Goal: Task Accomplishment & Management: Manage account settings

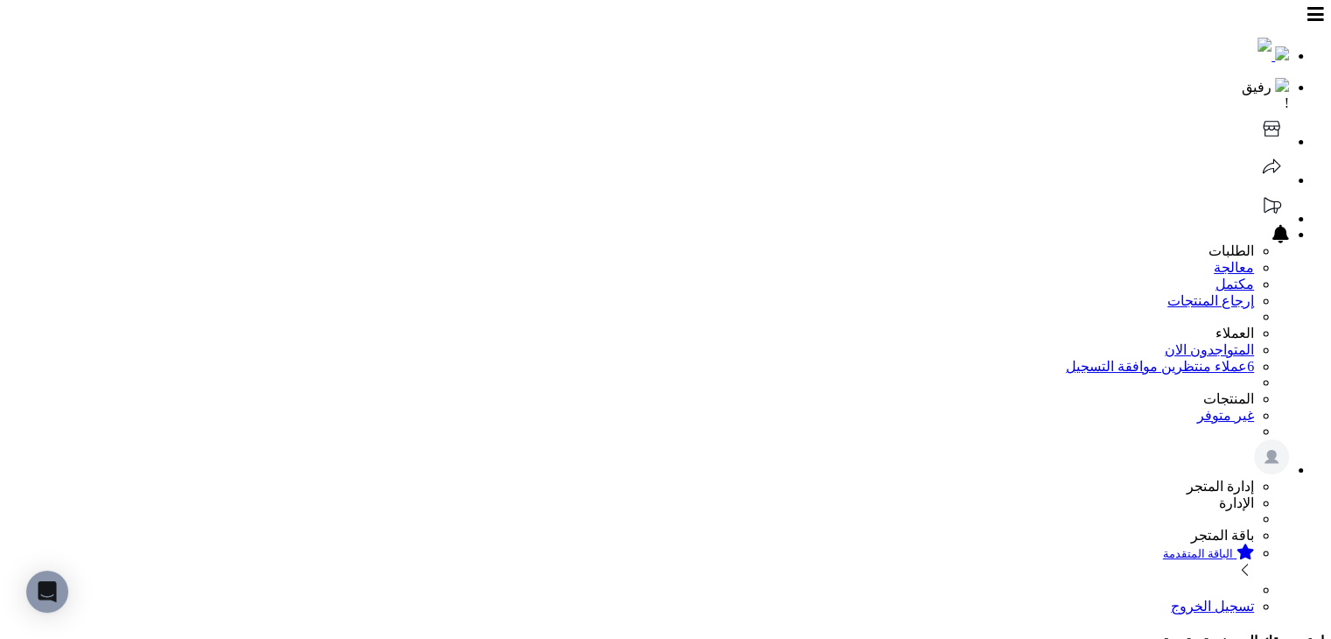
scroll to position [462, 0]
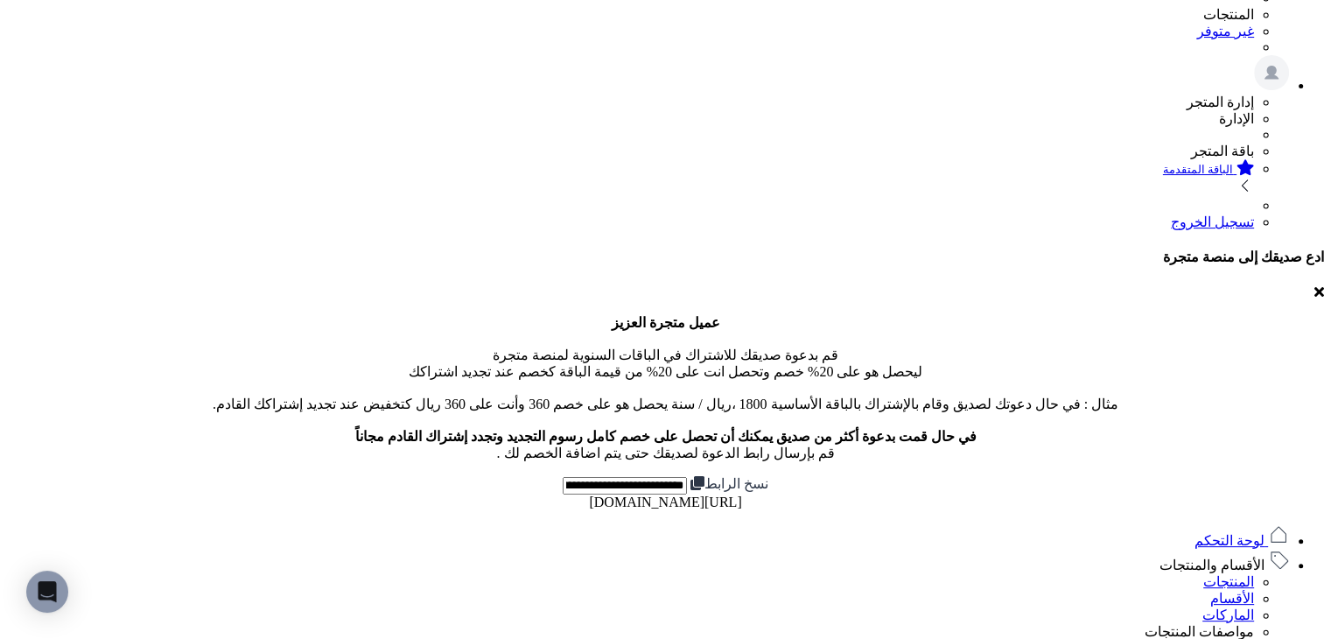
scroll to position [350, 0]
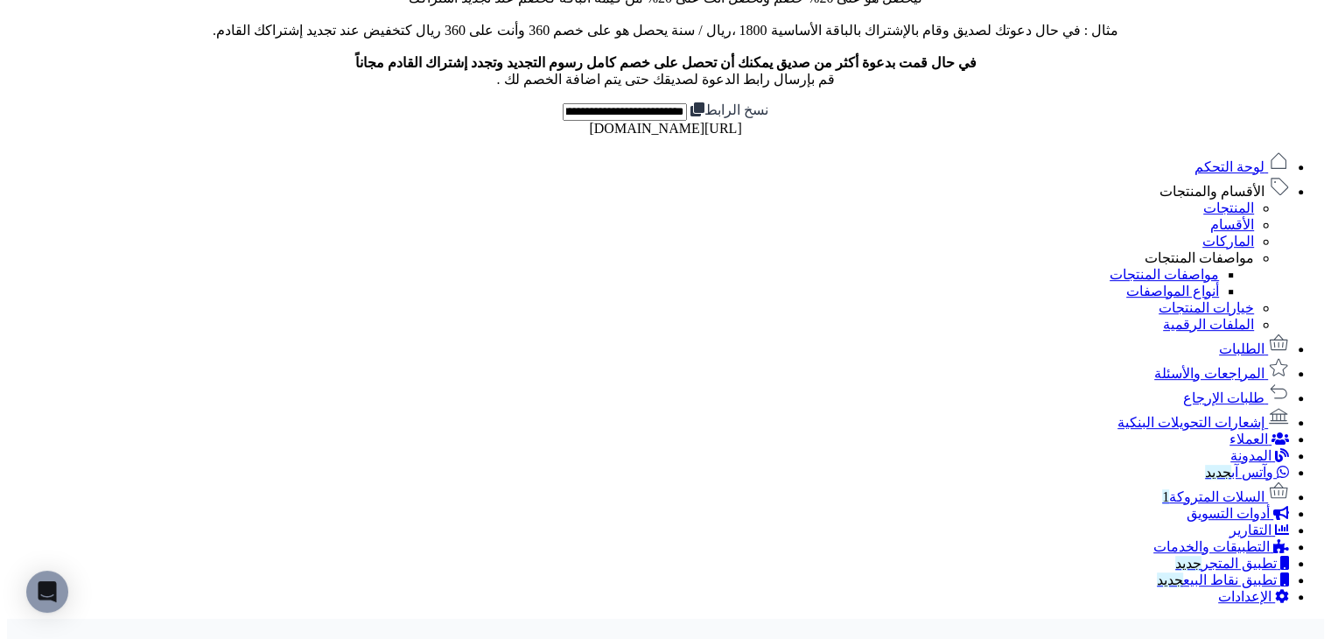
scroll to position [175, 0]
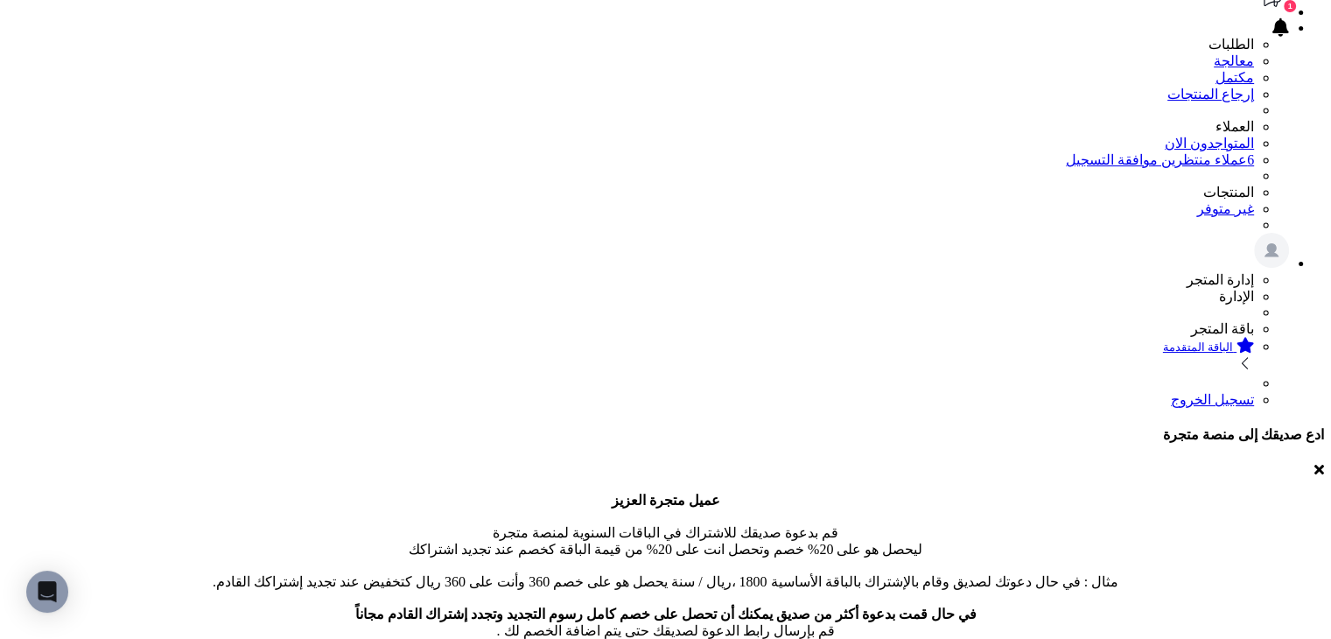
scroll to position [0, 0]
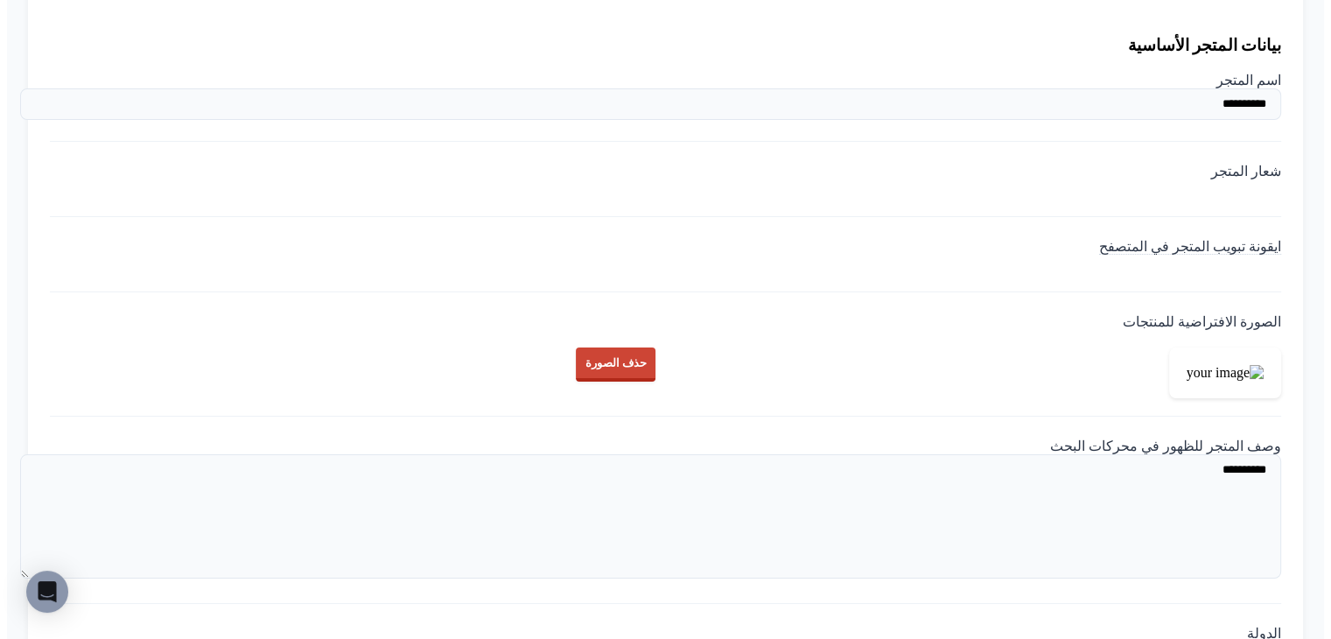
scroll to position [1606, 0]
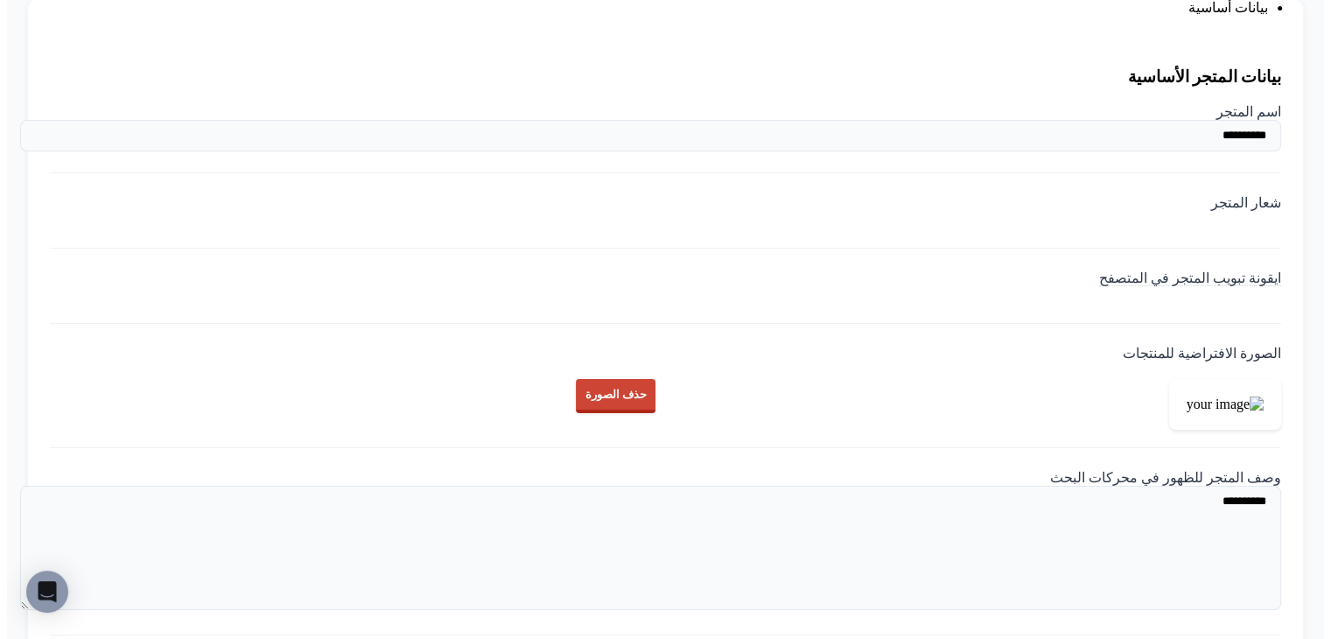
click at [1281, 298] on img at bounding box center [1281, 298] width 0 height 0
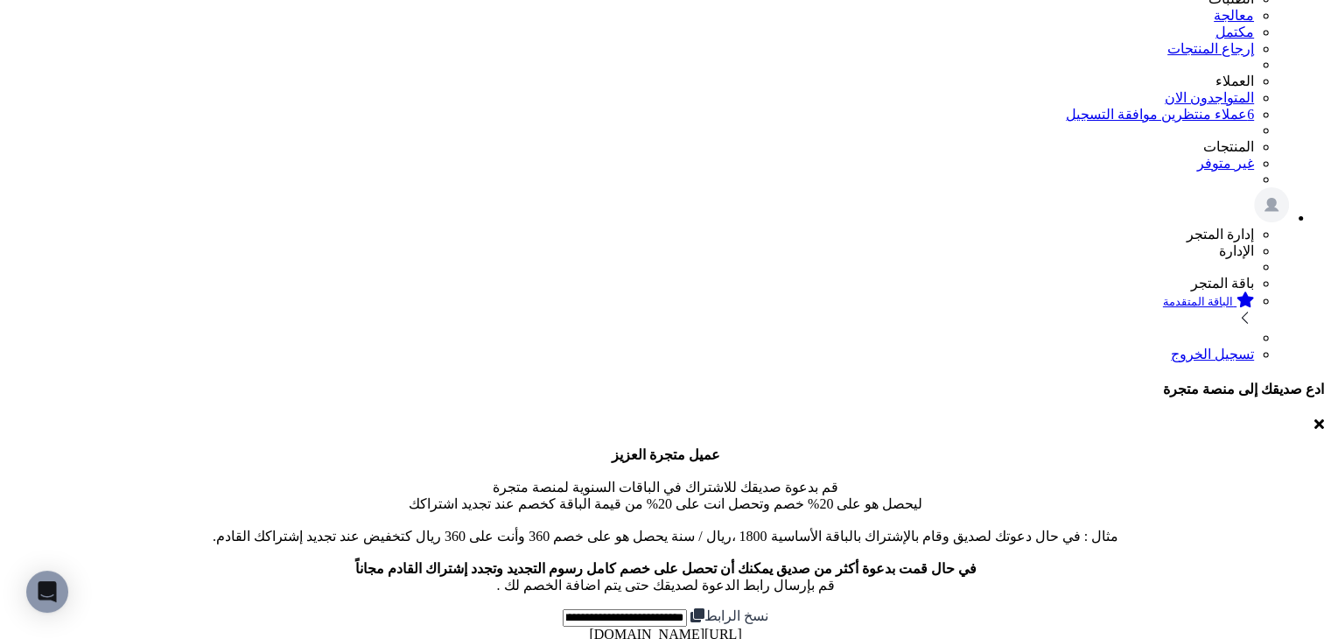
scroll to position [0, 0]
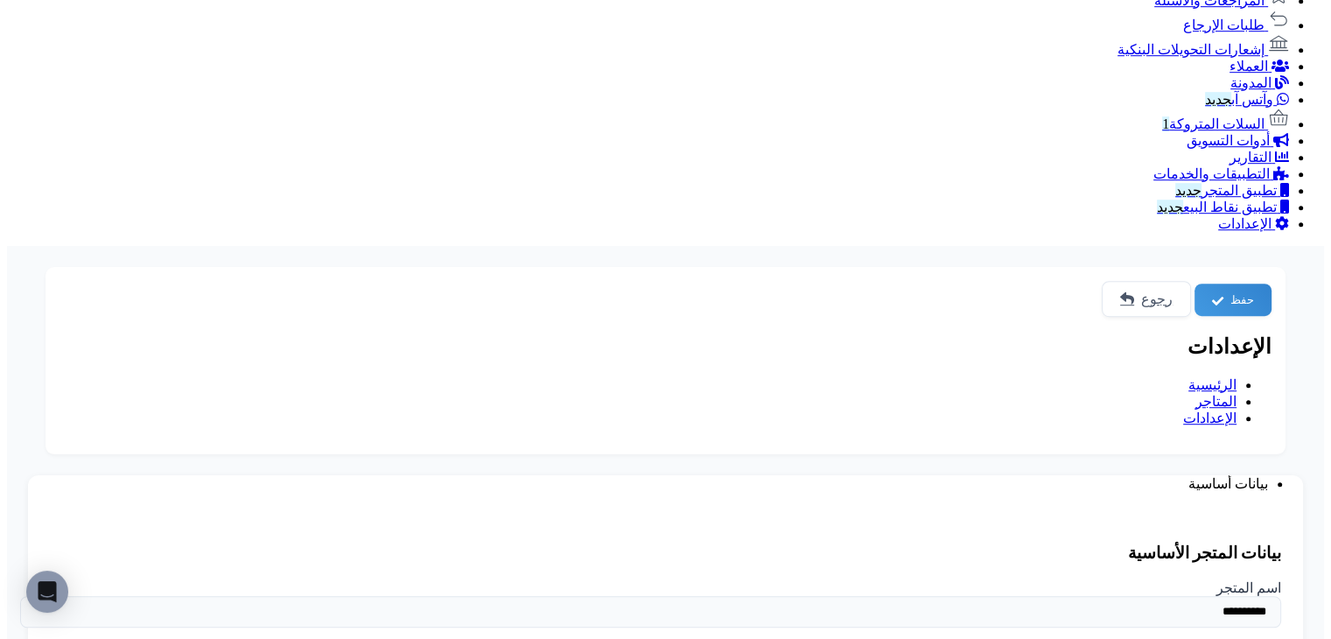
scroll to position [962, 0]
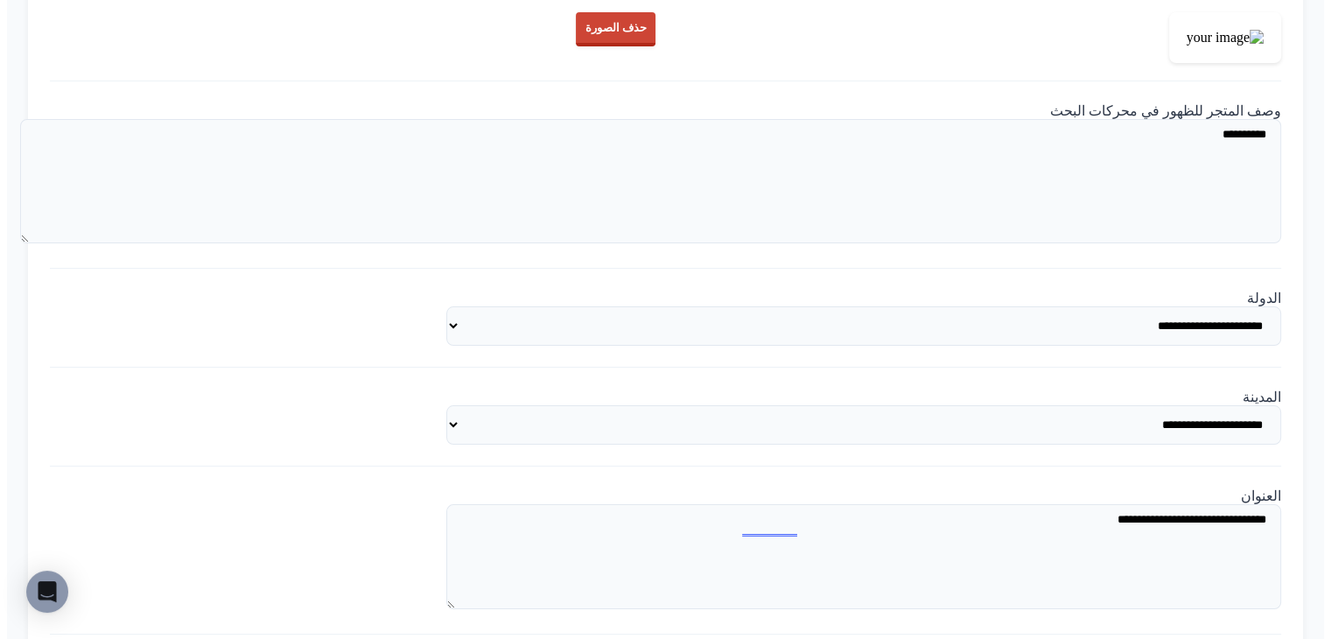
scroll to position [2275, 0]
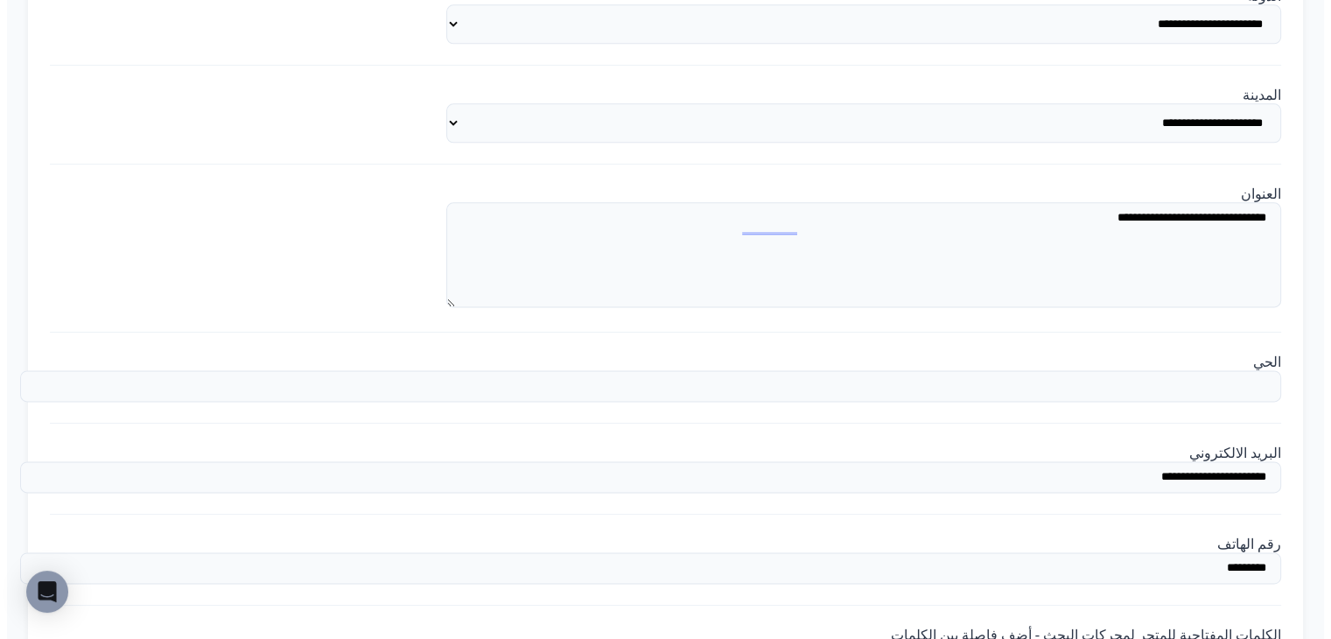
click at [997, 164] on div "**********" at bounding box center [665, 126] width 1231 height 78
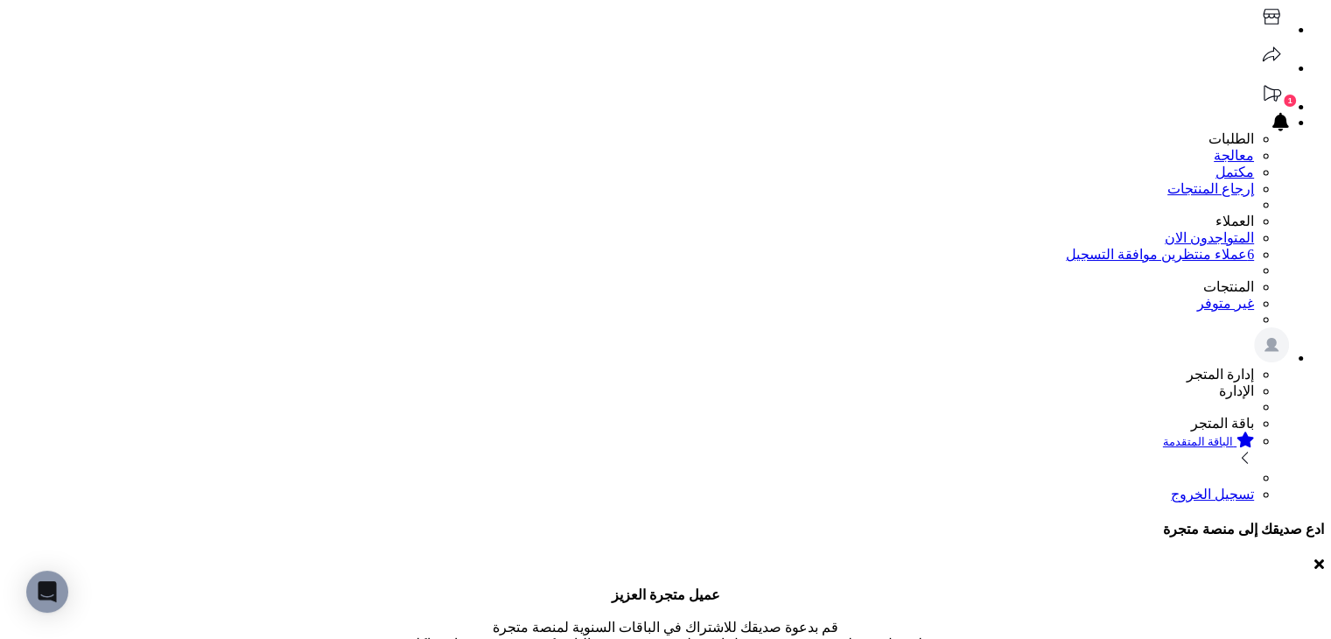
scroll to position [0, 0]
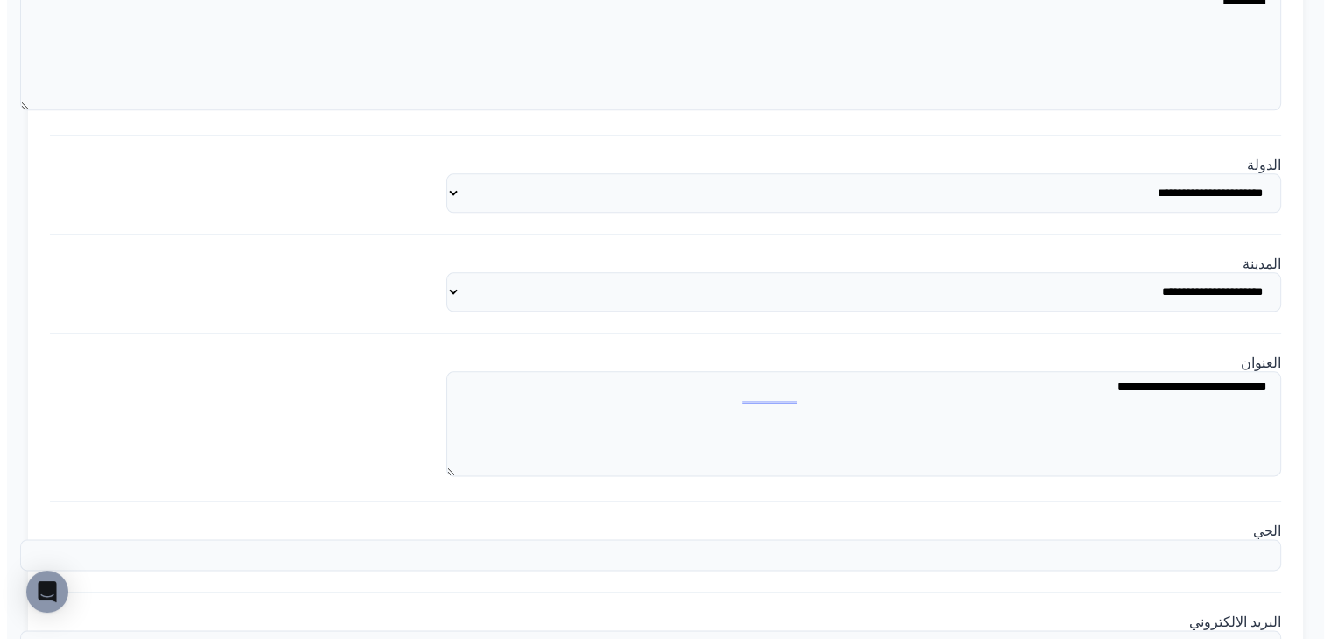
scroll to position [2180, 0]
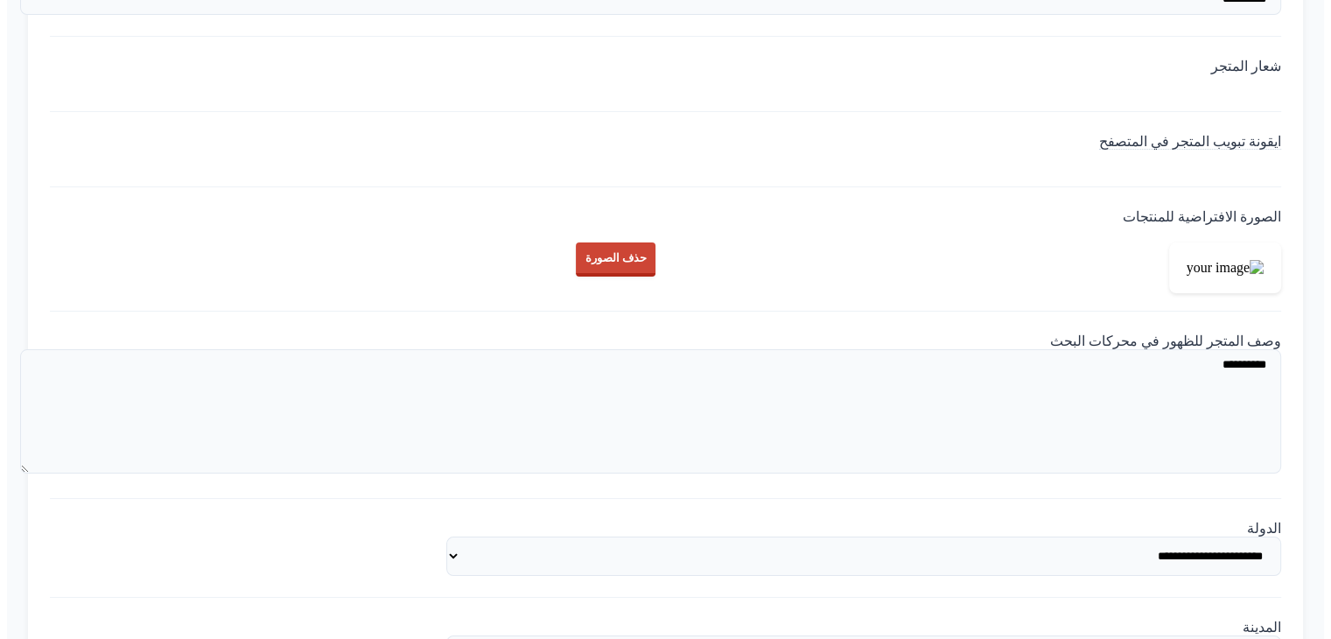
scroll to position [693, 0]
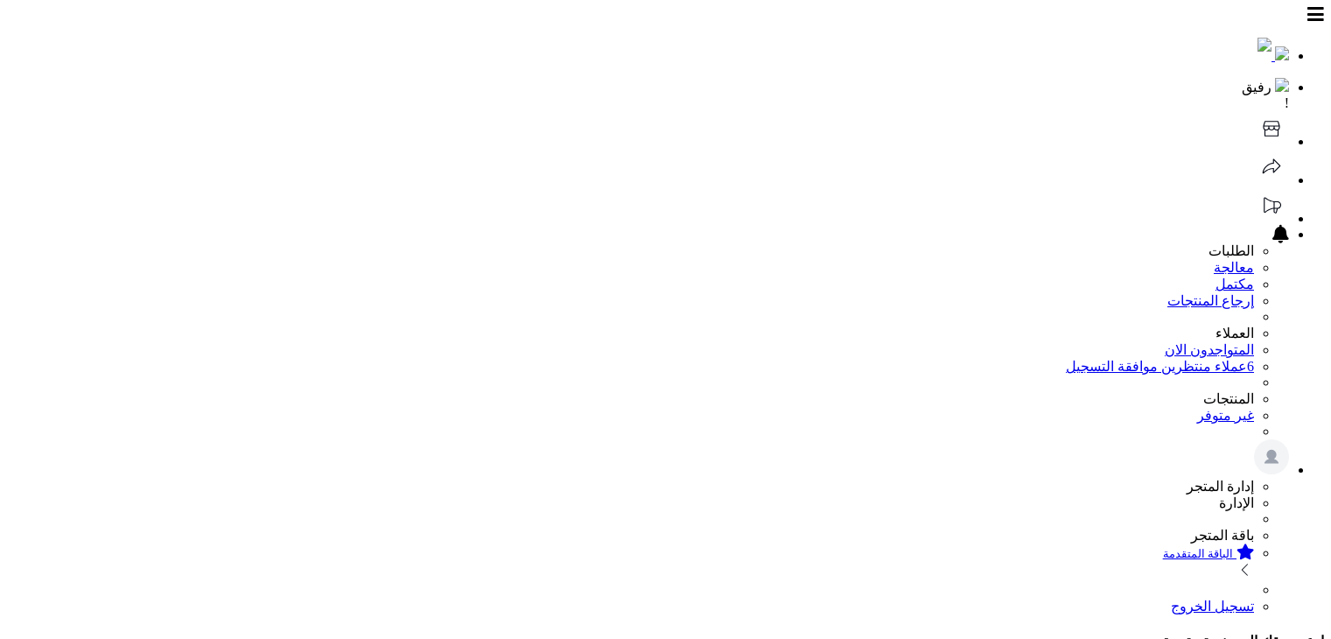
scroll to position [693, 0]
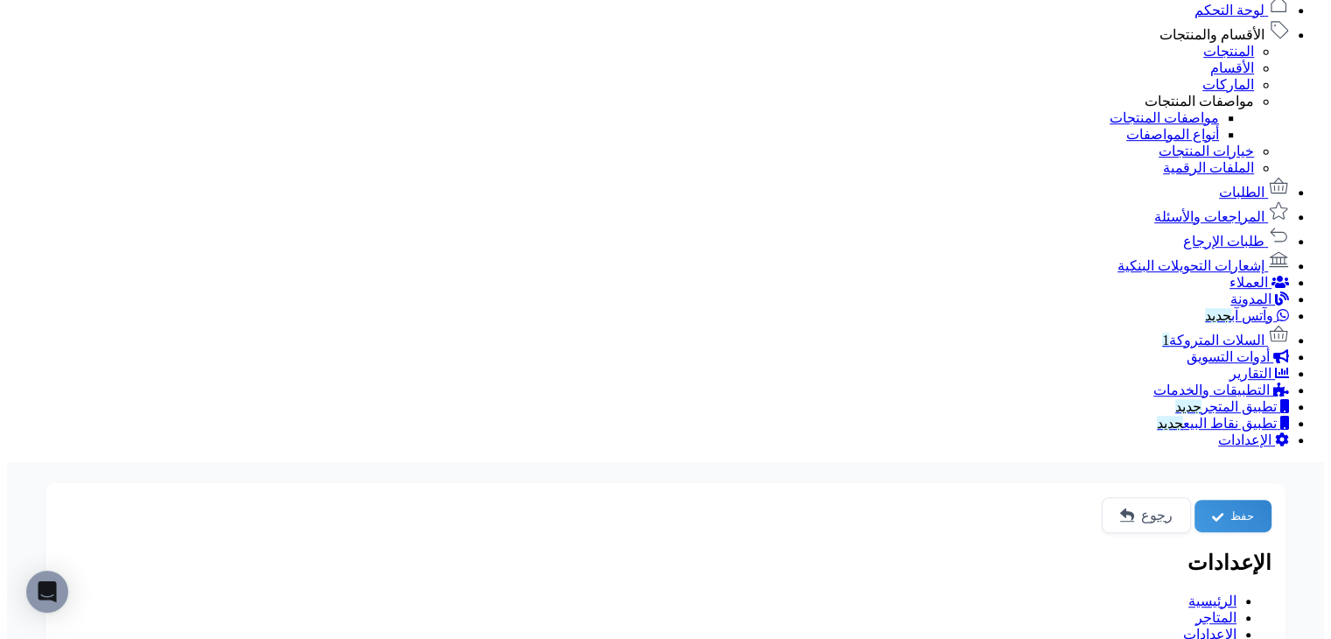
scroll to position [1130, 0]
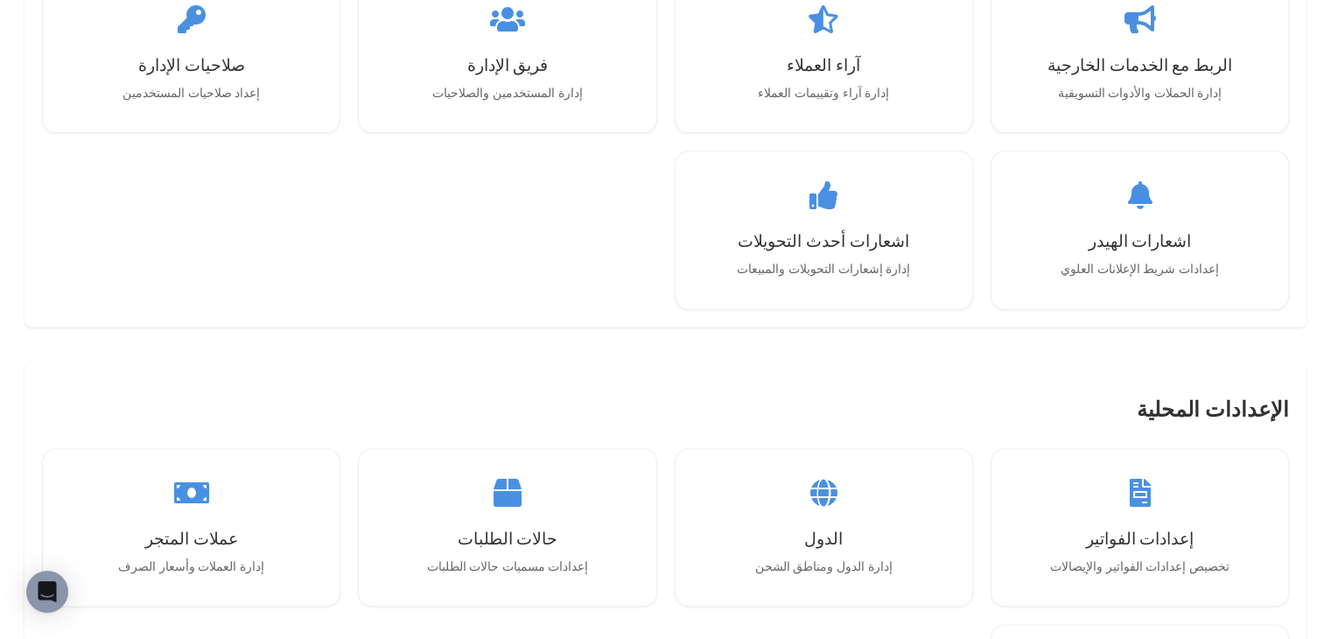
scroll to position [1939, 0]
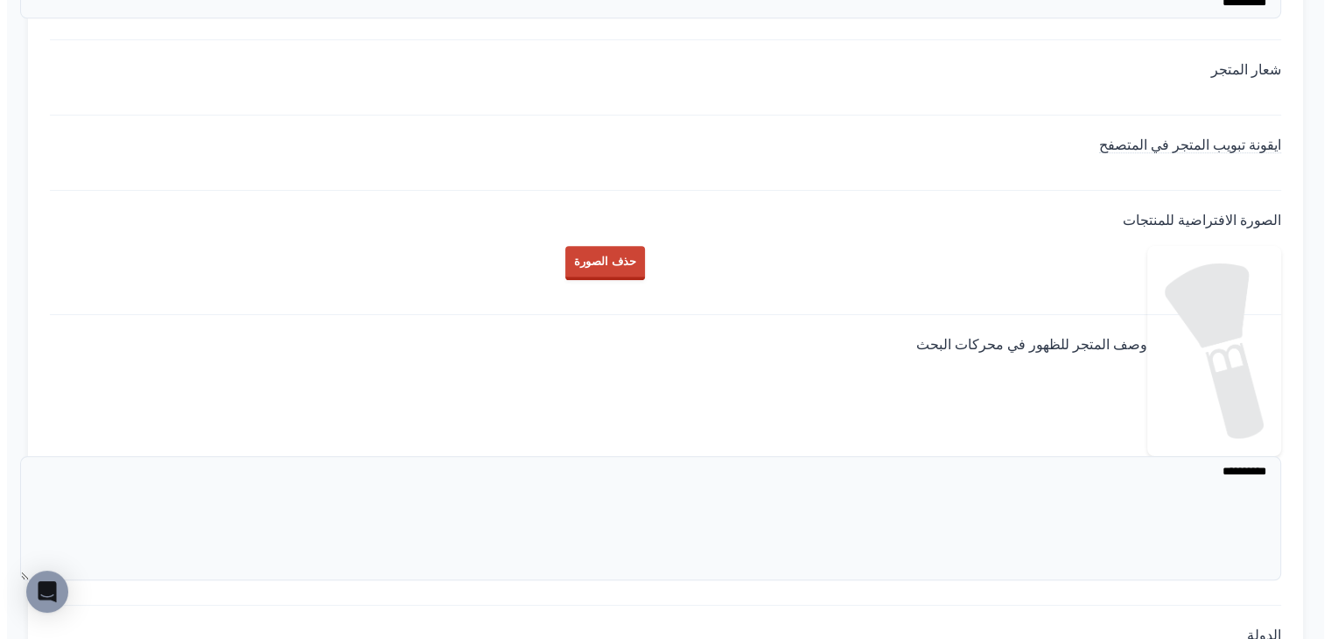
scroll to position [1743, 0]
click at [959, 187] on div "ايقونة تبويب المتجر في المتصفح" at bounding box center [665, 160] width 1231 height 54
click at [1005, 187] on div "ايقونة تبويب المتجر في المتصفح" at bounding box center [665, 160] width 1231 height 54
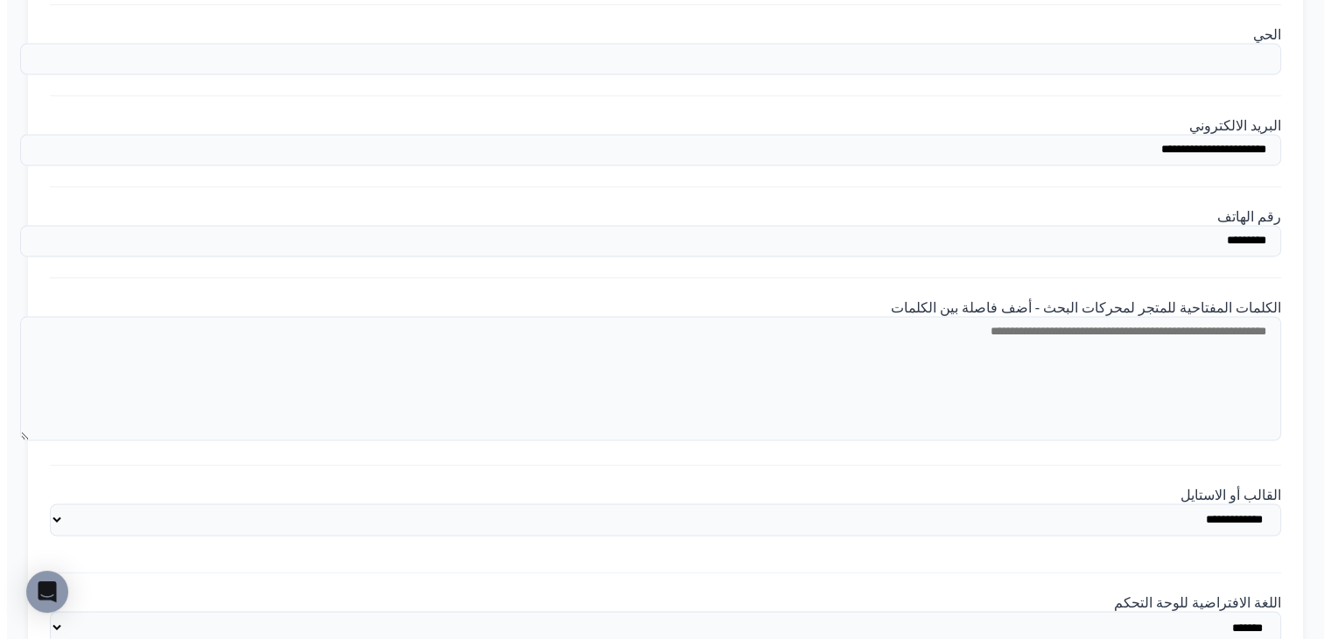
scroll to position [2712, 0]
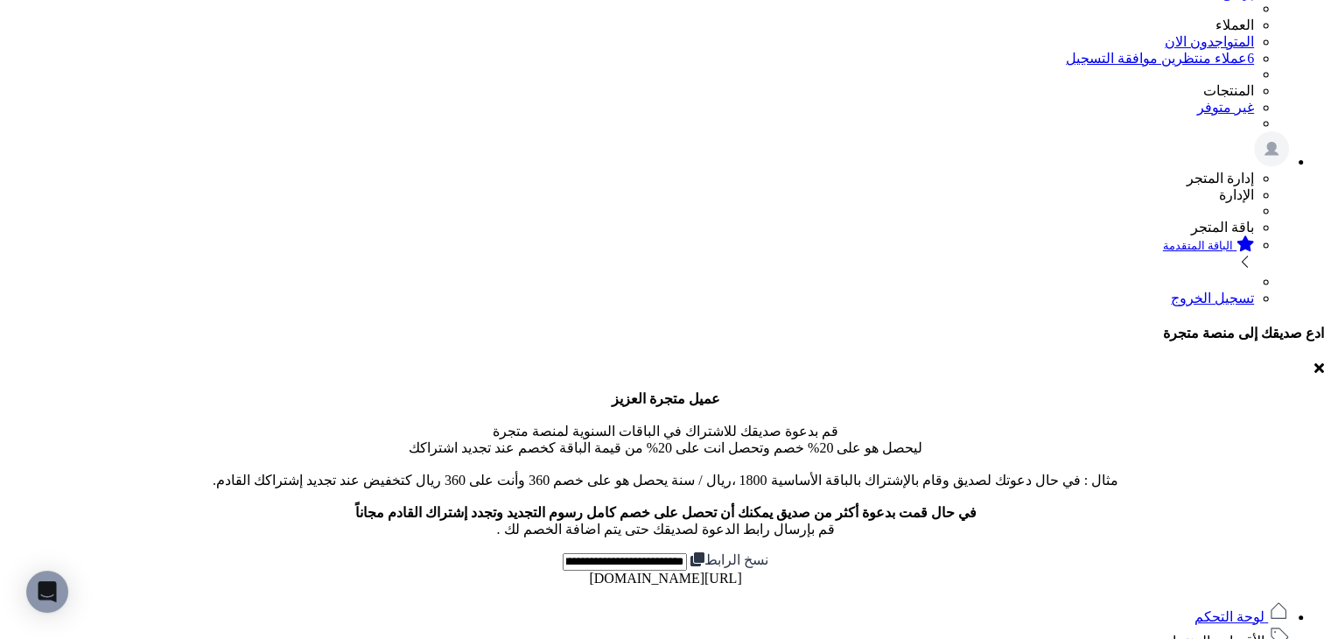
scroll to position [0, 0]
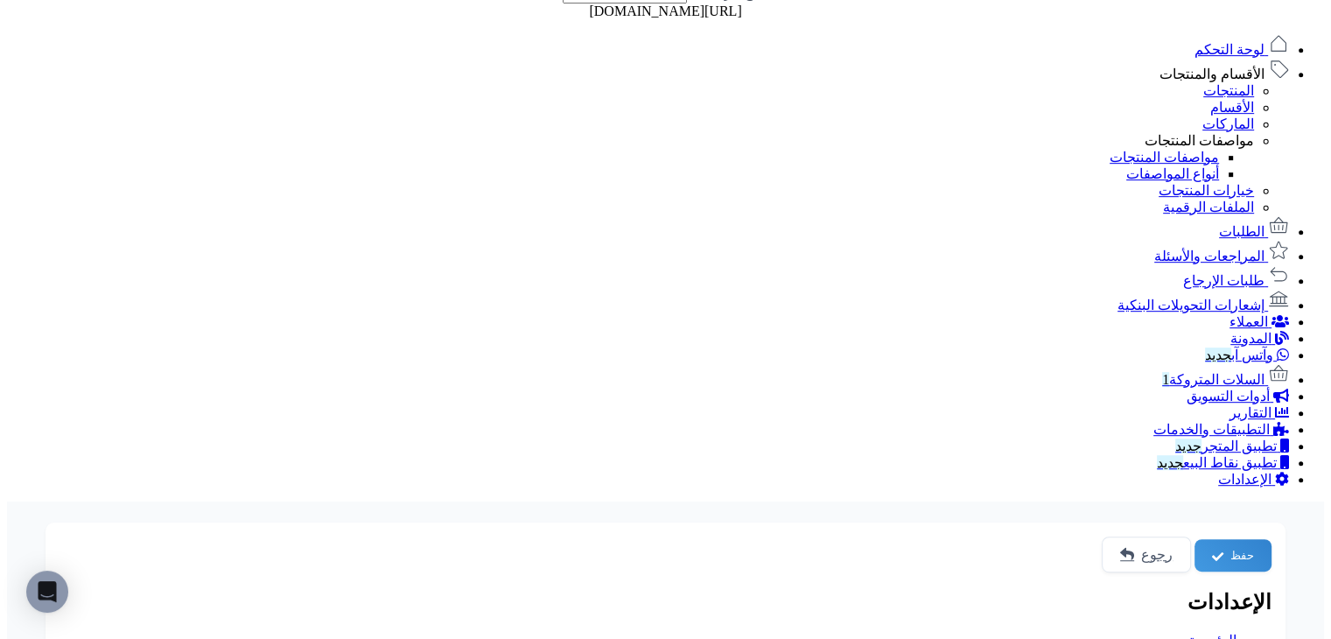
scroll to position [1487, 0]
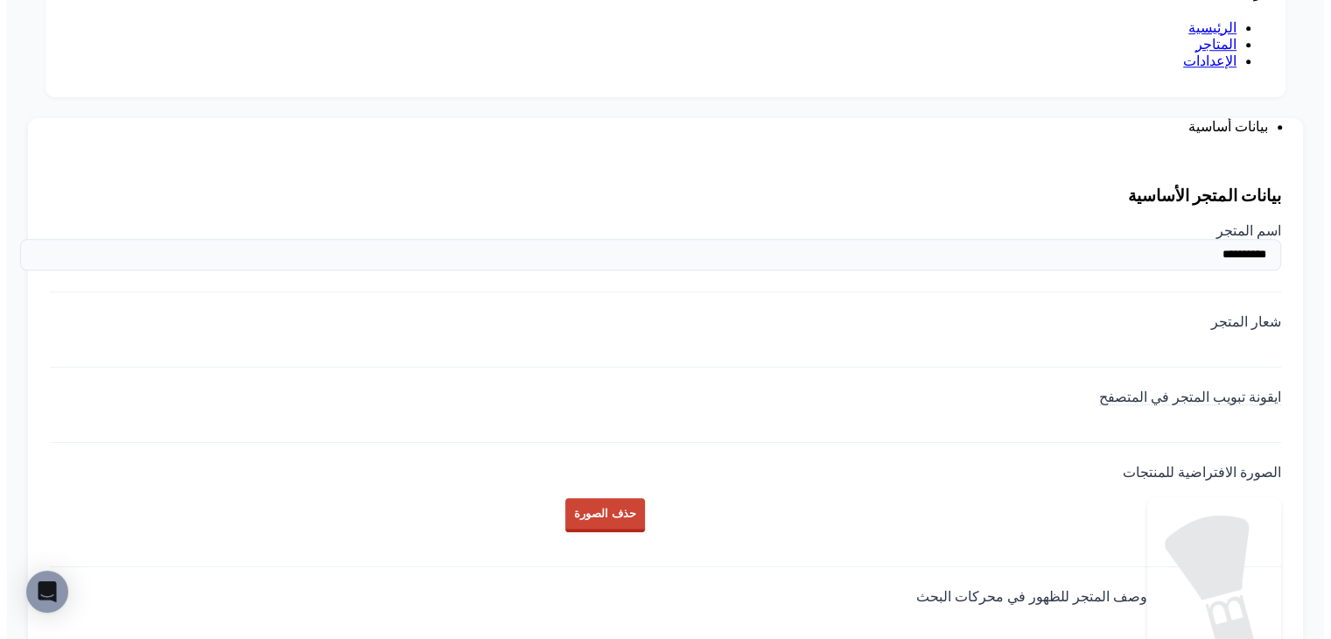
click at [1067, 388] on div "ايقونة تبويب المتجر في المتصفح" at bounding box center [665, 415] width 1231 height 54
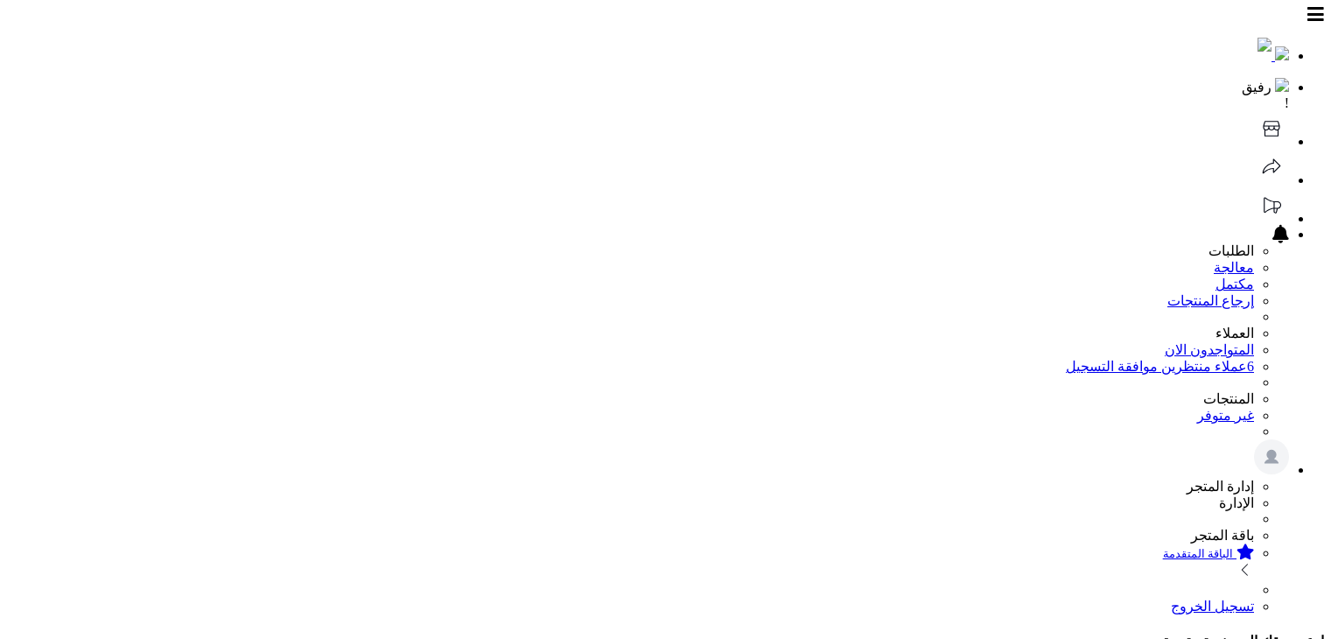
scroll to position [1487, 0]
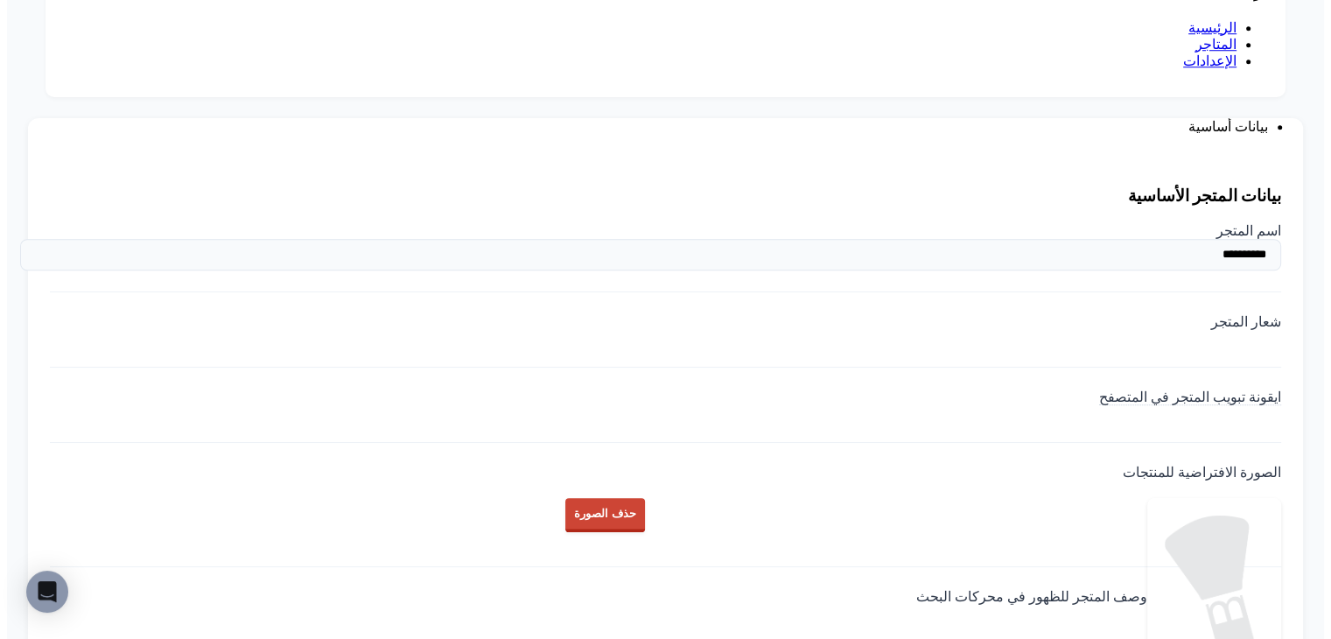
click at [961, 388] on div "ايقونة تبويب المتجر في المتصفح" at bounding box center [665, 415] width 1231 height 54
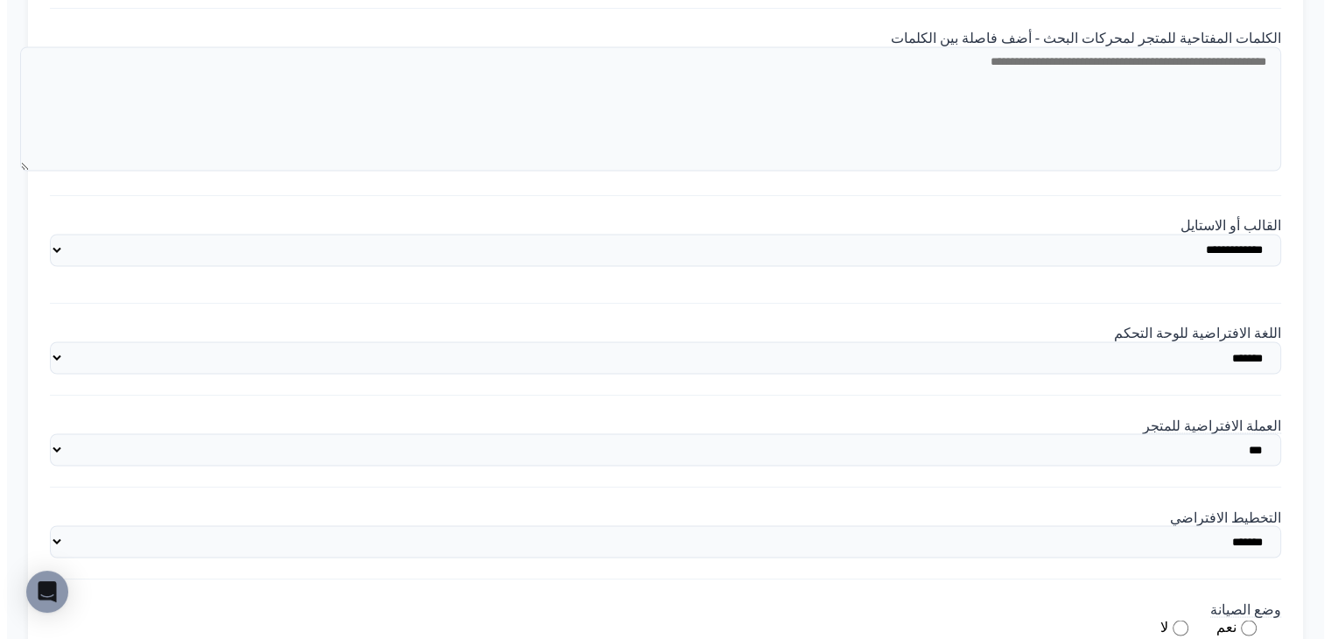
scroll to position [2450, 0]
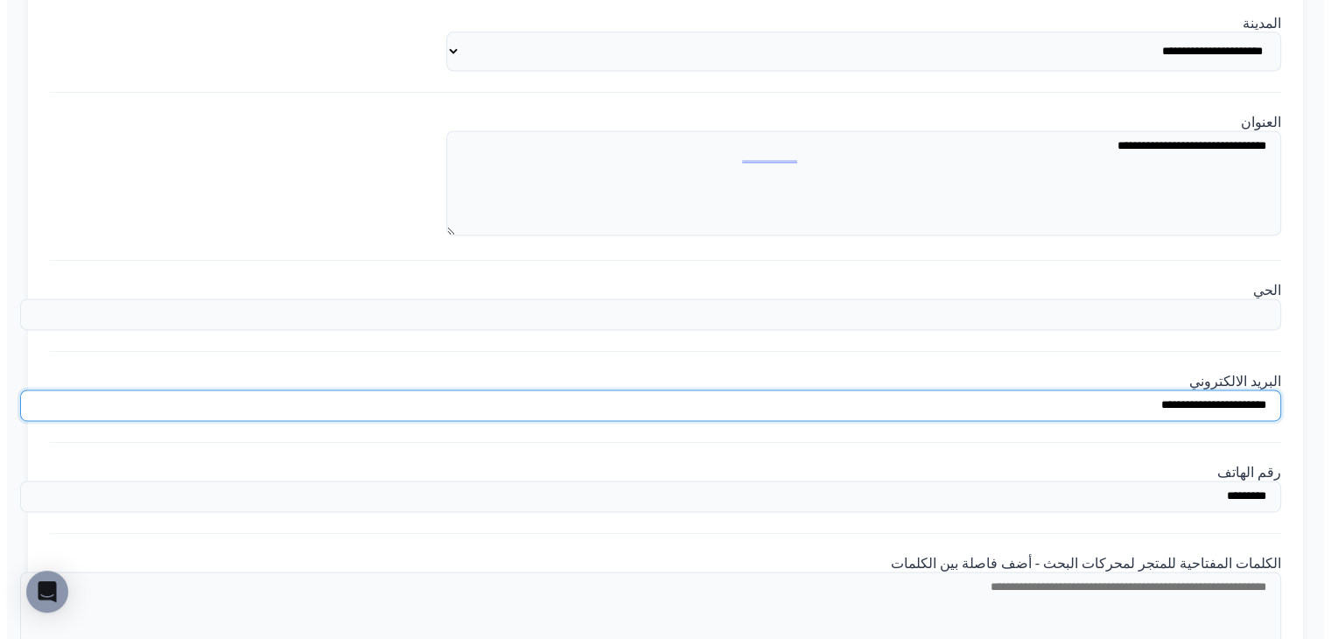
click at [1053, 373] on div "**********" at bounding box center [665, 408] width 1231 height 70
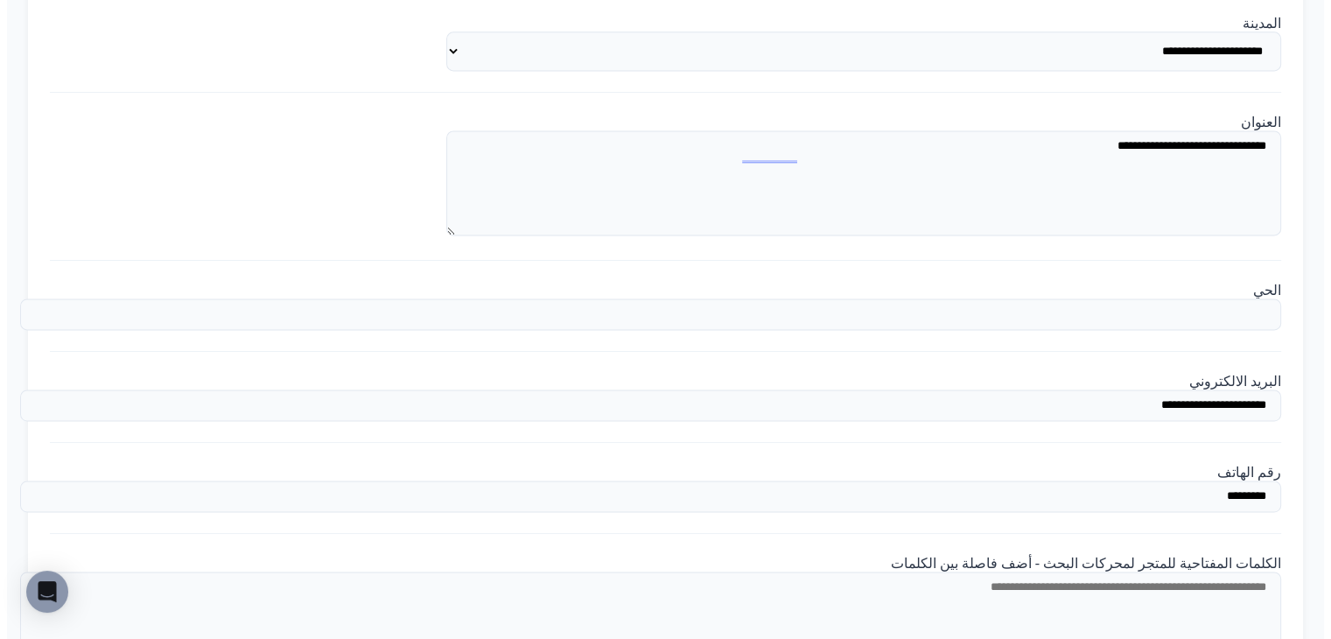
click at [1189, 374] on label "البريد الالكتروني" at bounding box center [1235, 381] width 92 height 15
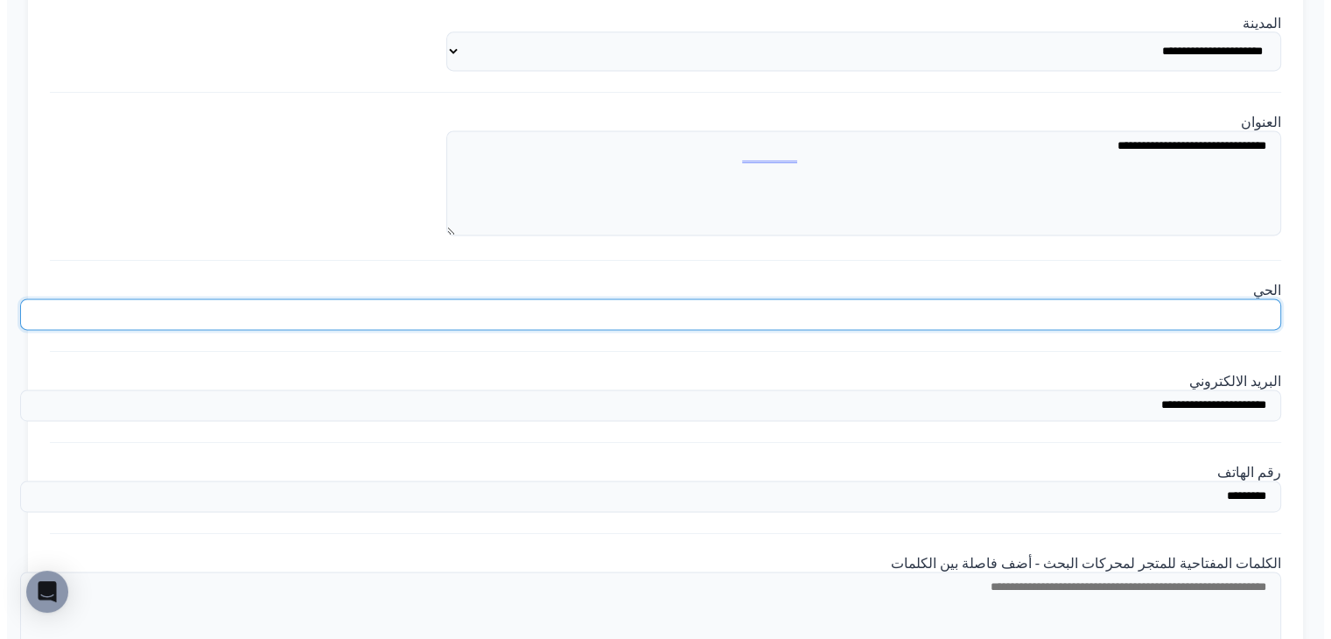
click at [1010, 298] on input "البريد الالكتروني" at bounding box center [650, 313] width 1261 height 31
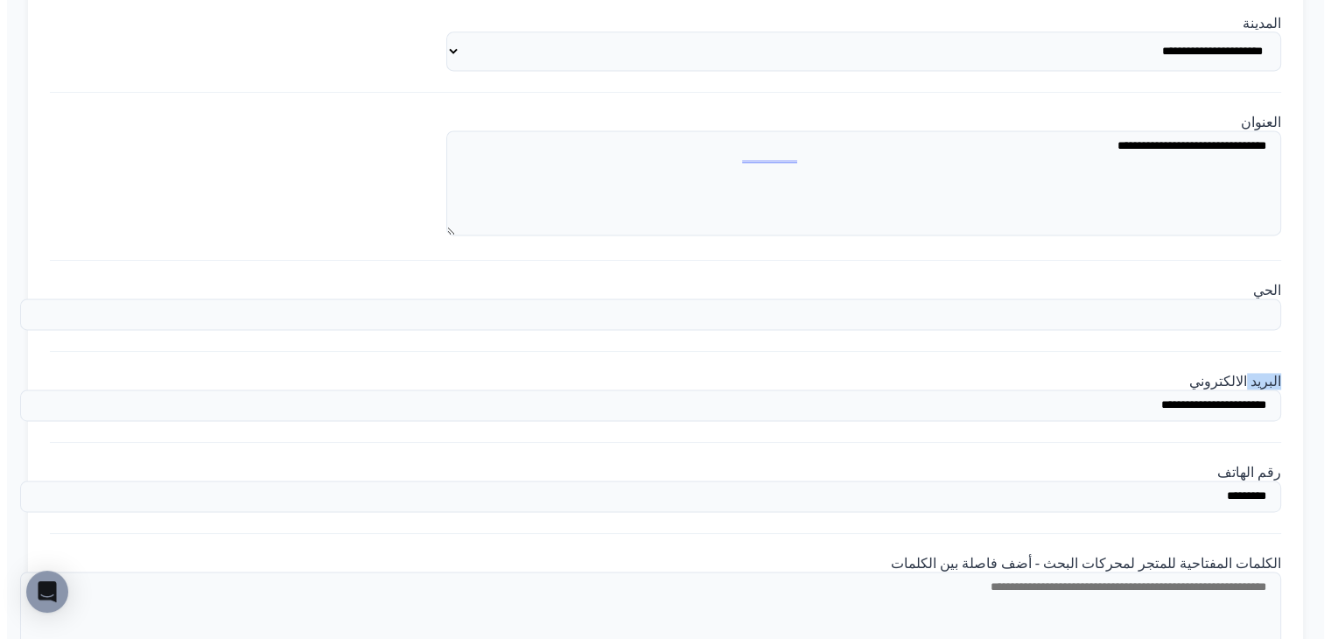
click at [1189, 374] on label "البريد الالكتروني" at bounding box center [1235, 381] width 92 height 15
click at [1010, 298] on input "البريد الالكتروني" at bounding box center [650, 313] width 1261 height 31
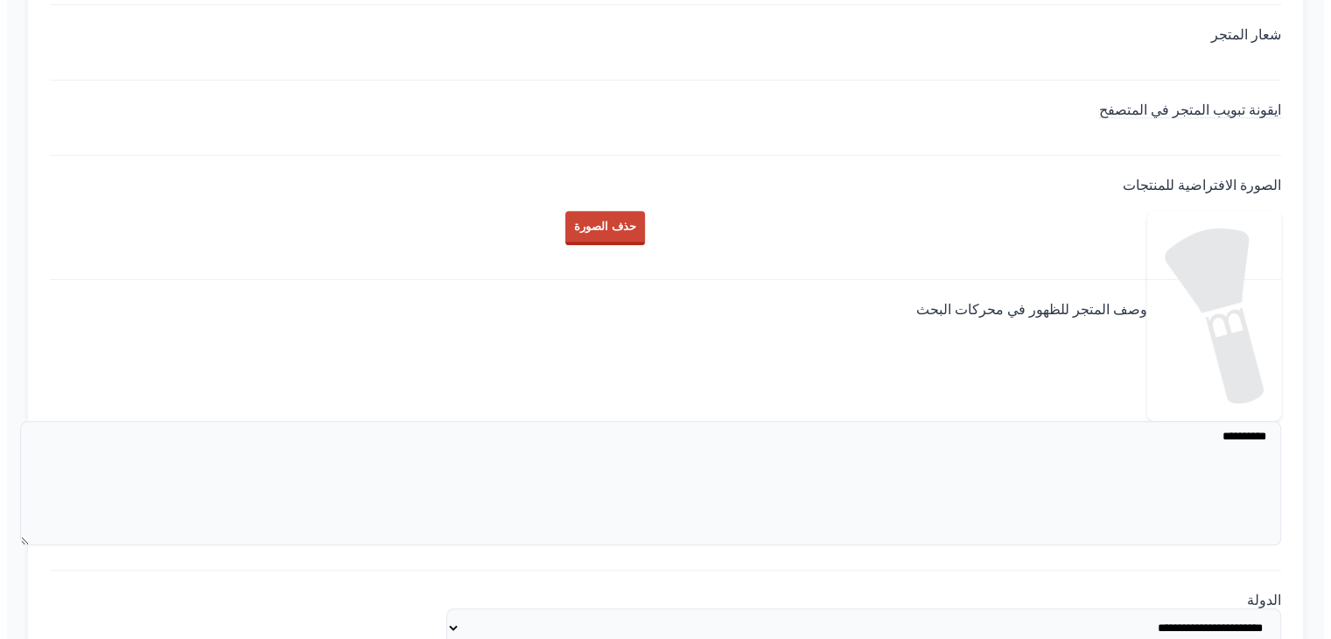
scroll to position [1770, 0]
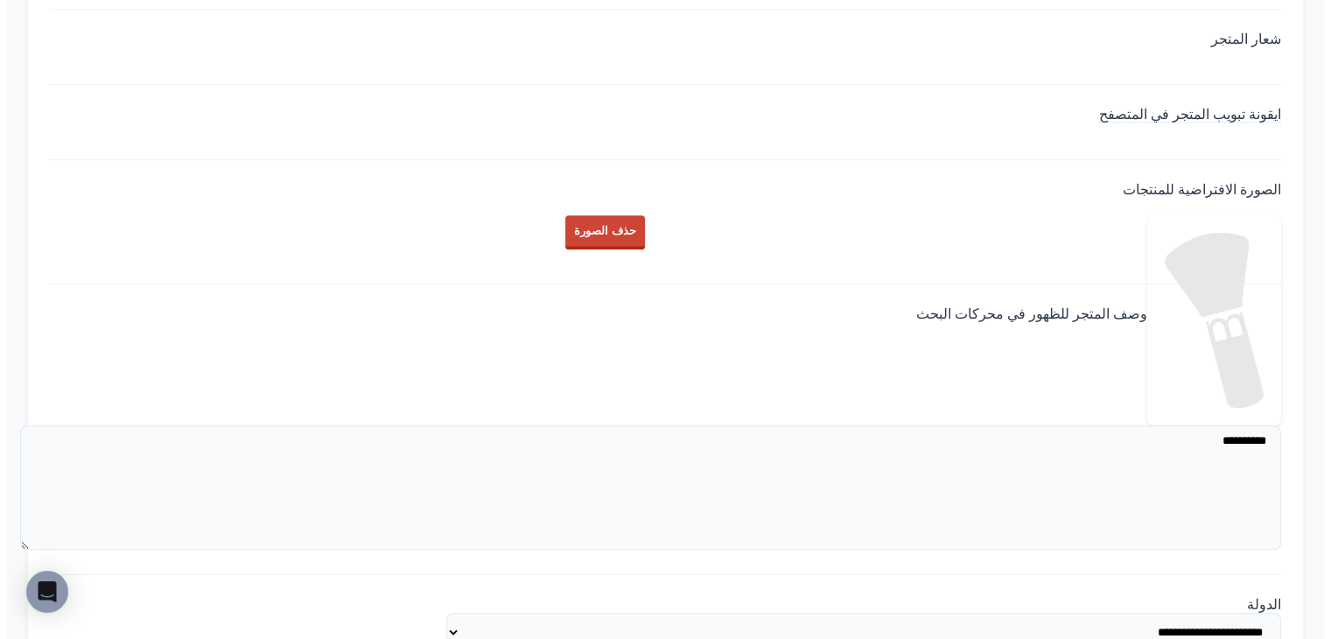
click at [1020, 160] on div "ايقونة تبويب المتجر في المتصفح" at bounding box center [665, 133] width 1231 height 54
click at [996, 160] on div "ايقونة تبويب المتجر في المتصفح" at bounding box center [665, 133] width 1231 height 54
click at [967, 160] on div "ايقونة تبويب المتجر في المتصفح" at bounding box center [665, 133] width 1231 height 54
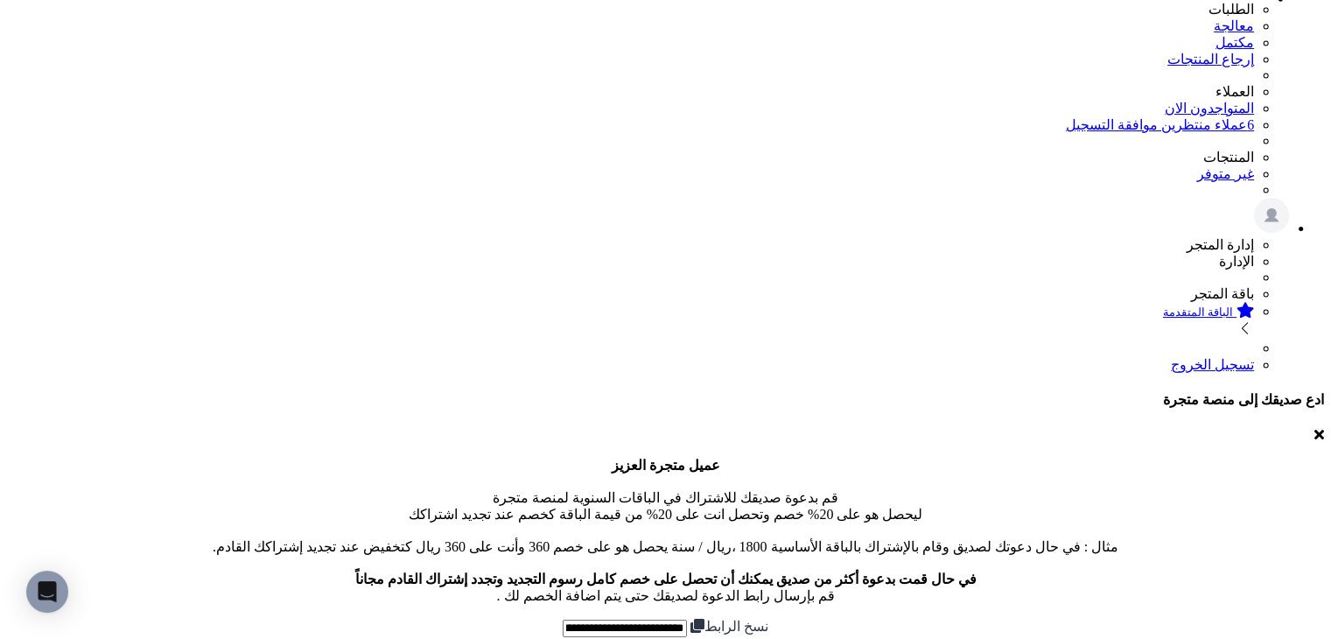
scroll to position [875, 0]
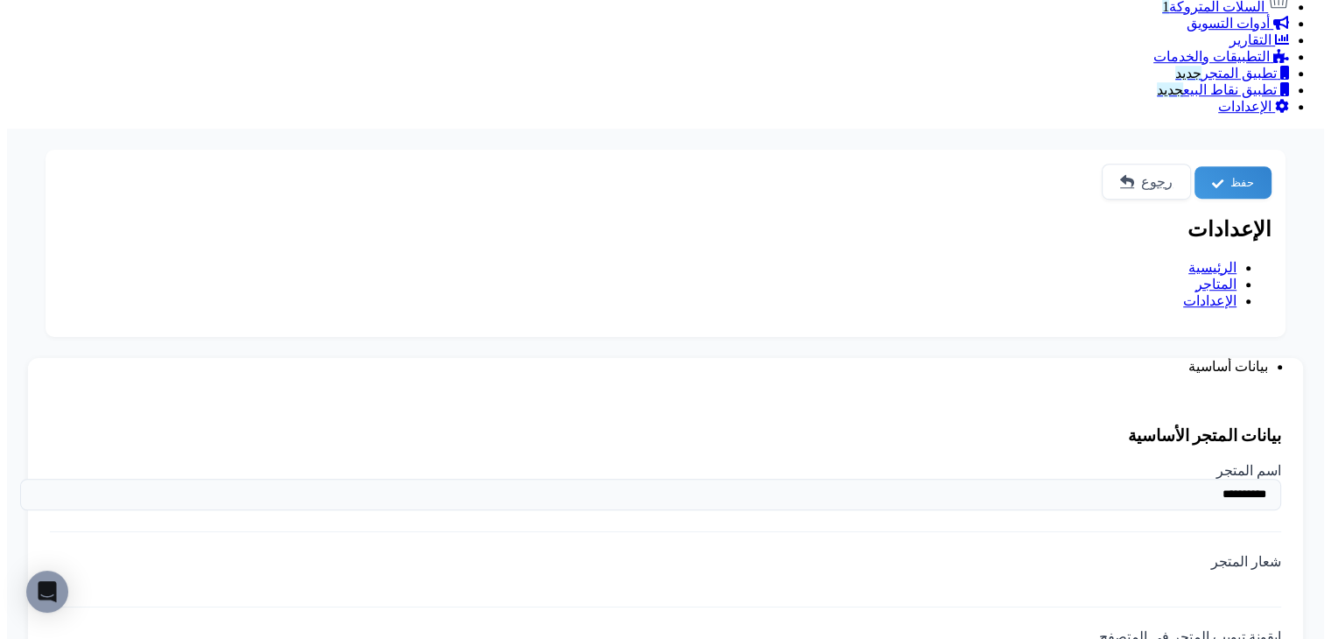
scroll to position [1662, 0]
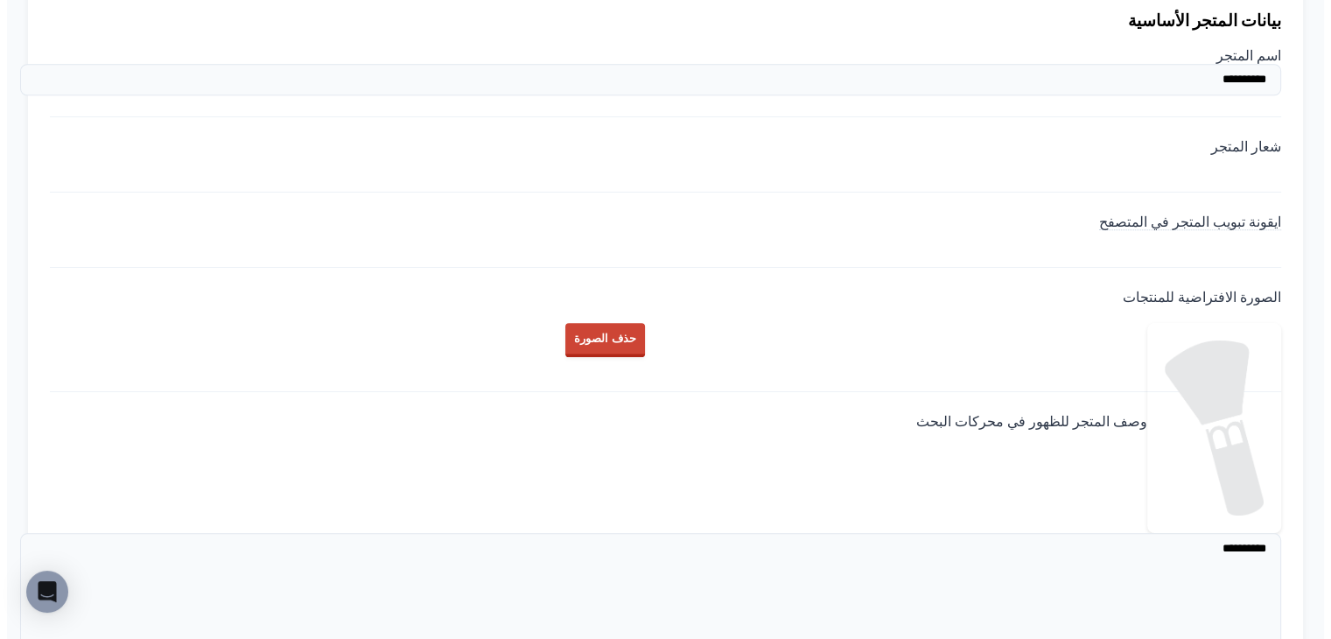
click at [1029, 213] on div "ايقونة تبويب المتجر في المتصفح" at bounding box center [665, 240] width 1231 height 54
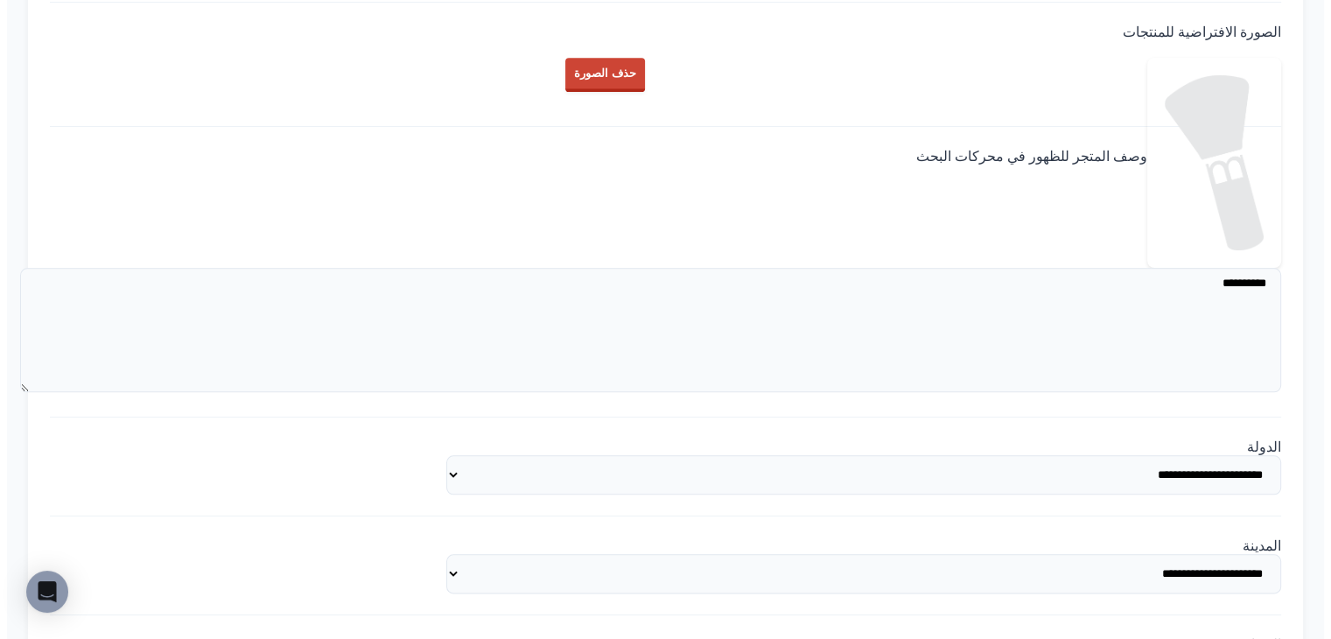
scroll to position [1925, 0]
drag, startPoint x: 783, startPoint y: 276, endPoint x: 847, endPoint y: 281, distance: 64.1
click at [1147, 270] on img at bounding box center [1214, 165] width 134 height 210
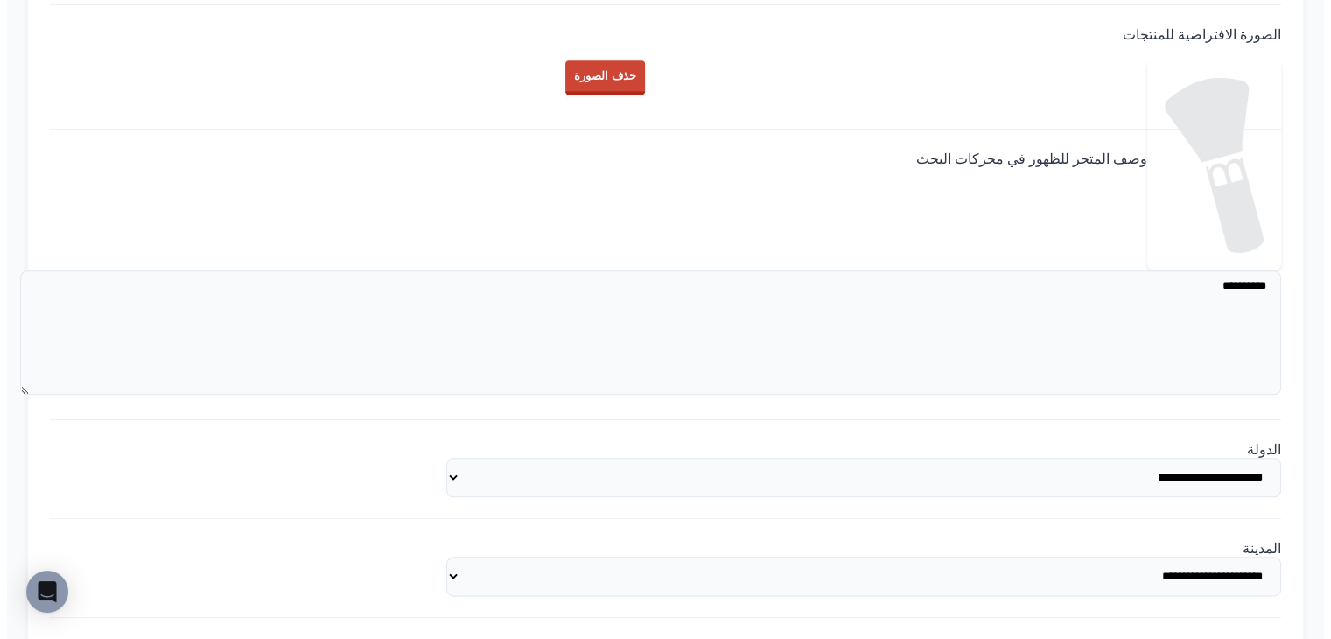
click at [1147, 270] on img at bounding box center [1214, 165] width 134 height 210
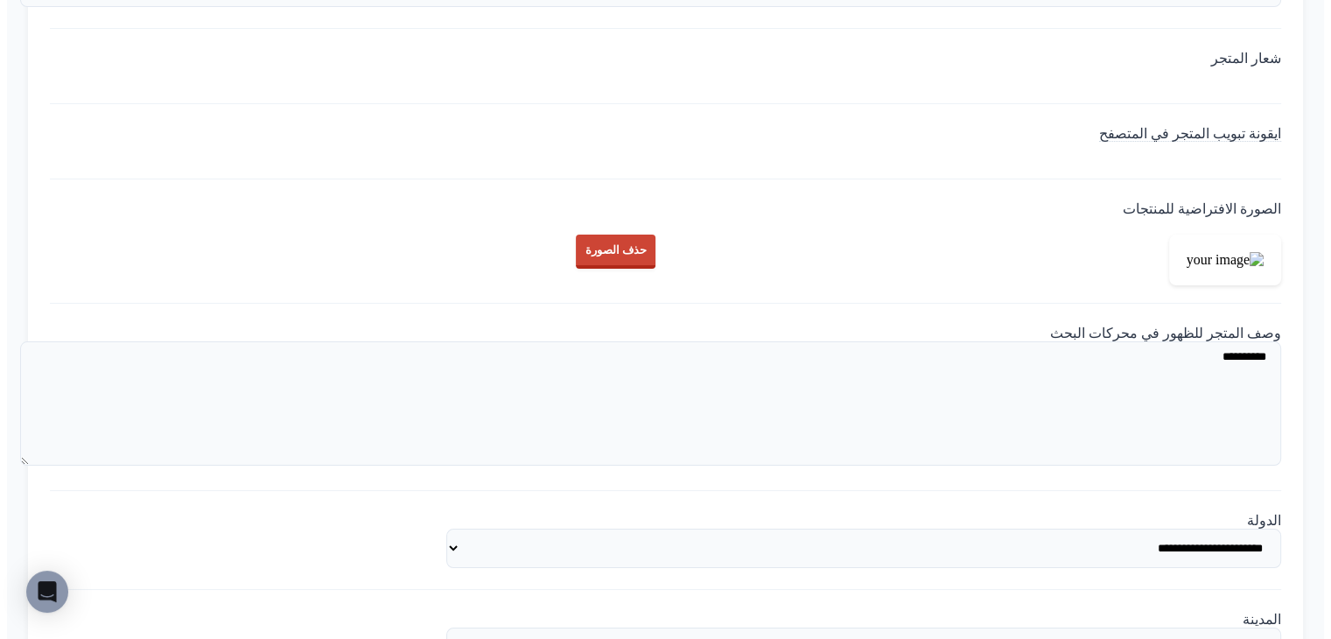
scroll to position [1750, 0]
click at [1001, 180] on div "ايقونة تبويب المتجر في المتصفح" at bounding box center [665, 153] width 1231 height 54
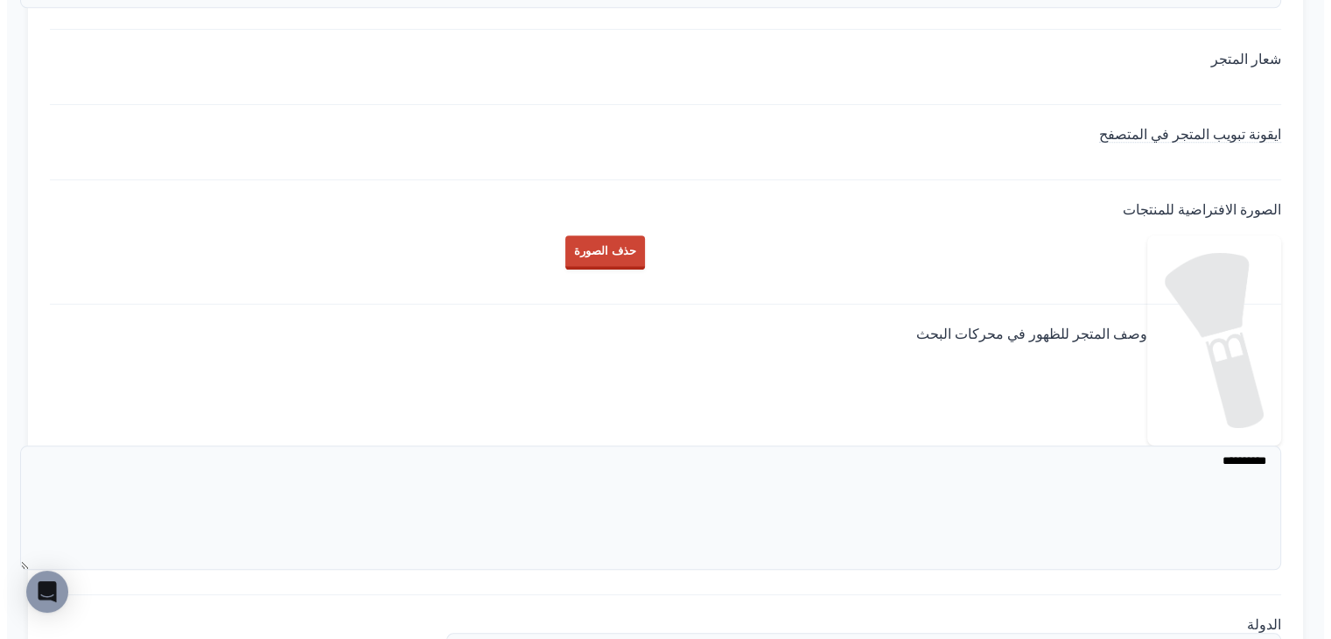
scroll to position [1750, 0]
click at [1060, 180] on div "ايقونة تبويب المتجر في المتصفح" at bounding box center [665, 153] width 1231 height 54
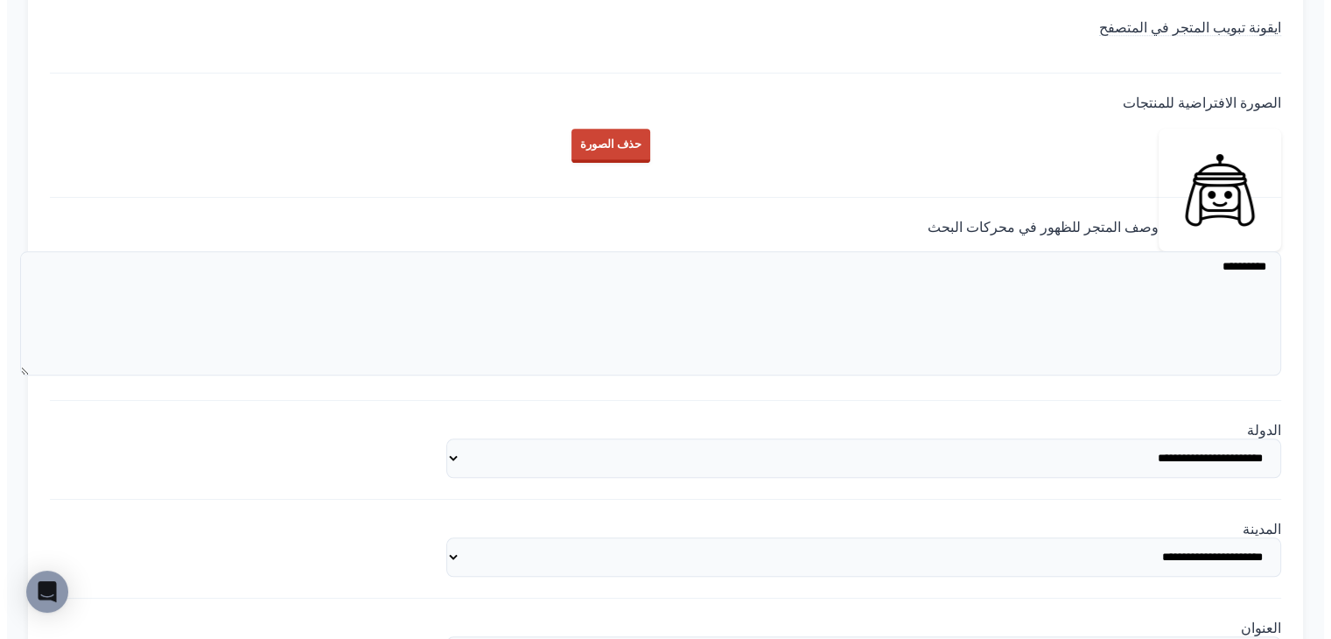
scroll to position [1837, 0]
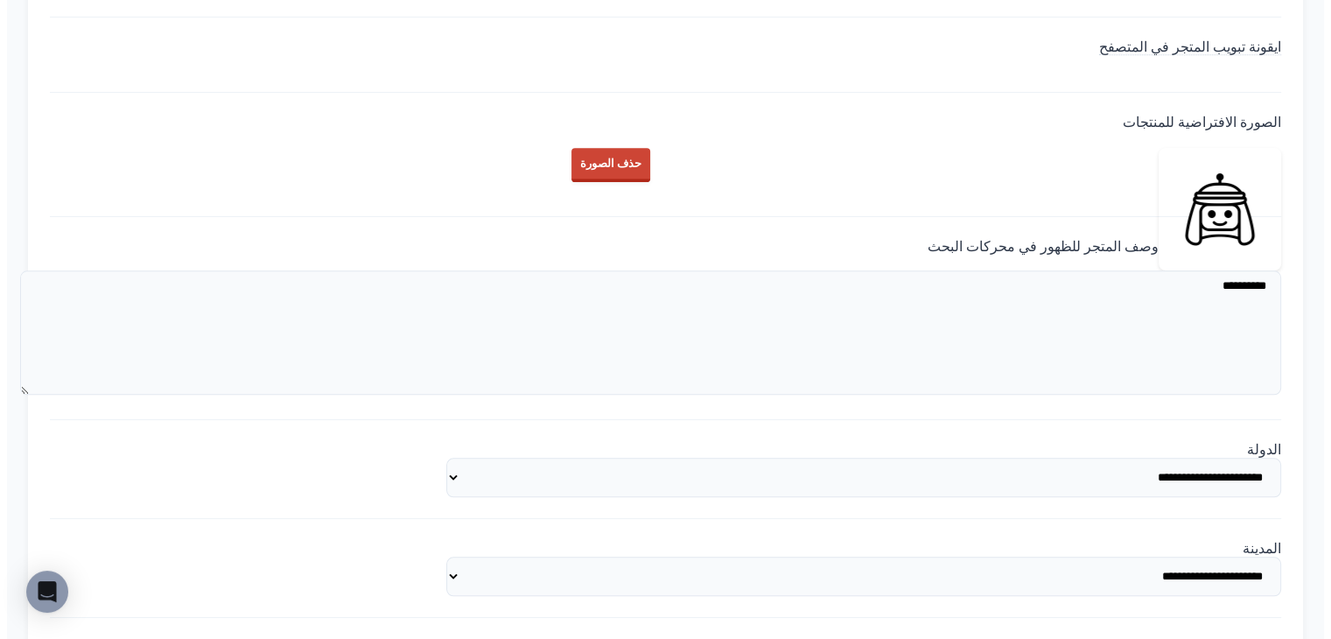
click at [1158, 270] on img at bounding box center [1219, 209] width 122 height 122
click at [972, 93] on div "ايقونة تبويب المتجر في المتصفح" at bounding box center [665, 65] width 1231 height 54
click at [1032, 93] on div "ايقونة تبويب المتجر في المتصفح" at bounding box center [665, 65] width 1231 height 54
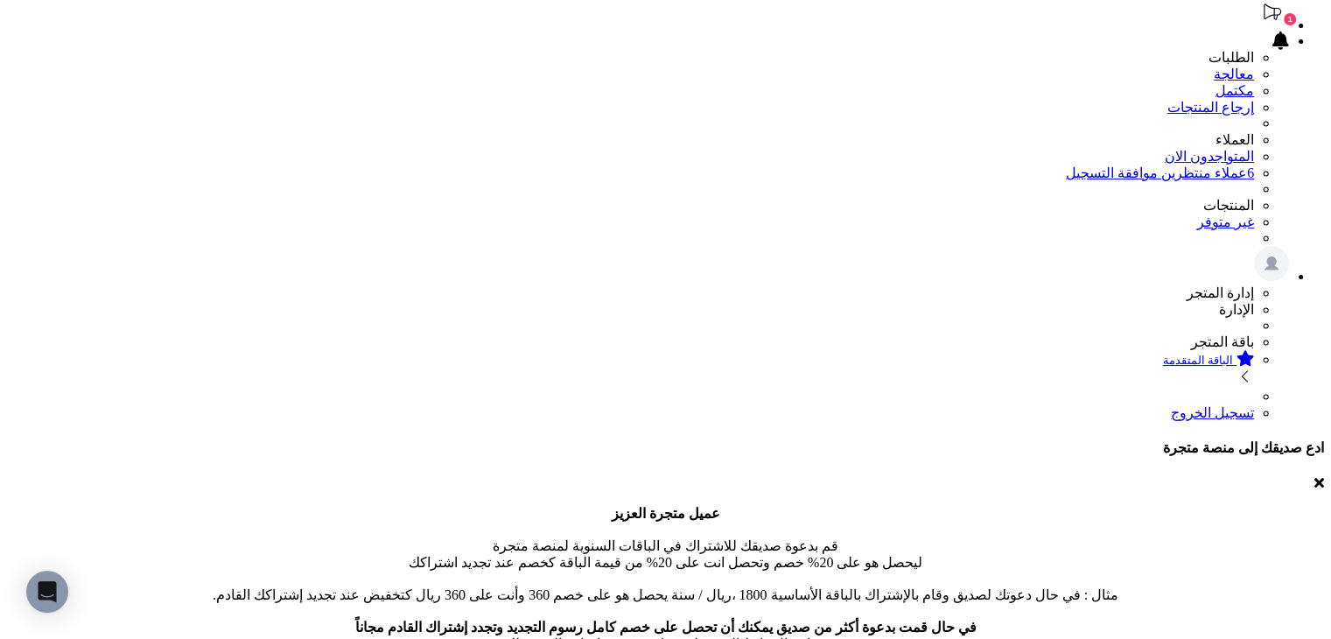
scroll to position [175, 0]
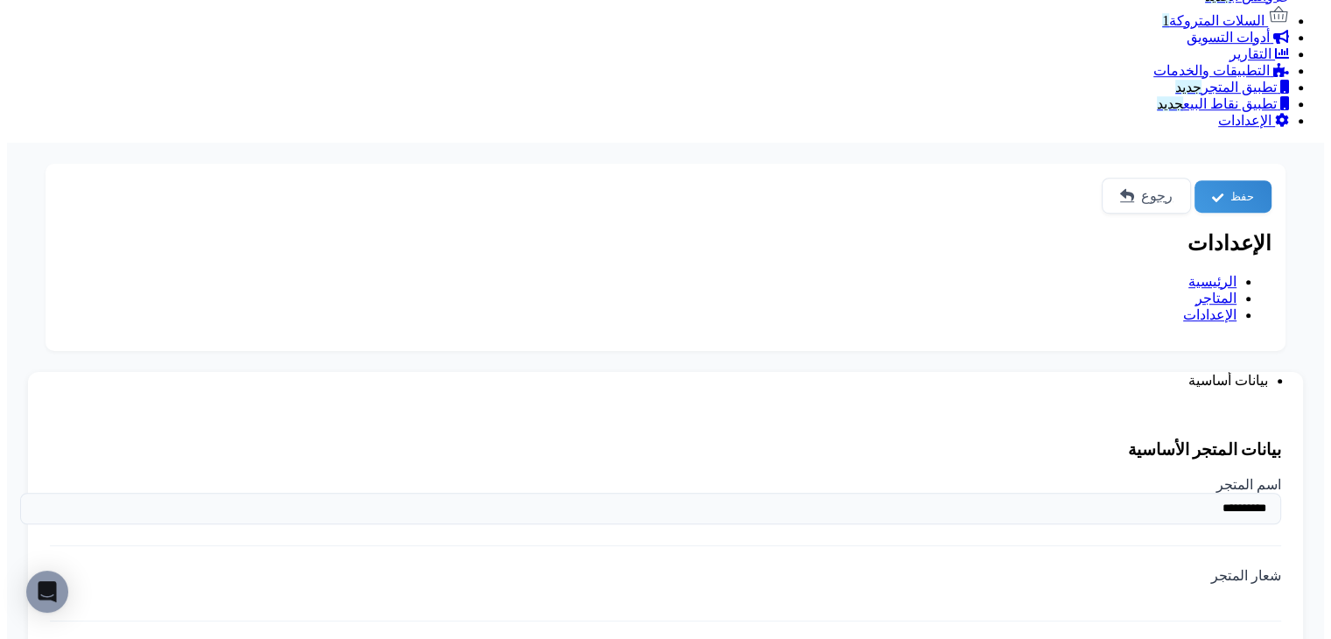
scroll to position [1225, 0]
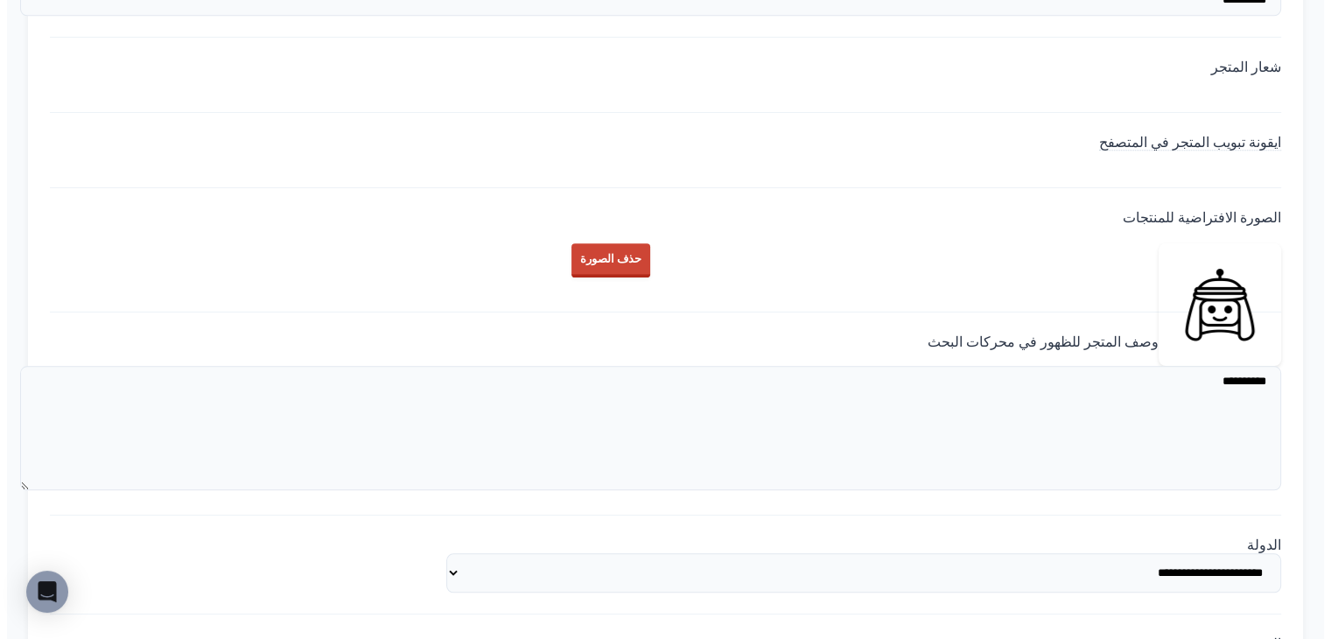
scroll to position [1925, 0]
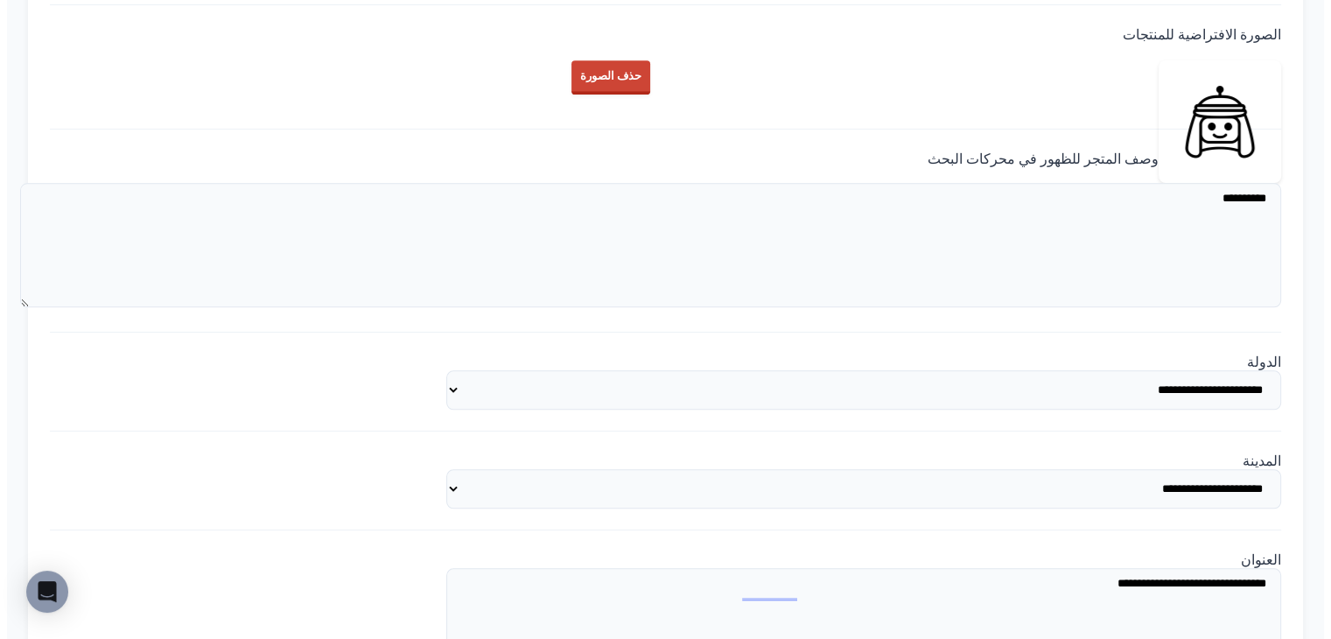
click at [1158, 183] on img at bounding box center [1219, 121] width 122 height 122
click at [571, 94] on button "حذف الصورة" at bounding box center [611, 76] width 80 height 34
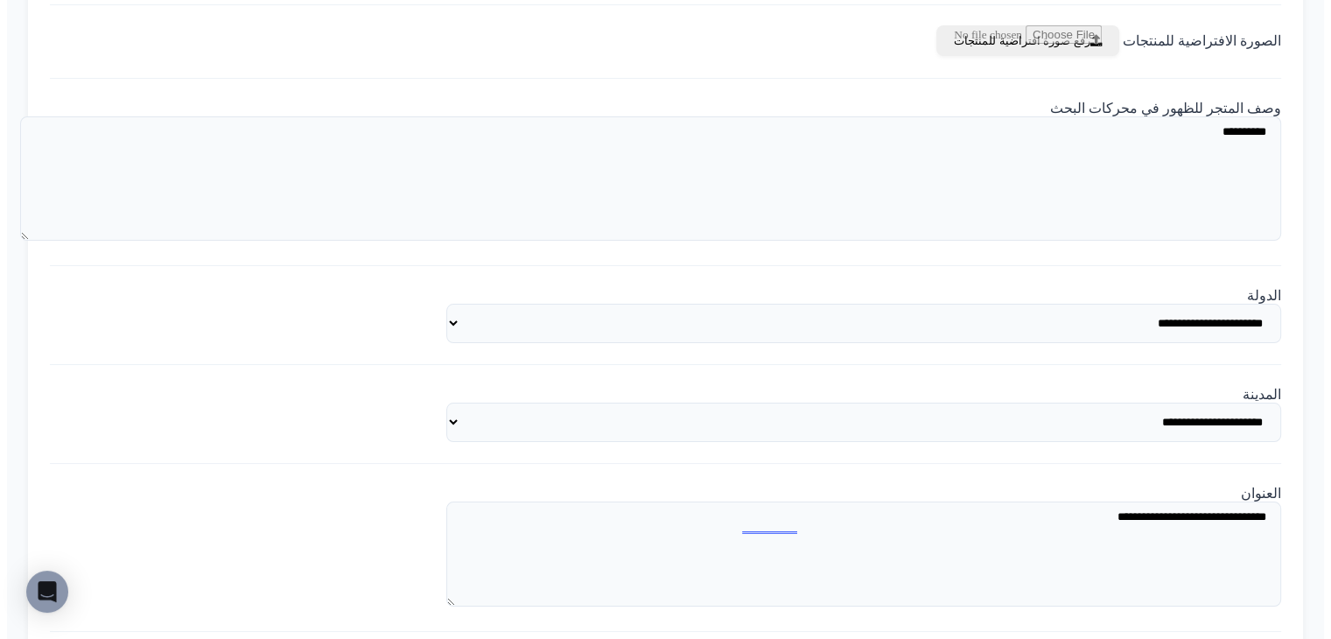
click at [919, 56] on input "file" at bounding box center [1010, 40] width 183 height 31
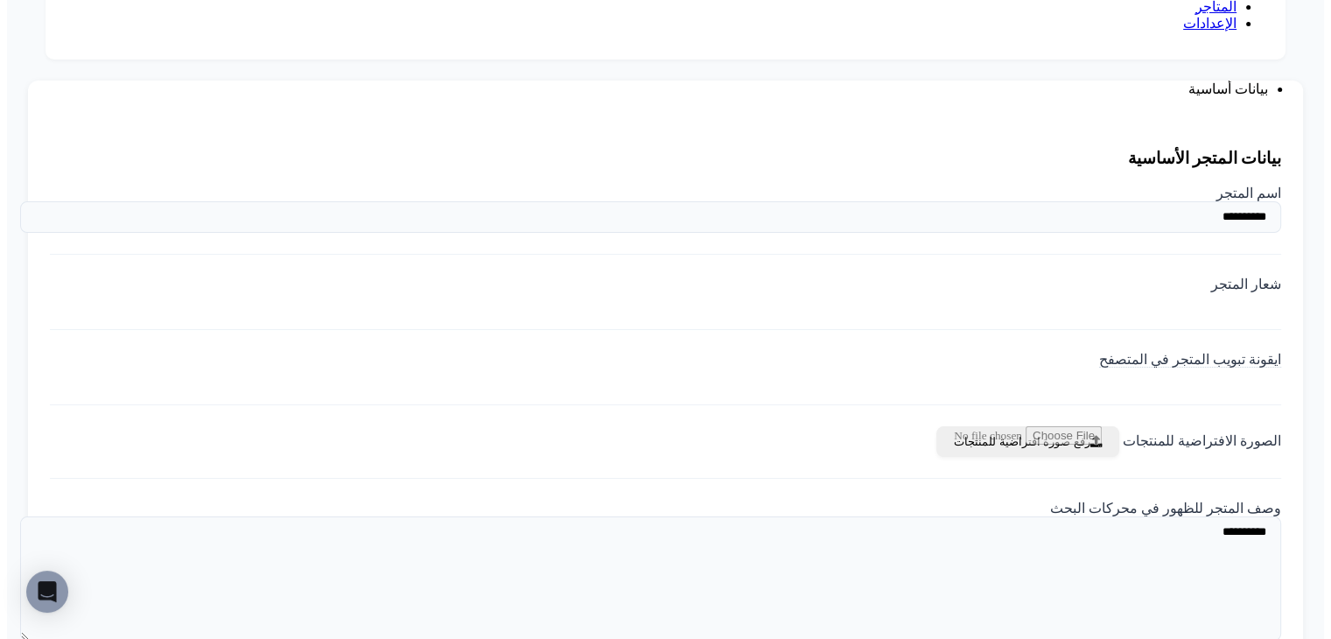
scroll to position [1487, 0]
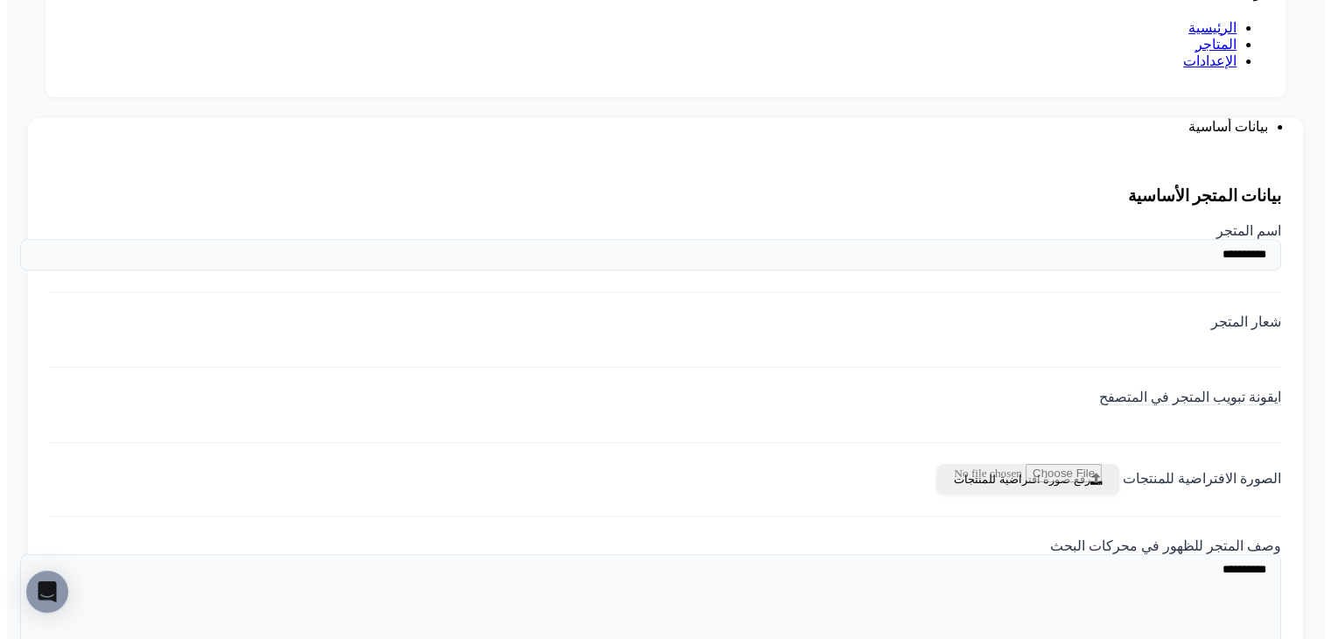
click at [1281, 417] on img at bounding box center [1281, 417] width 0 height 0
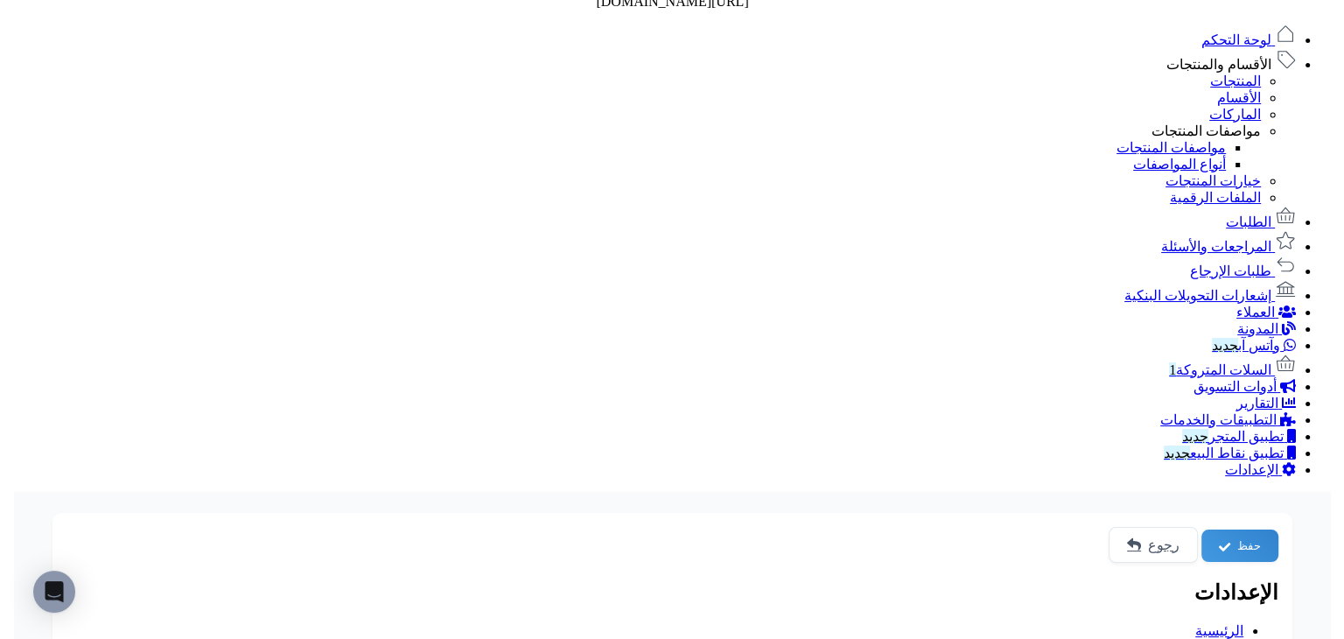
scroll to position [875, 0]
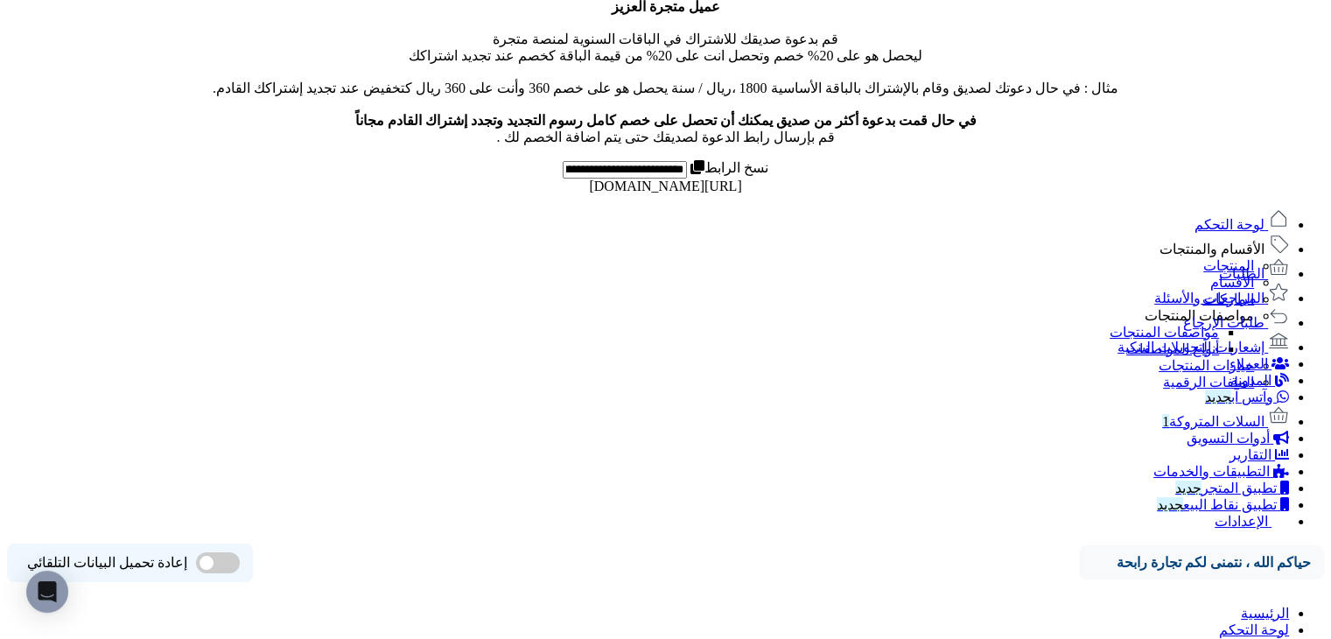
scroll to position [121, 0]
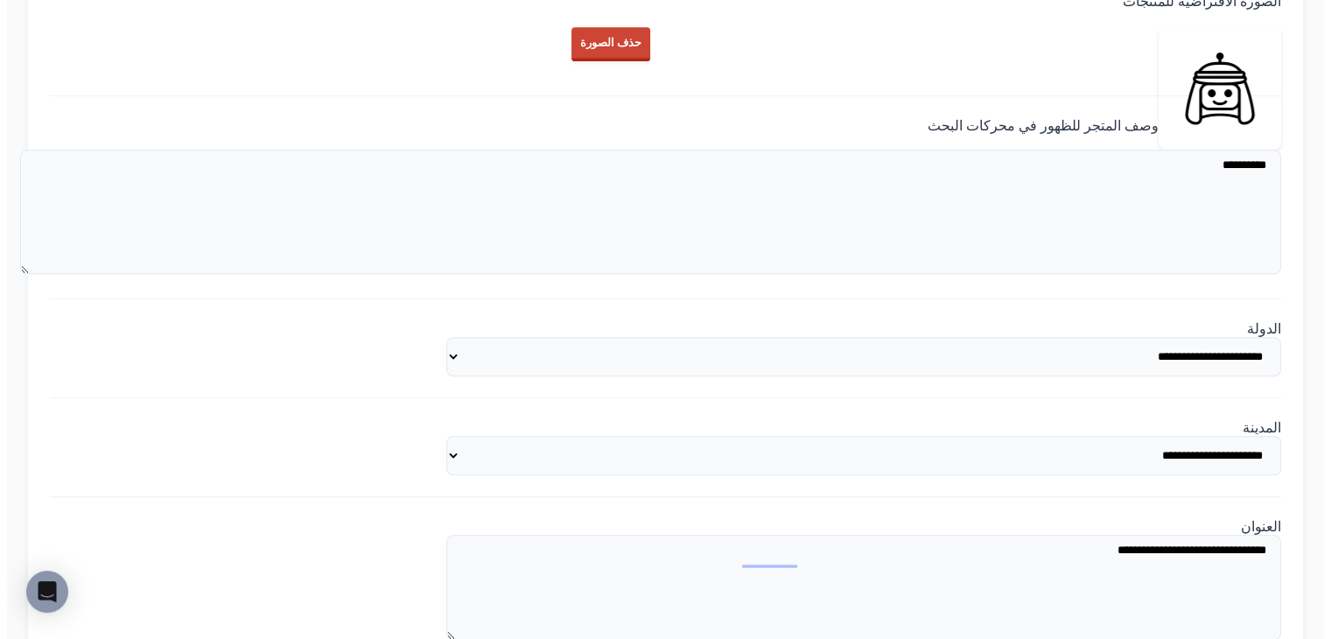
scroll to position [1925, 0]
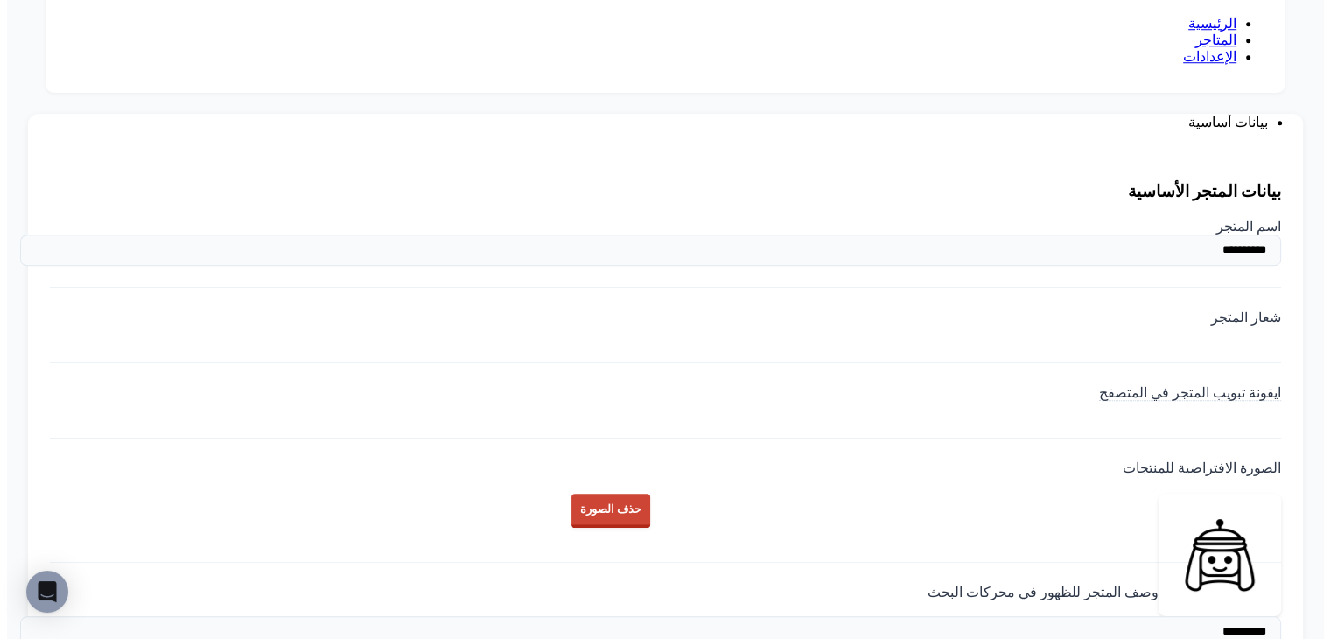
scroll to position [1487, 0]
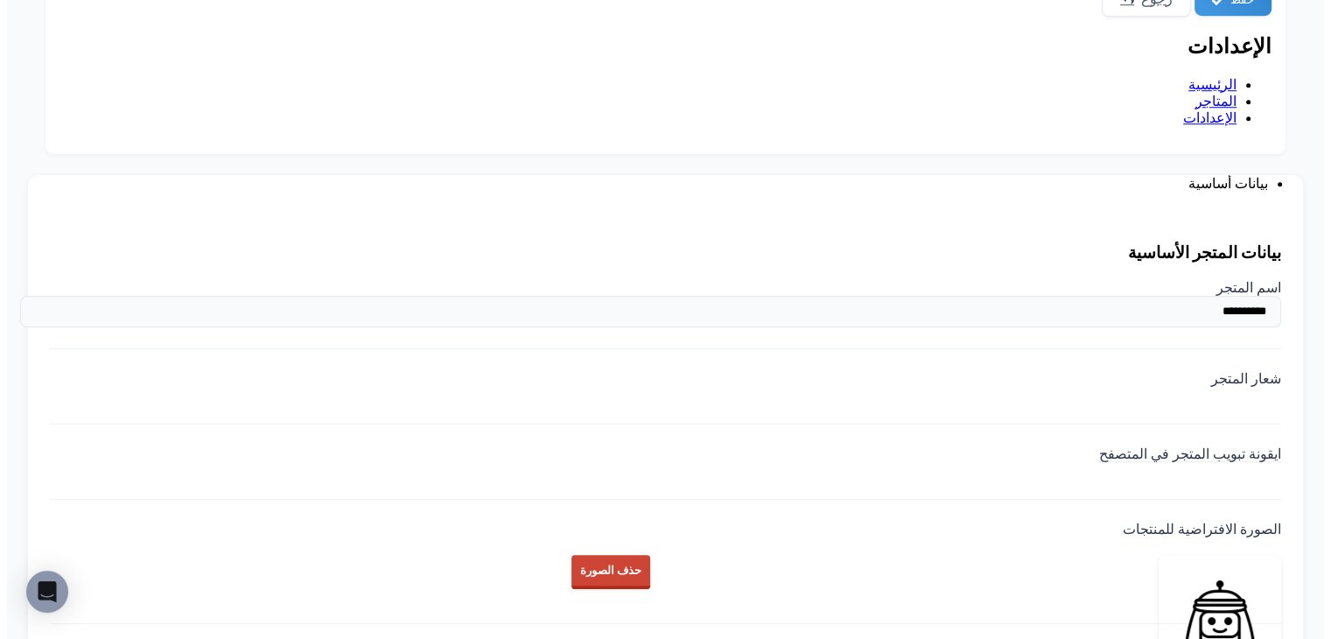
scroll to position [1400, 0]
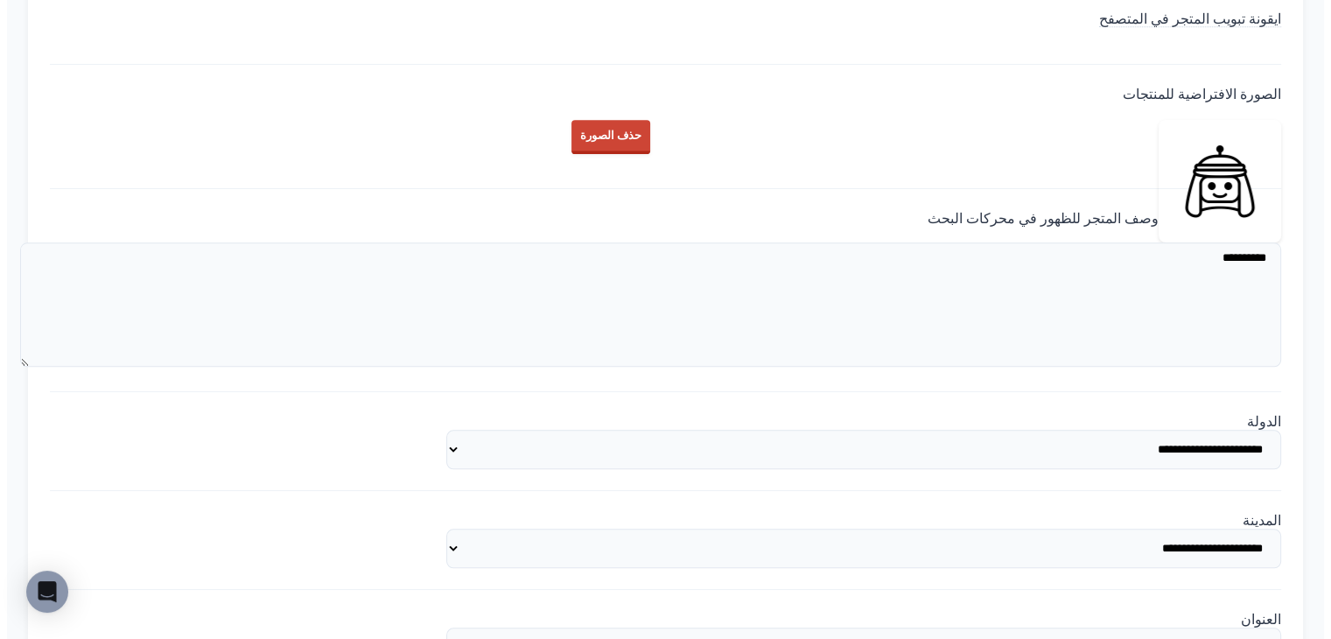
scroll to position [1750, 0]
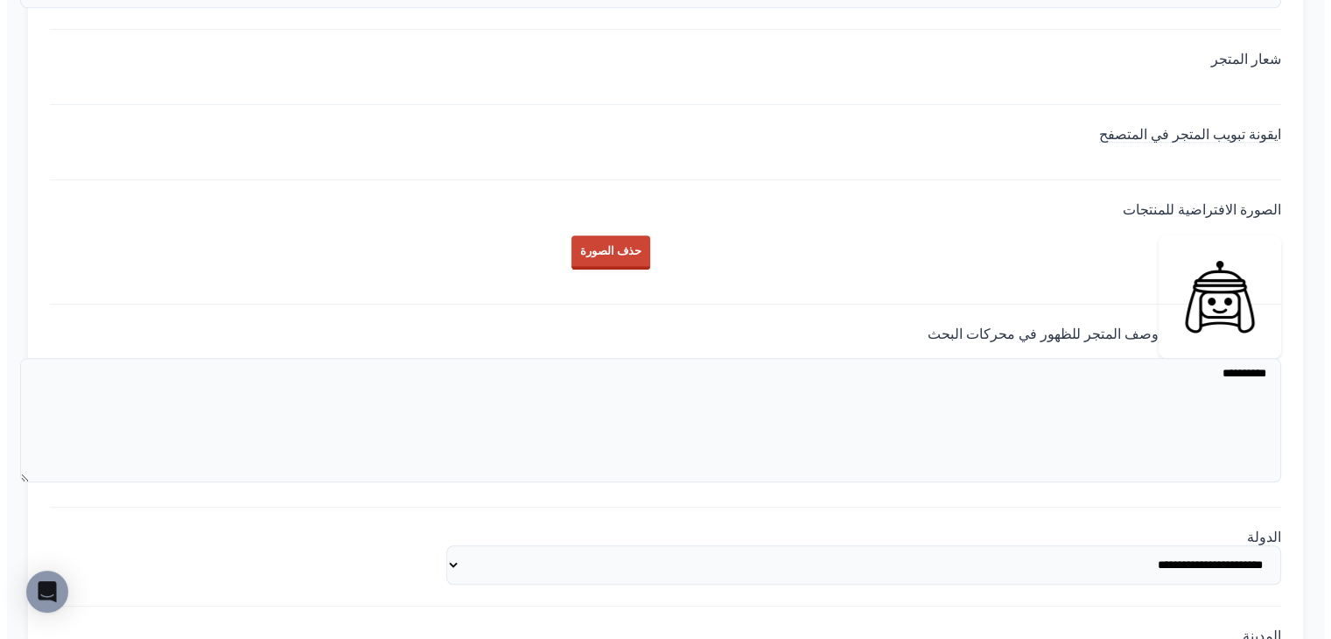
click at [1158, 358] on img at bounding box center [1219, 296] width 122 height 122
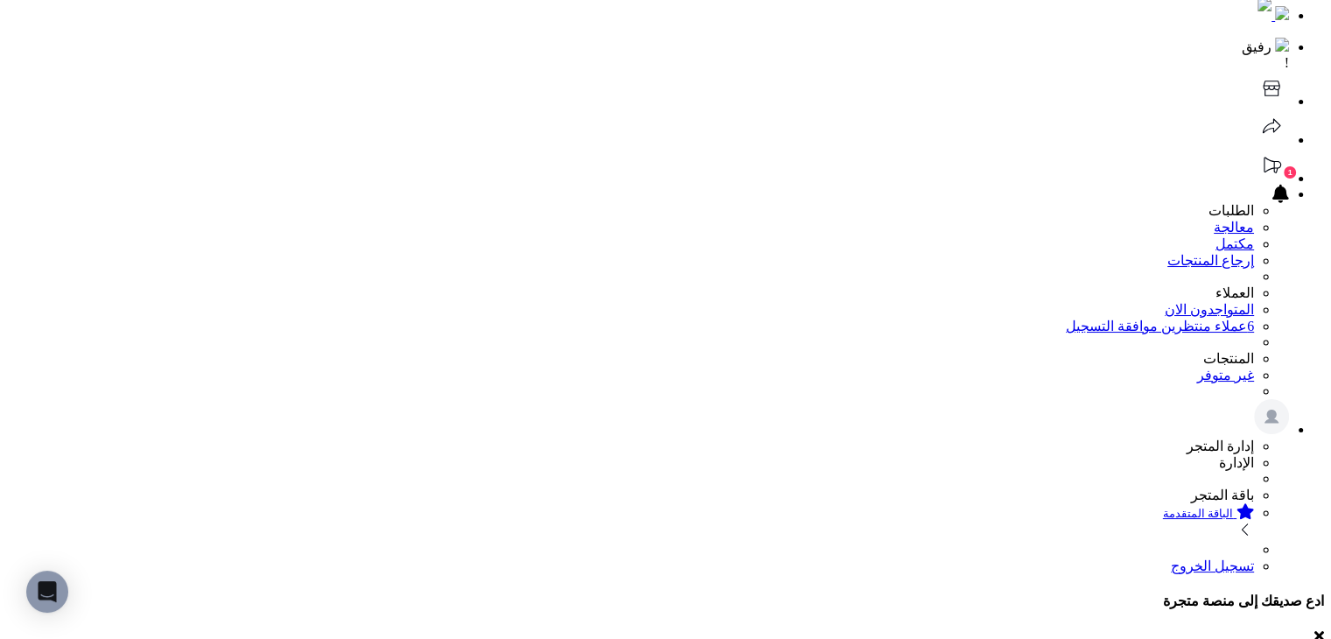
scroll to position [0, 0]
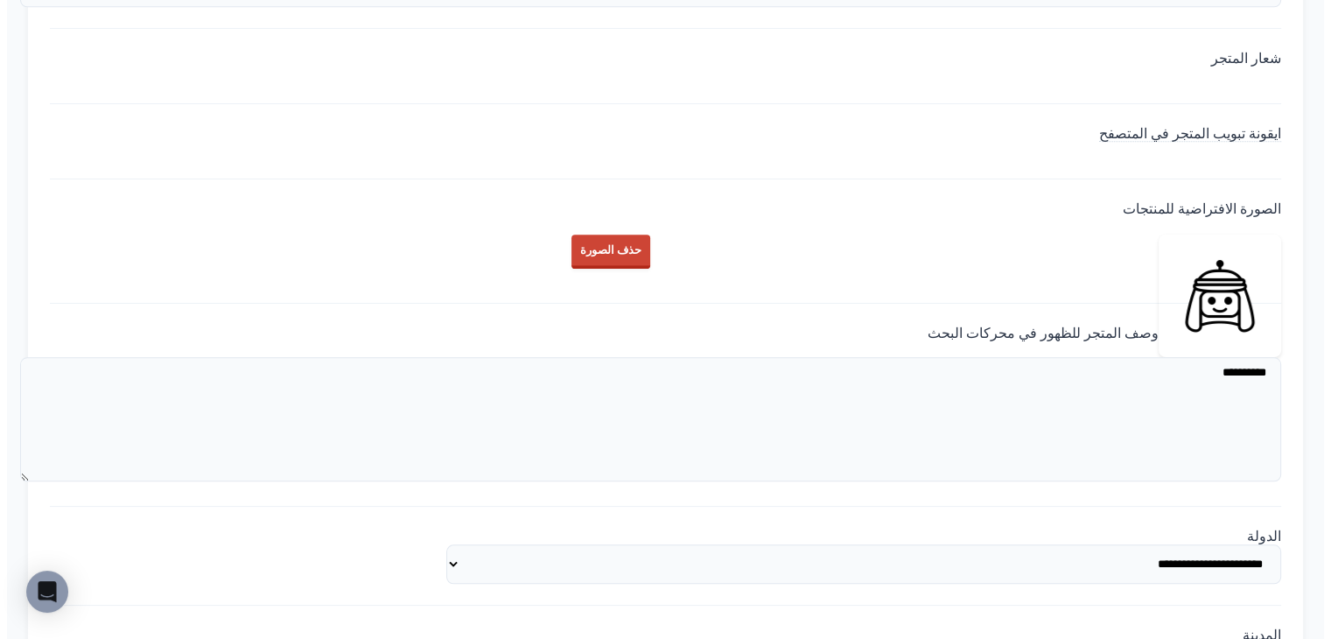
scroll to position [1662, 0]
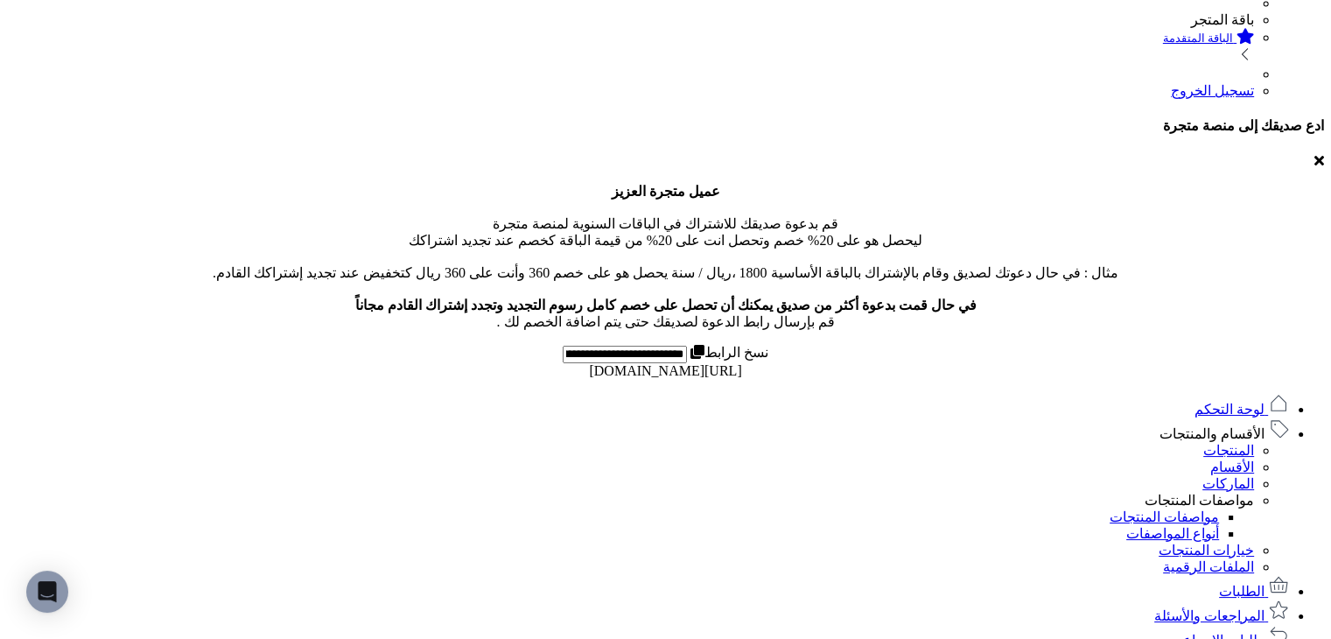
scroll to position [525, 0]
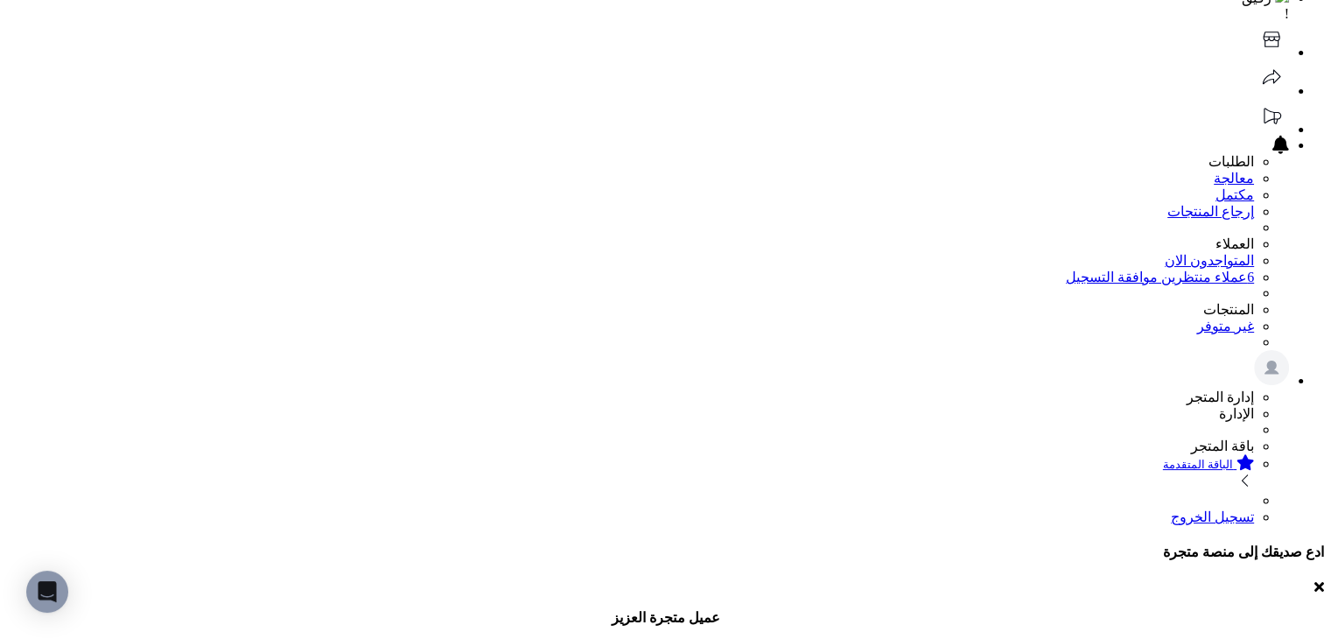
scroll to position [87, 0]
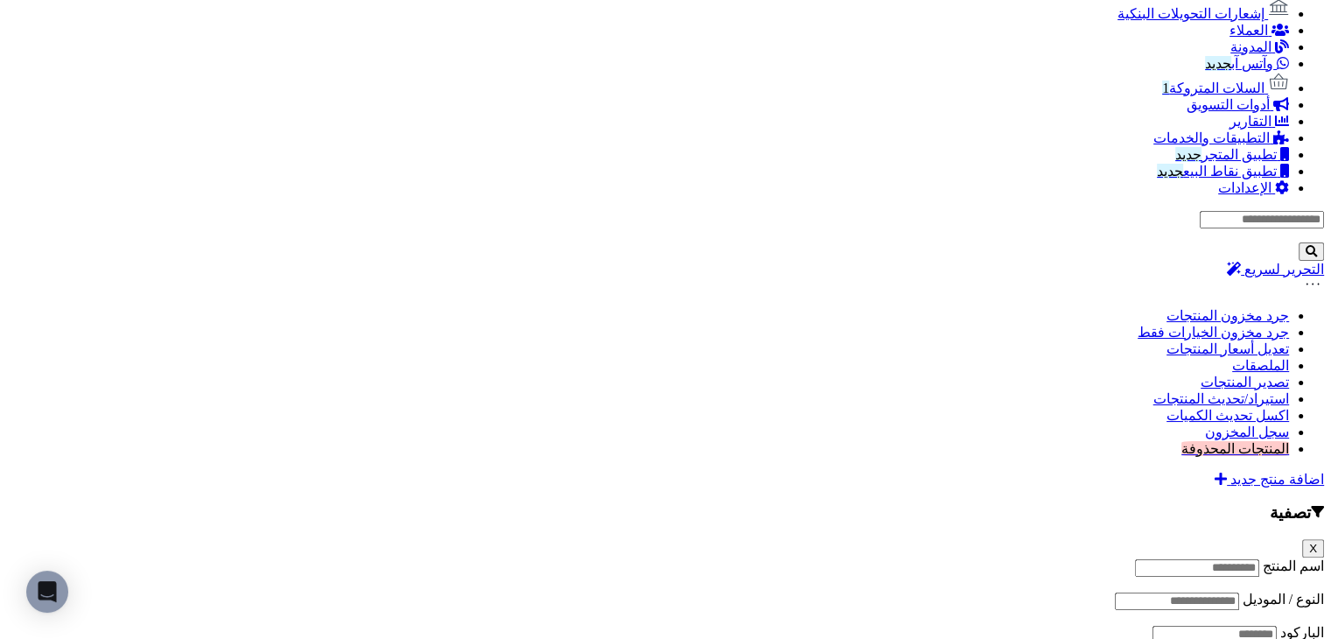
scroll to position [1487, 0]
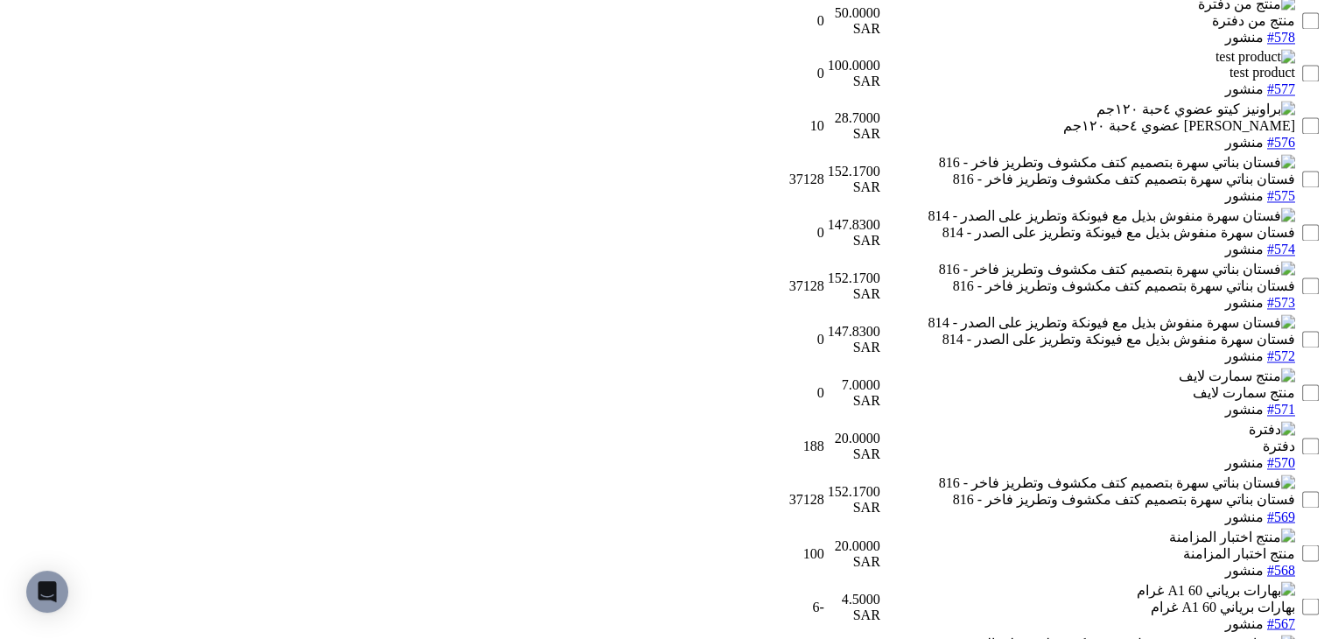
scroll to position [2313, 0]
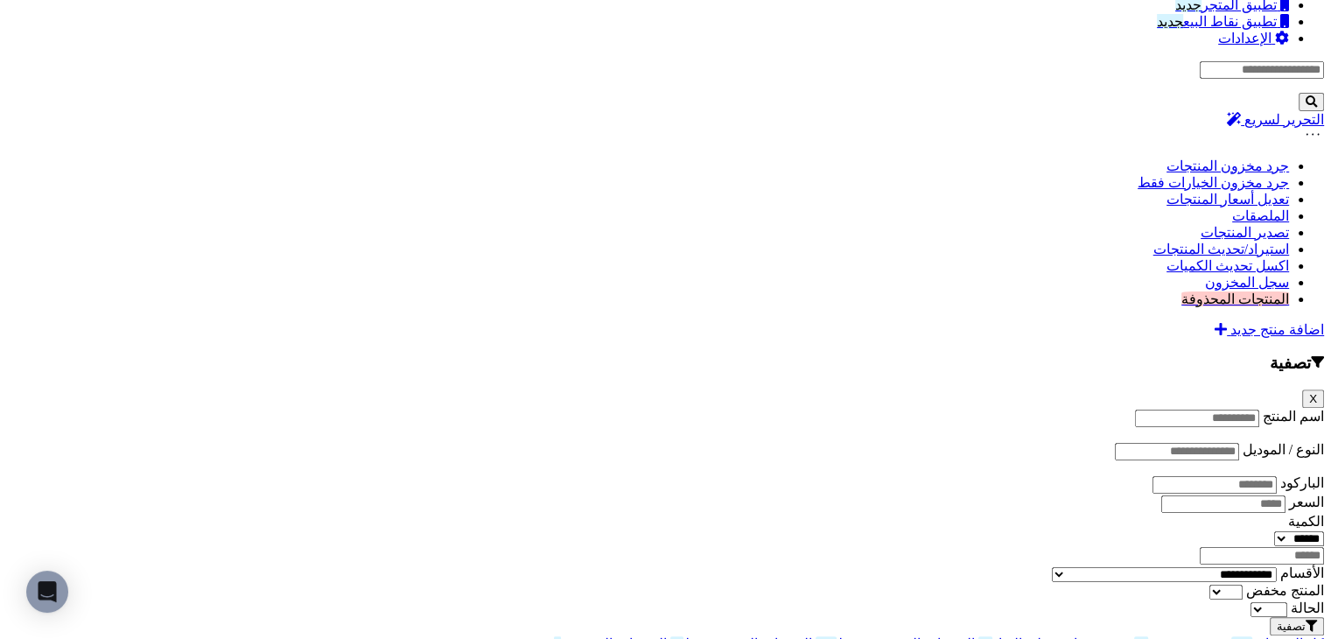
scroll to position [1263, 0]
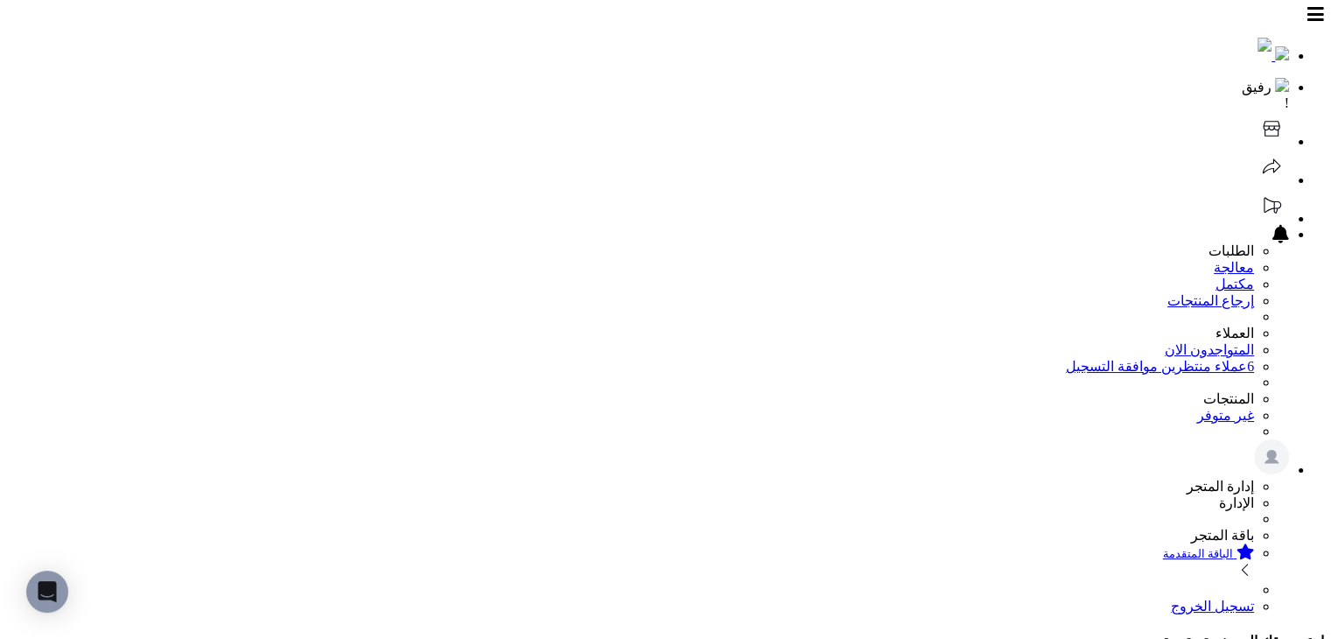
click at [1168, 38] on ul at bounding box center [665, 51] width 1317 height 26
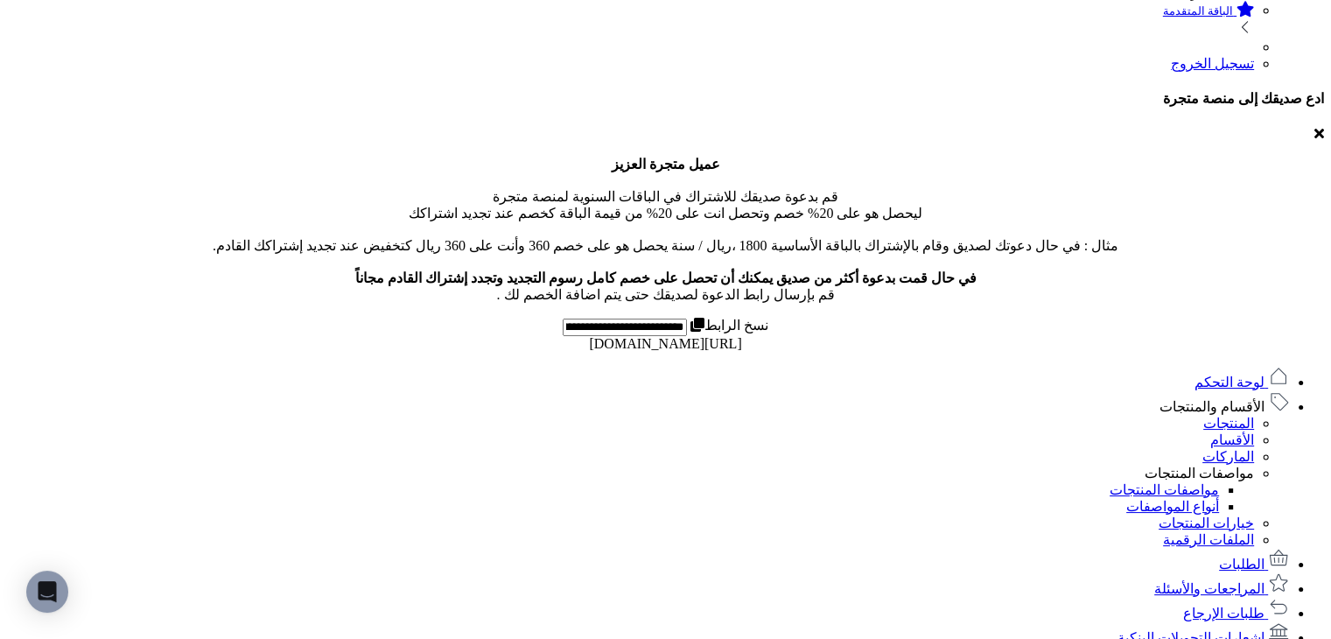
scroll to position [787, 0]
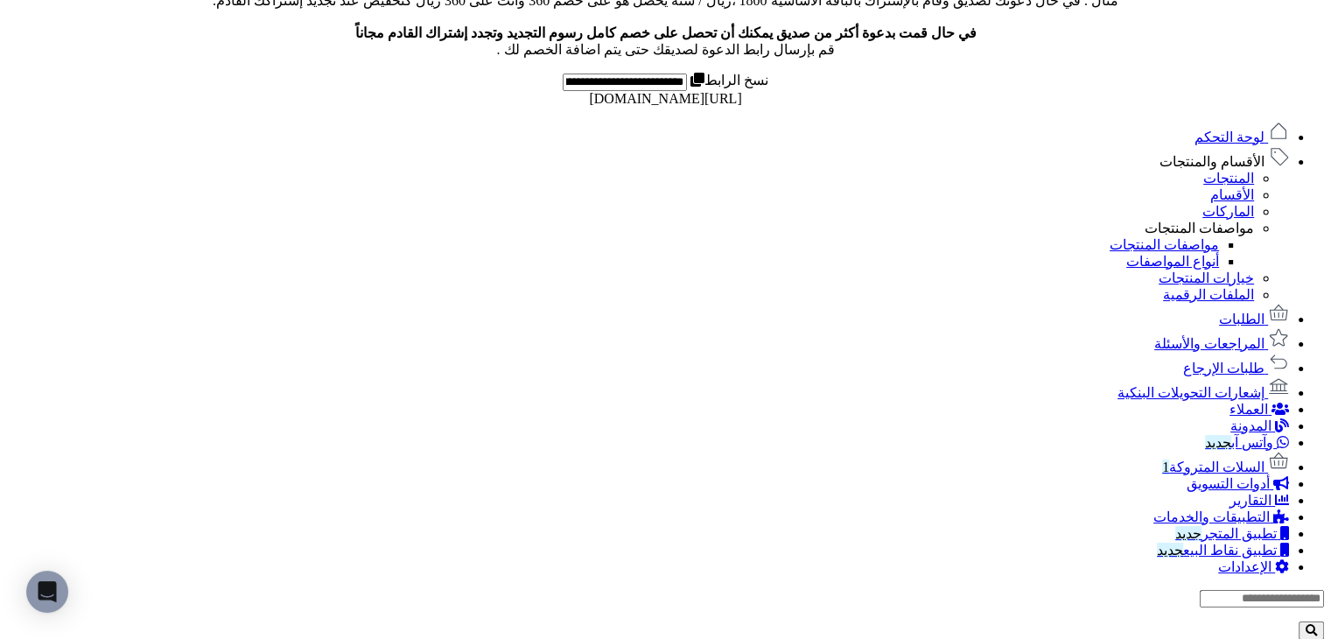
click at [1124, 260] on nav "لوحة التحكم الأقسام والمنتجات المنتجات الأقسام الماركات مواصفات المنتجات مواصفا…" at bounding box center [665, 348] width 1317 height 454
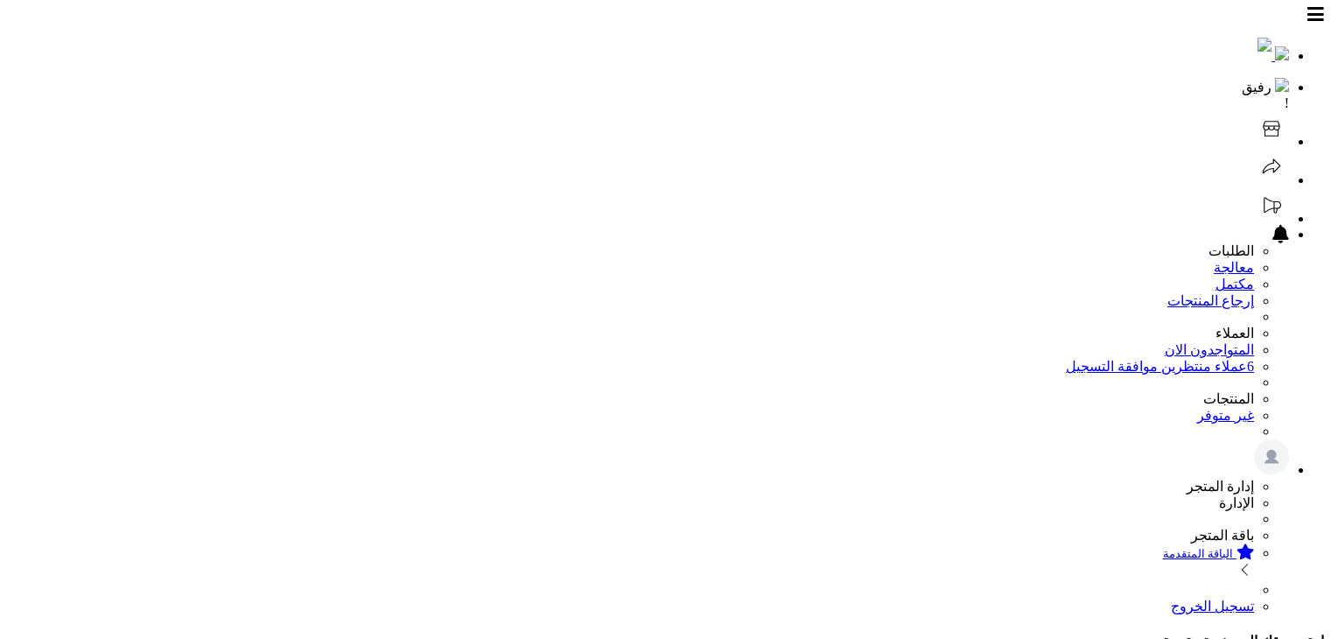
scroll to position [787, 0]
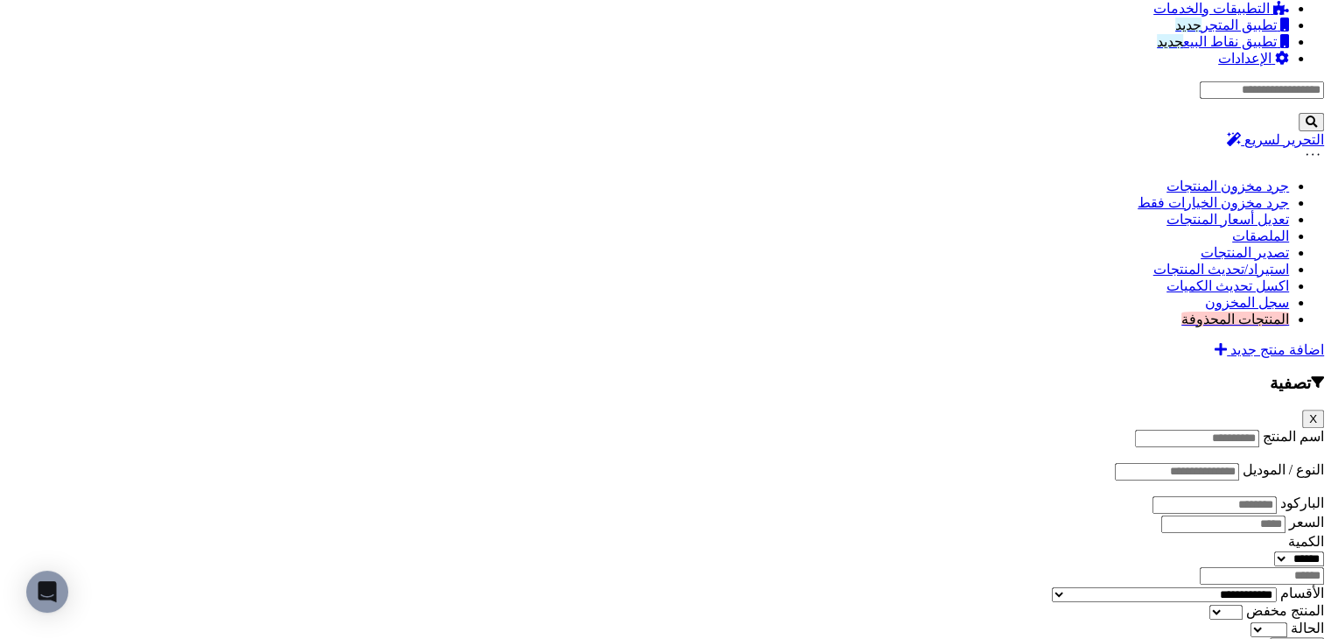
scroll to position [1312, 0]
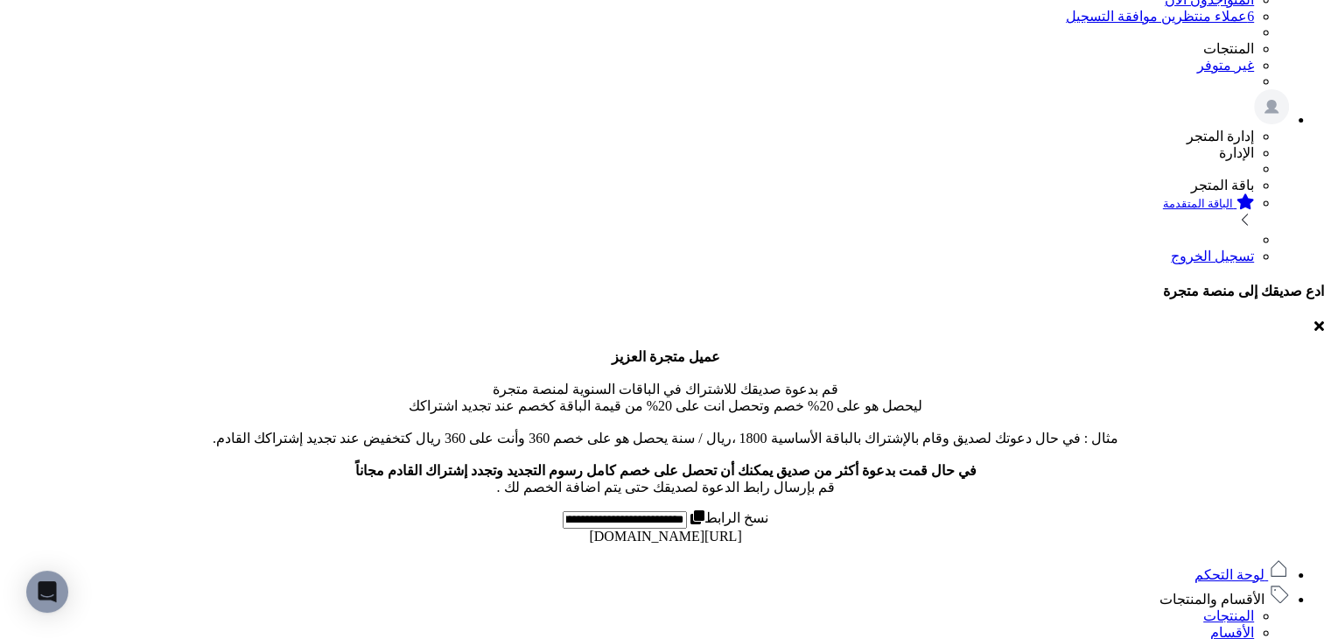
scroll to position [0, 0]
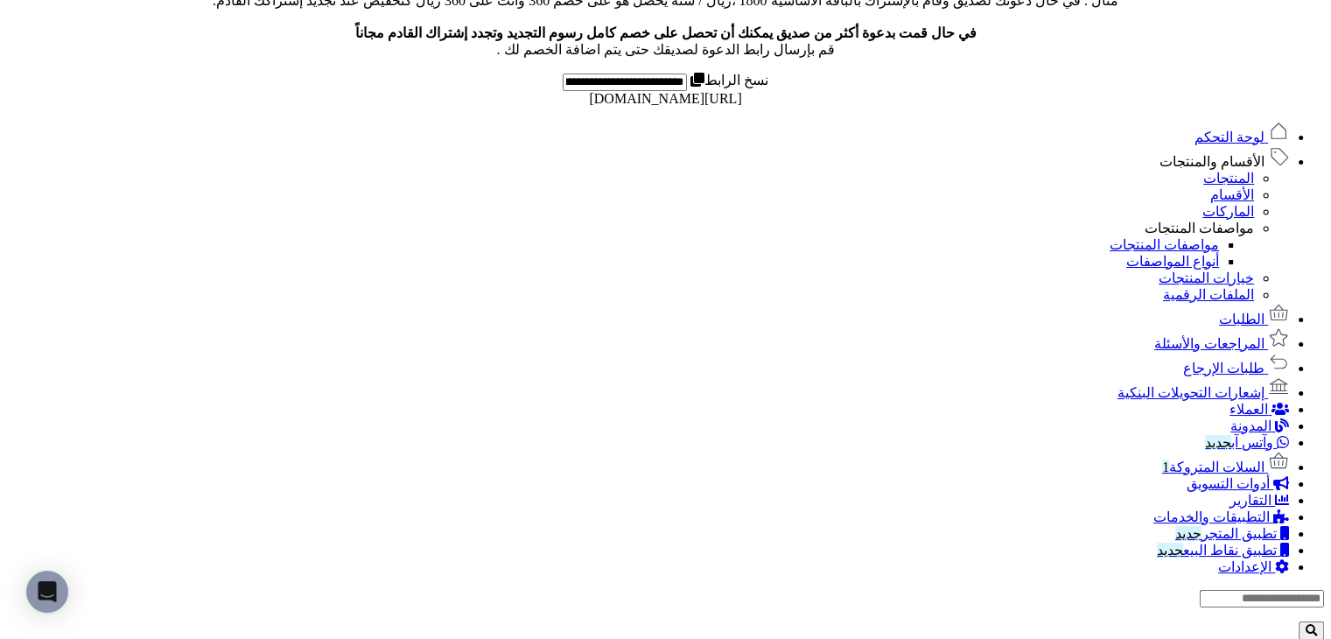
scroll to position [1050, 0]
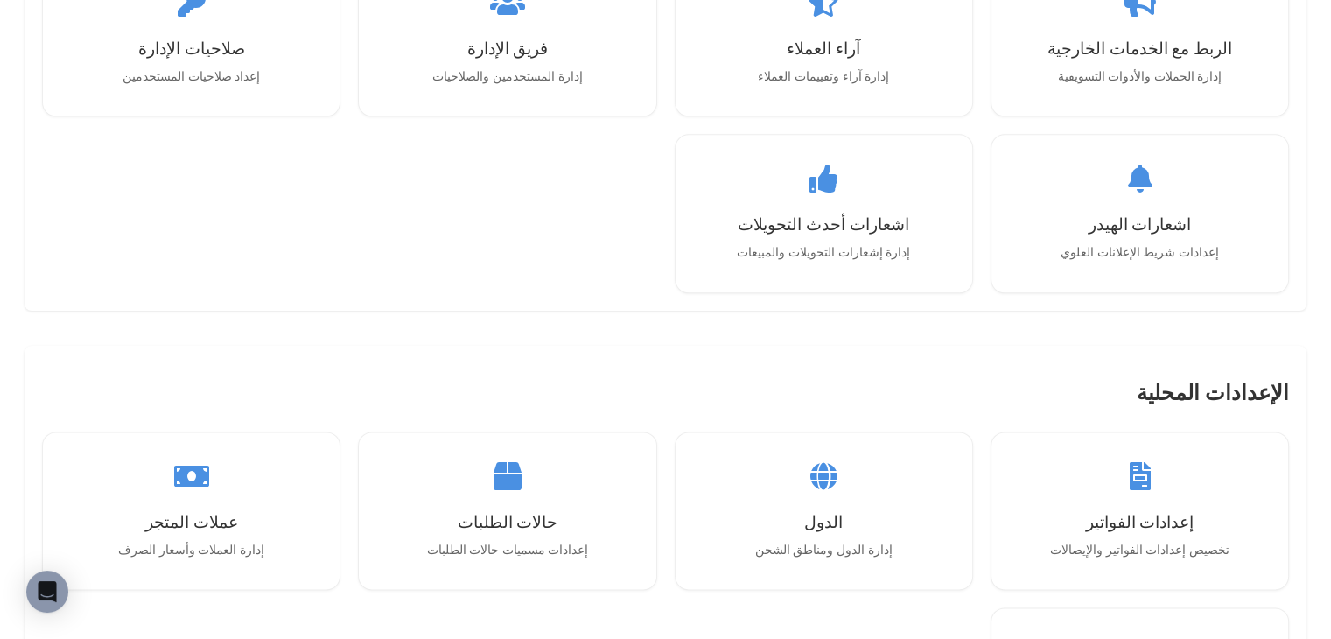
scroll to position [1823, 0]
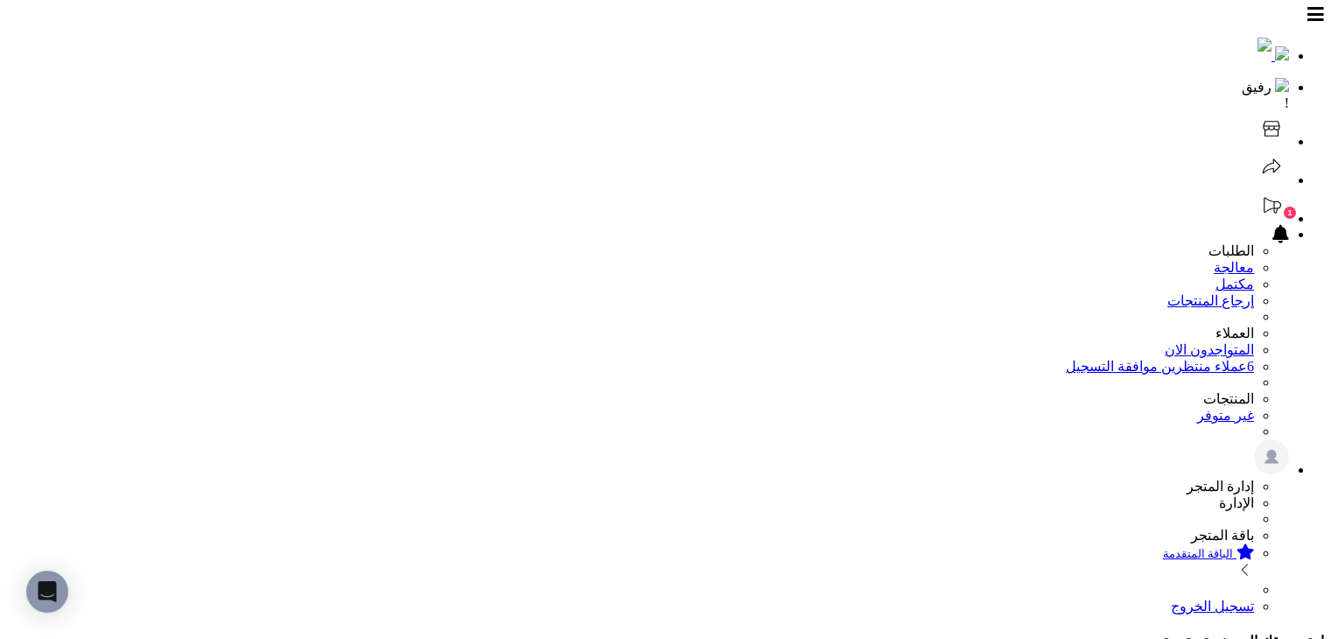
scroll to position [1662, 0]
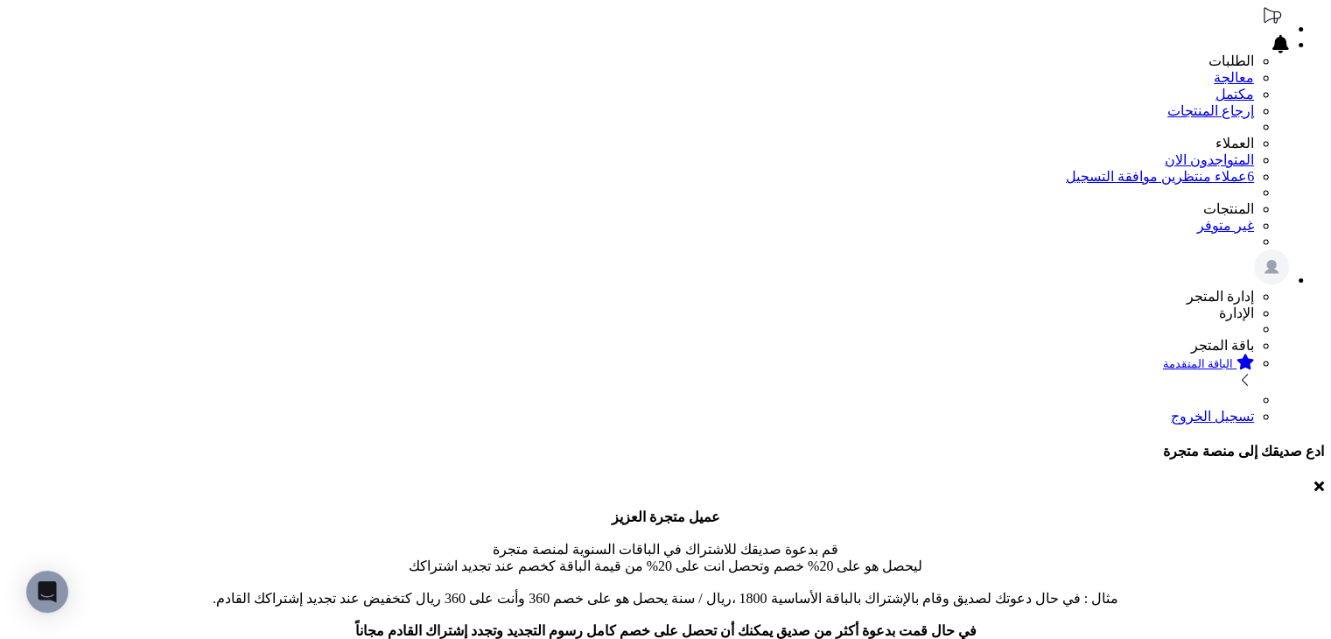
scroll to position [262, 0]
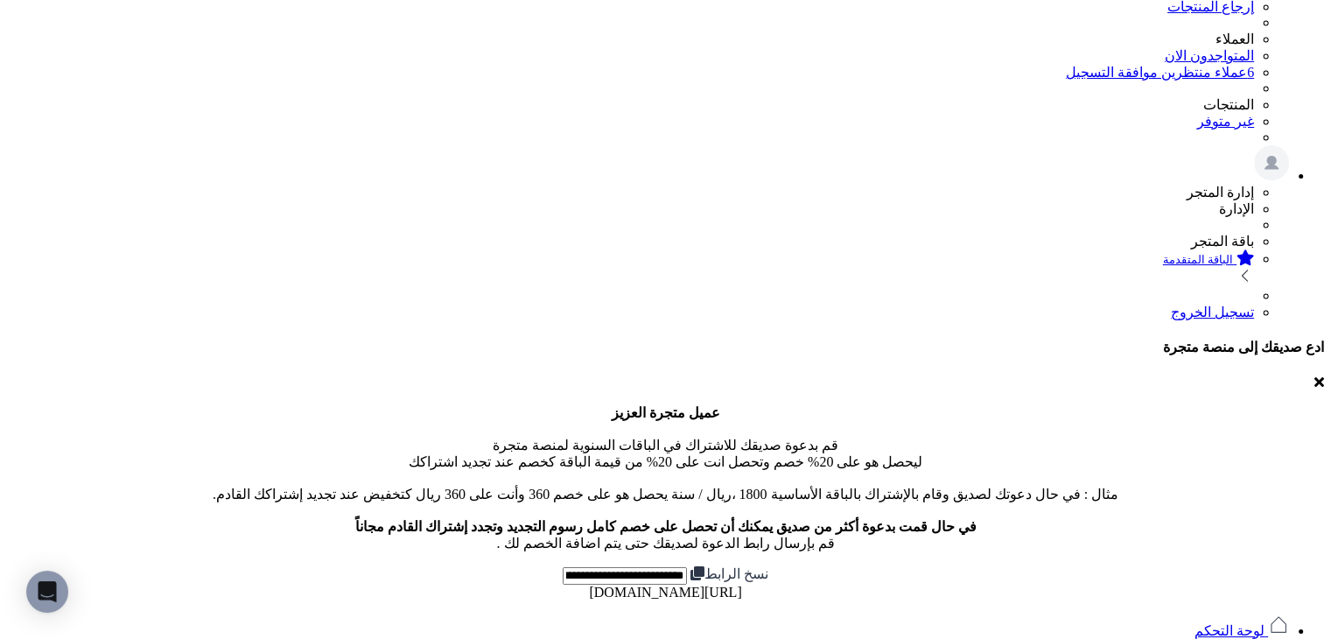
scroll to position [350, 0]
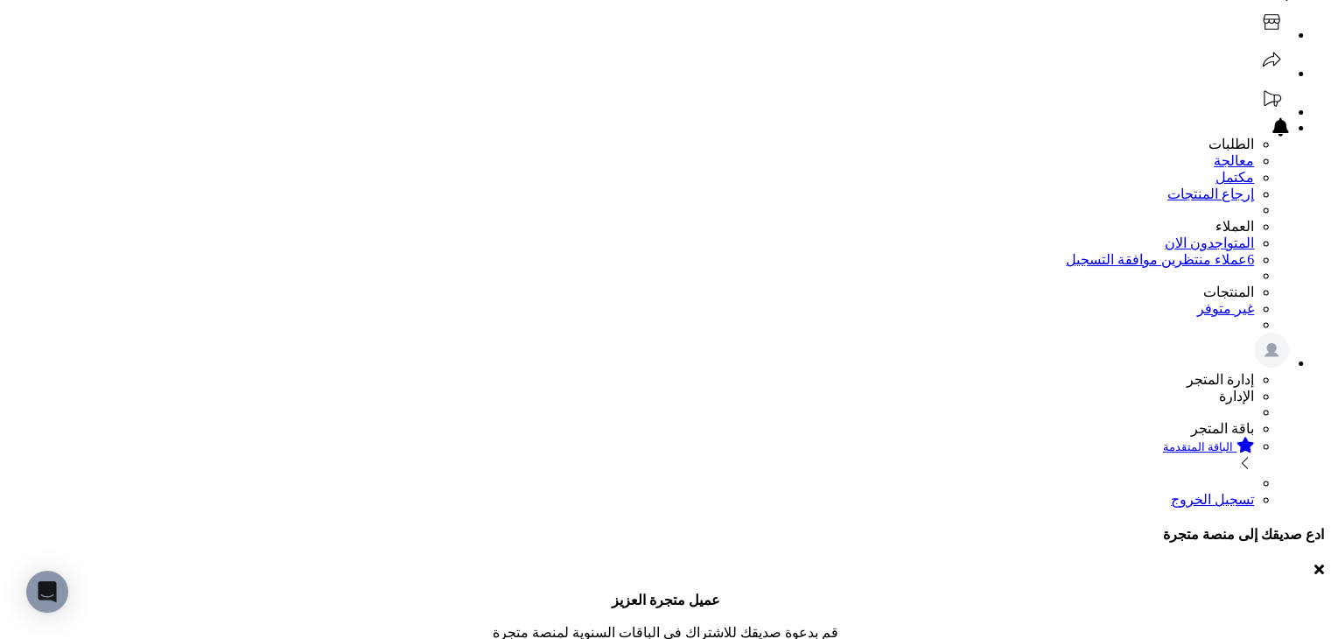
scroll to position [0, 0]
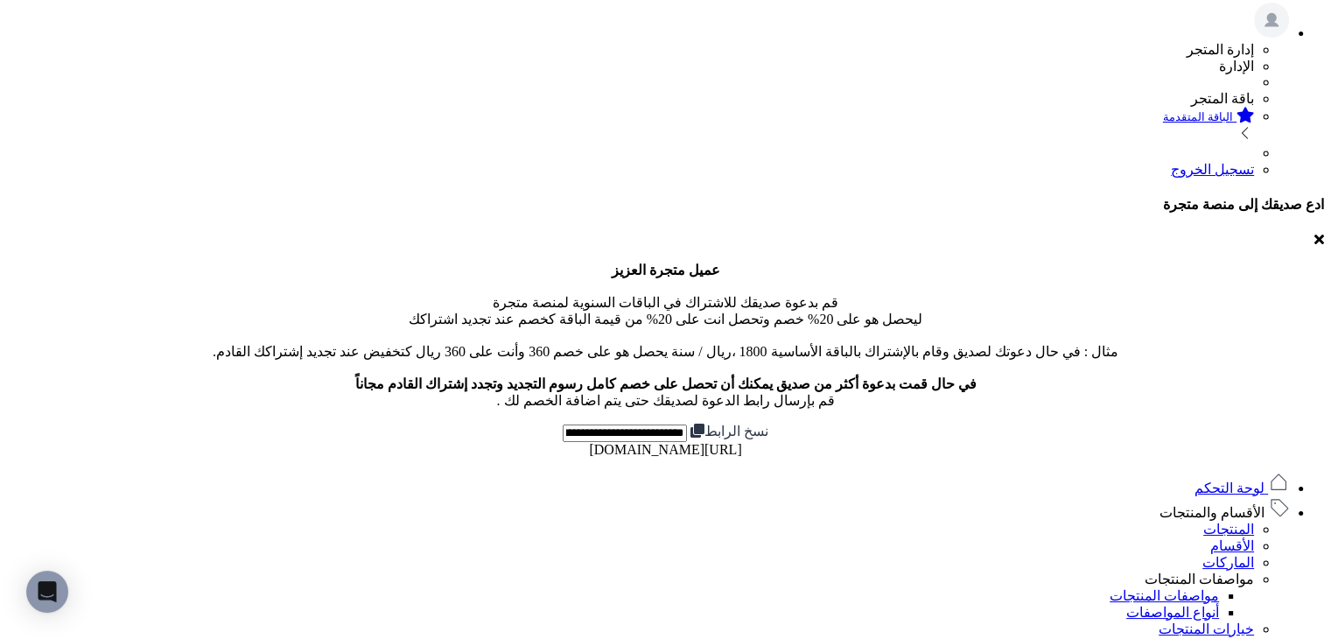
scroll to position [437, 0]
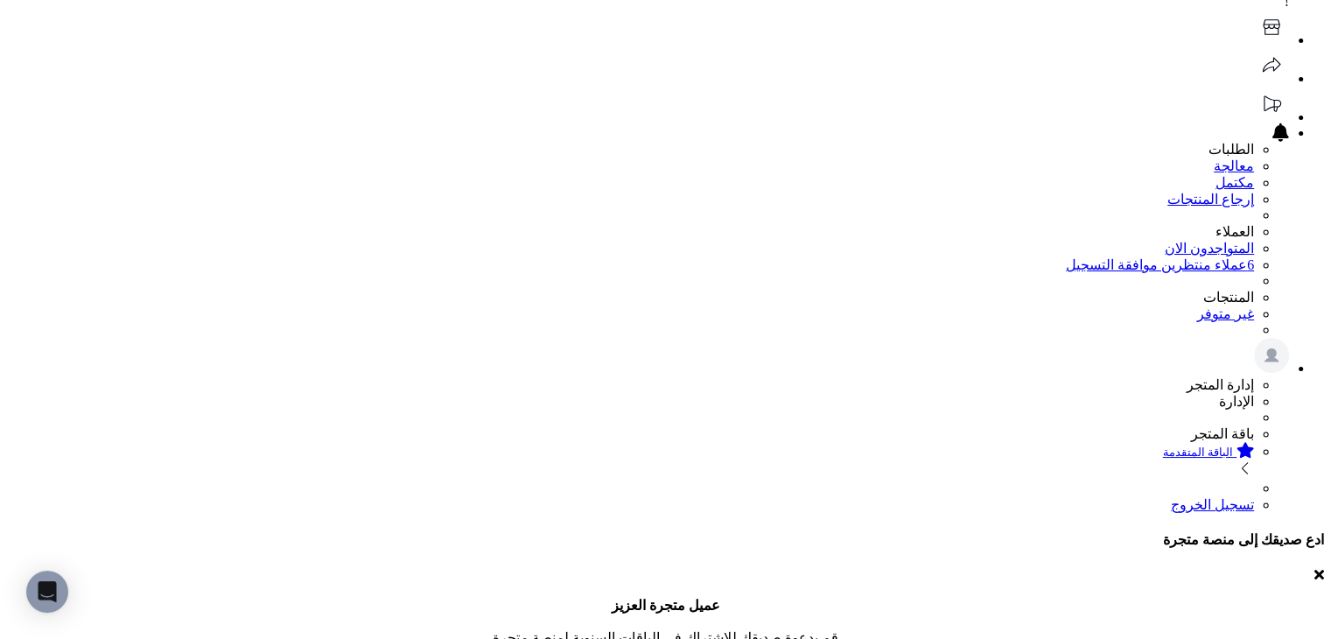
scroll to position [0, 0]
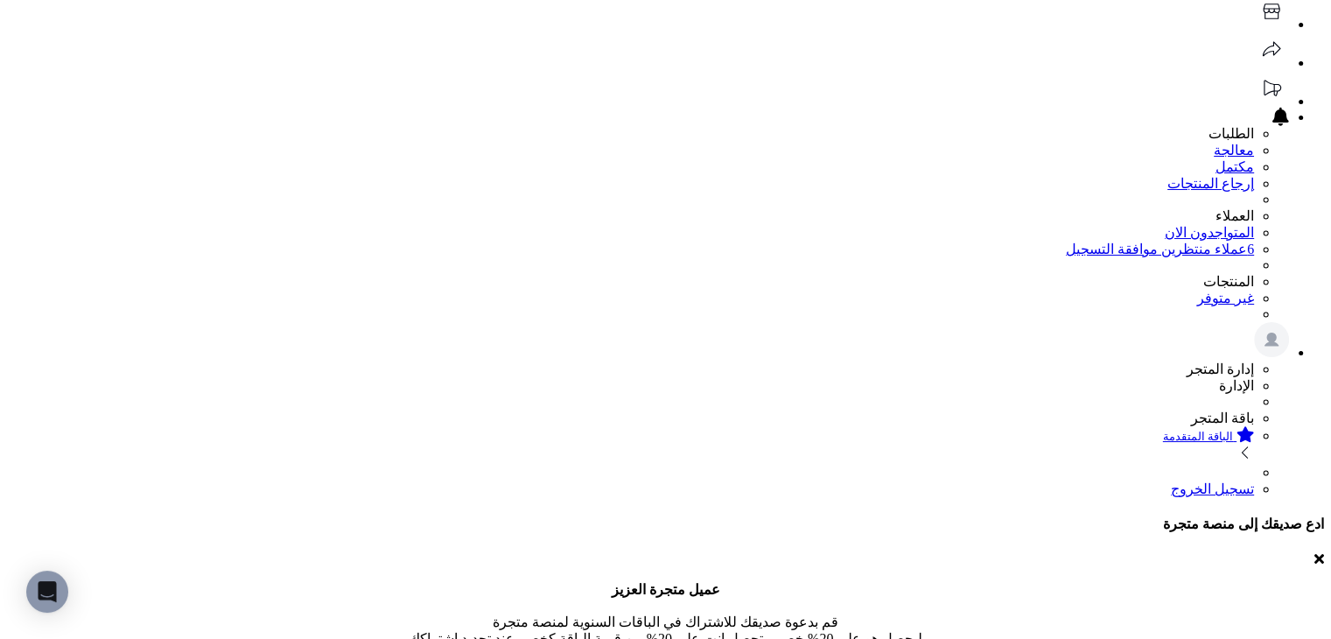
scroll to position [87, 0]
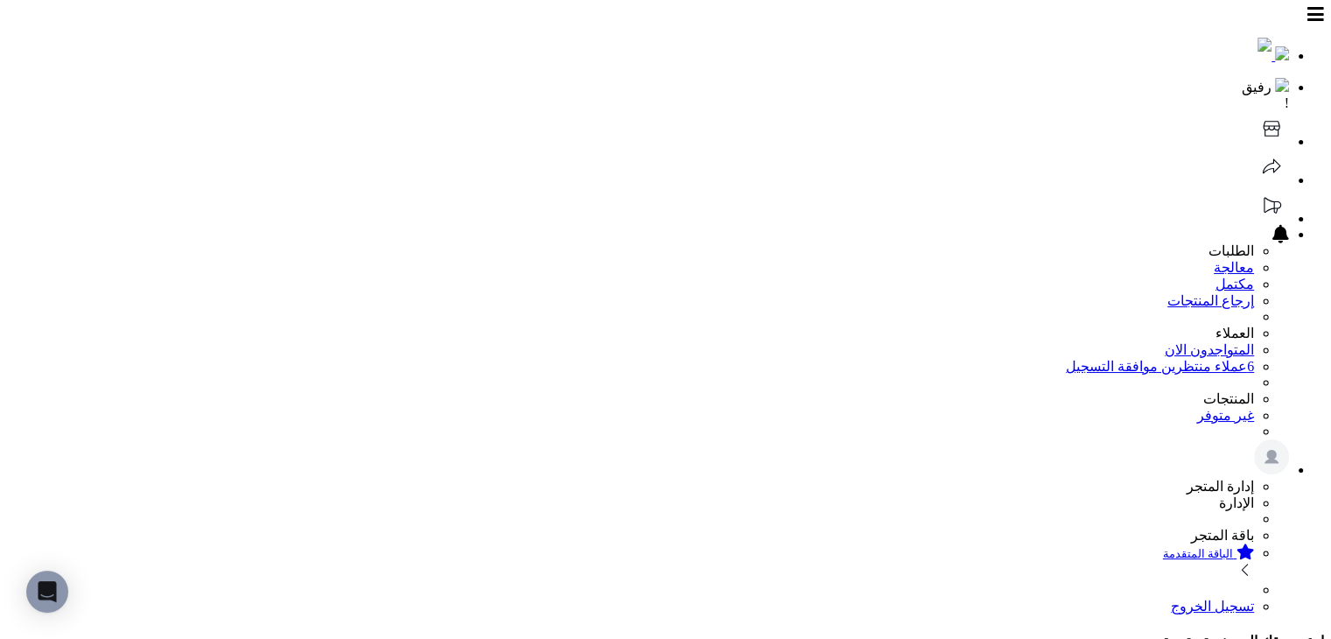
drag, startPoint x: 692, startPoint y: 399, endPoint x: 704, endPoint y: 474, distance: 76.2
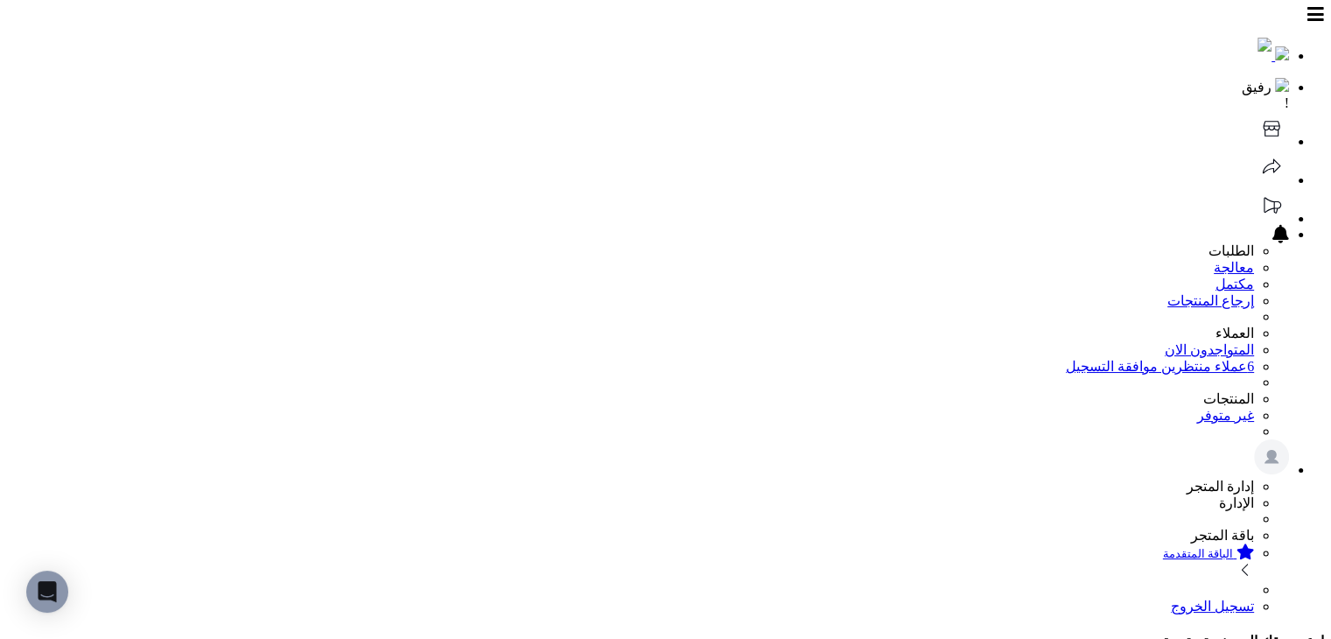
drag, startPoint x: 730, startPoint y: 263, endPoint x: 960, endPoint y: 265, distance: 230.1
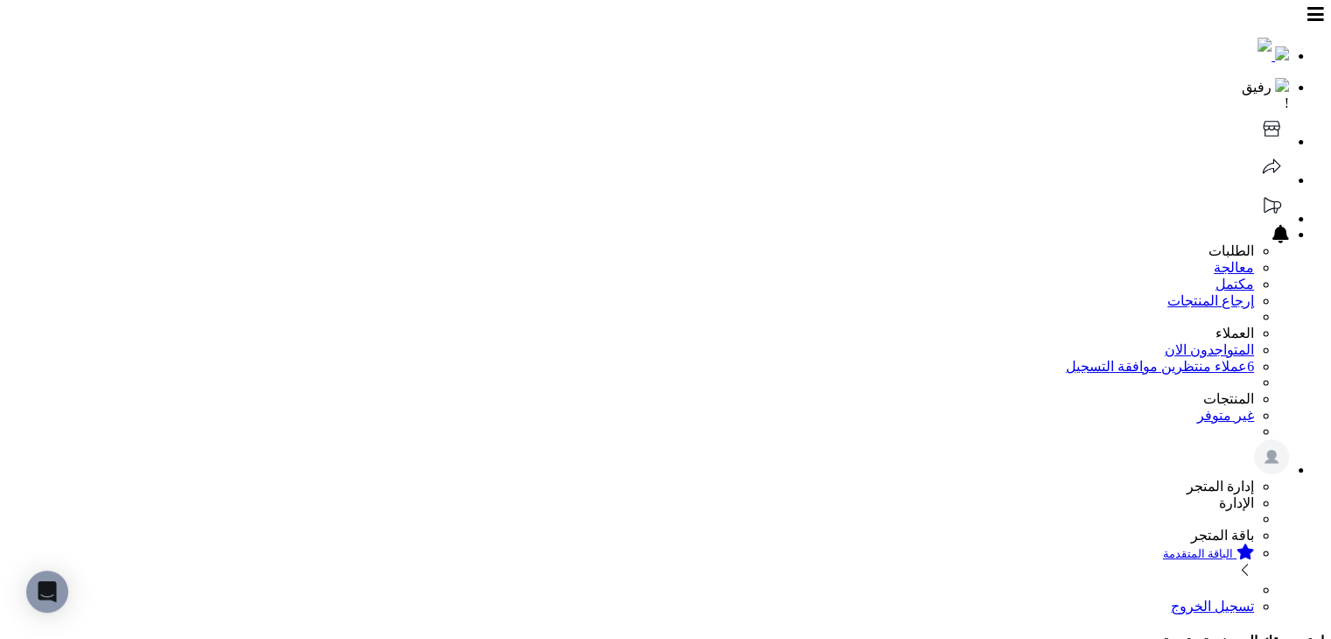
drag, startPoint x: 745, startPoint y: 265, endPoint x: 924, endPoint y: 268, distance: 179.4
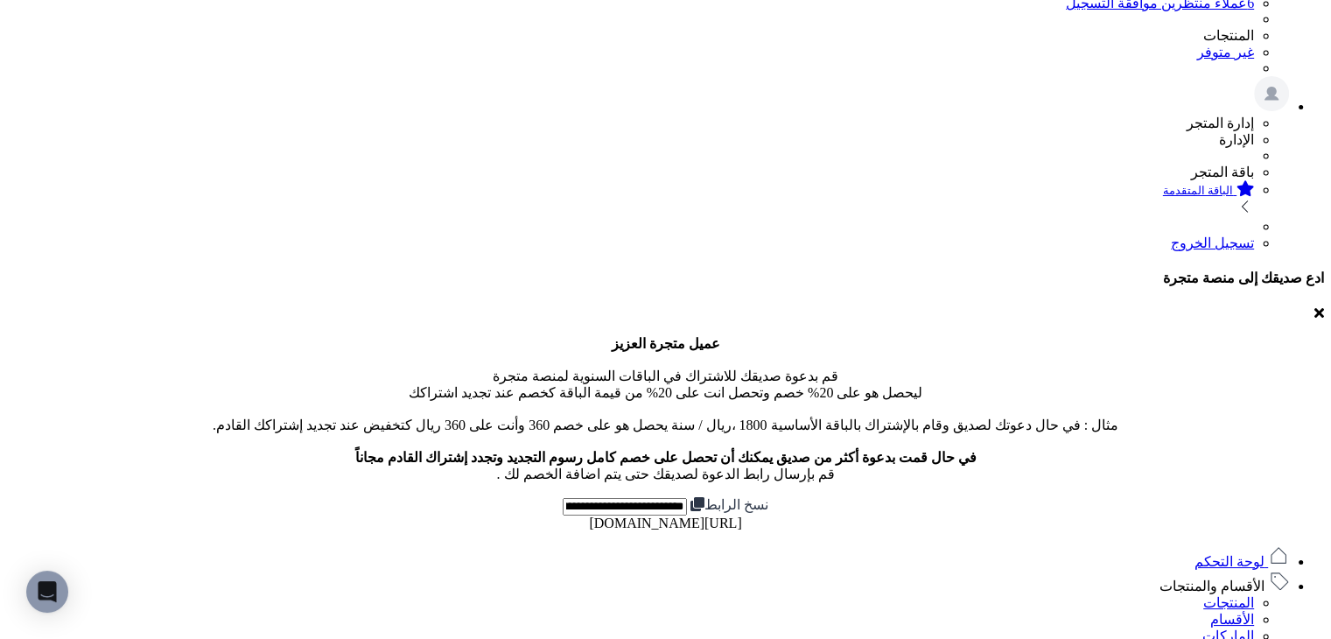
scroll to position [175, 0]
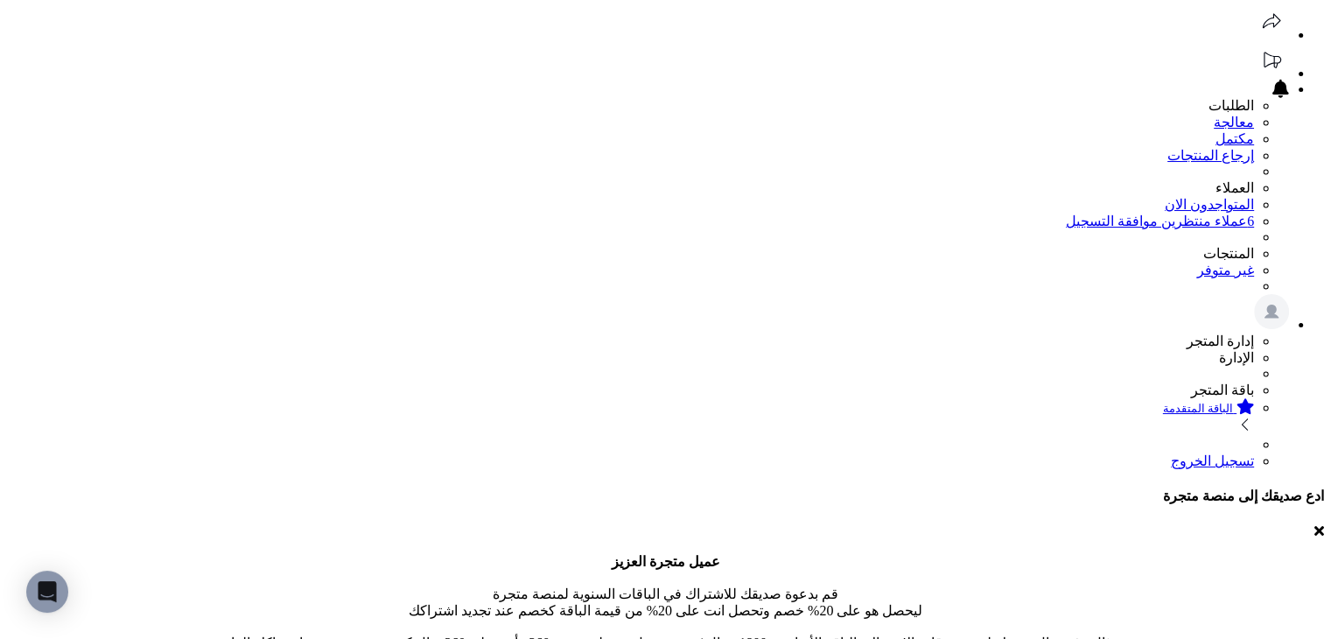
scroll to position [175, 0]
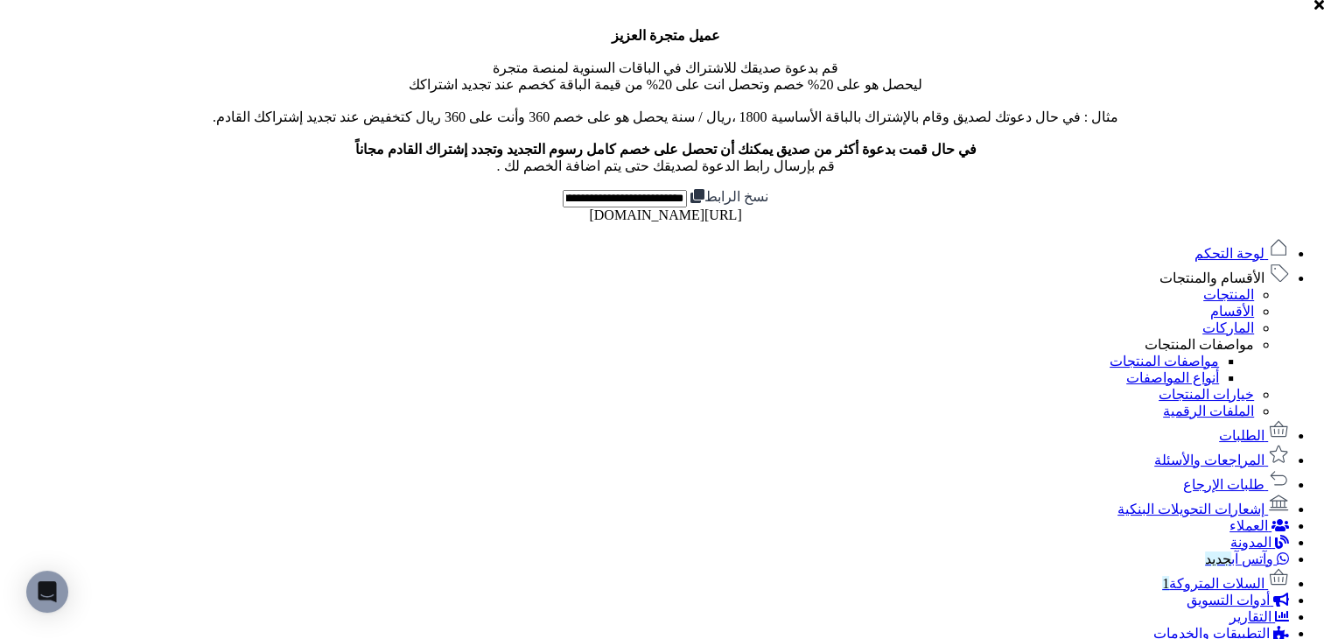
scroll to position [700, 0]
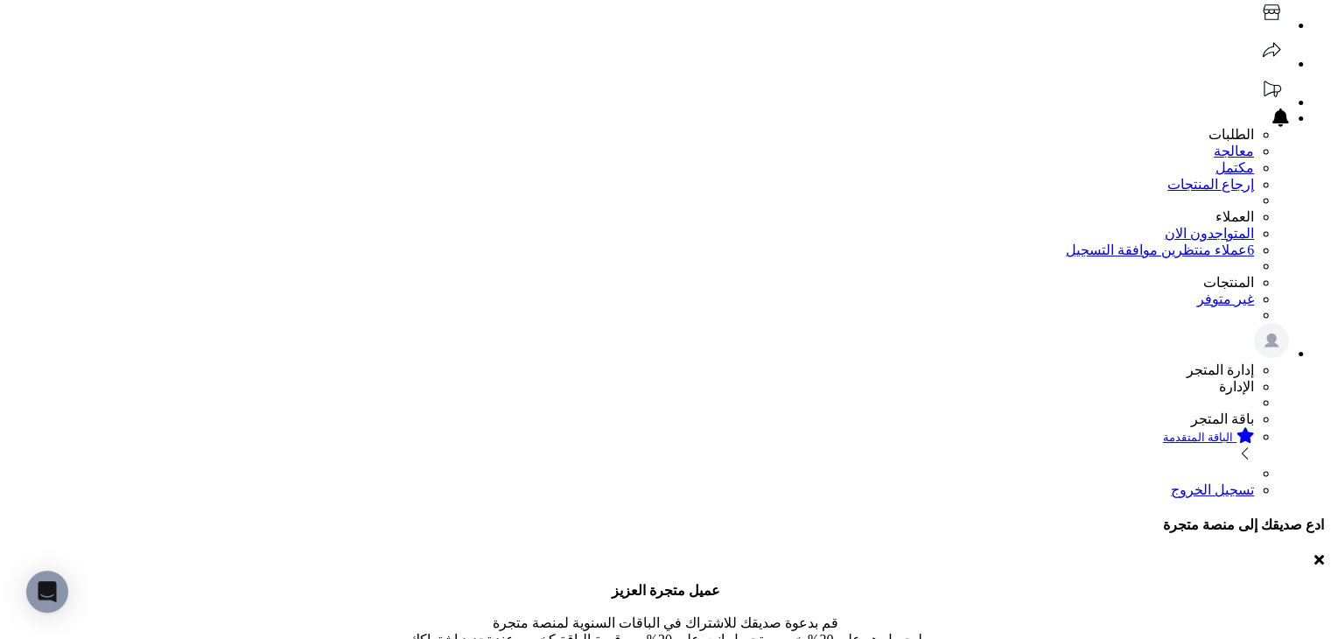
scroll to position [262, 0]
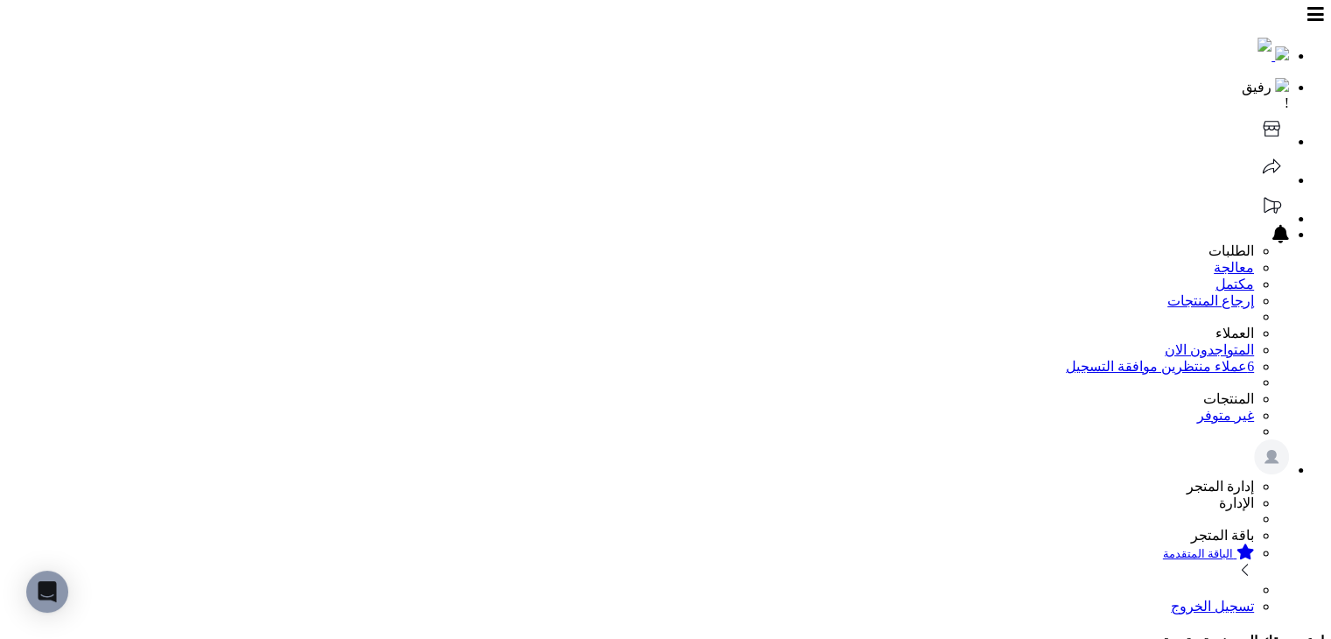
drag, startPoint x: 889, startPoint y: 403, endPoint x: 844, endPoint y: 416, distance: 46.3
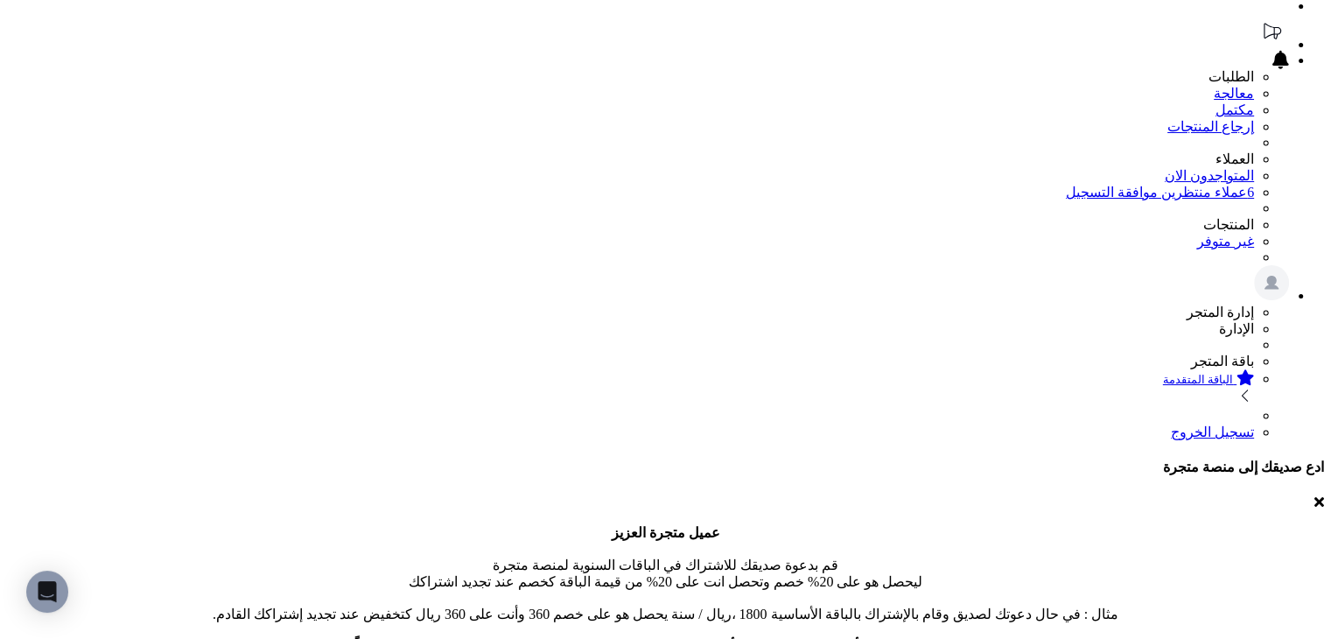
scroll to position [175, 0]
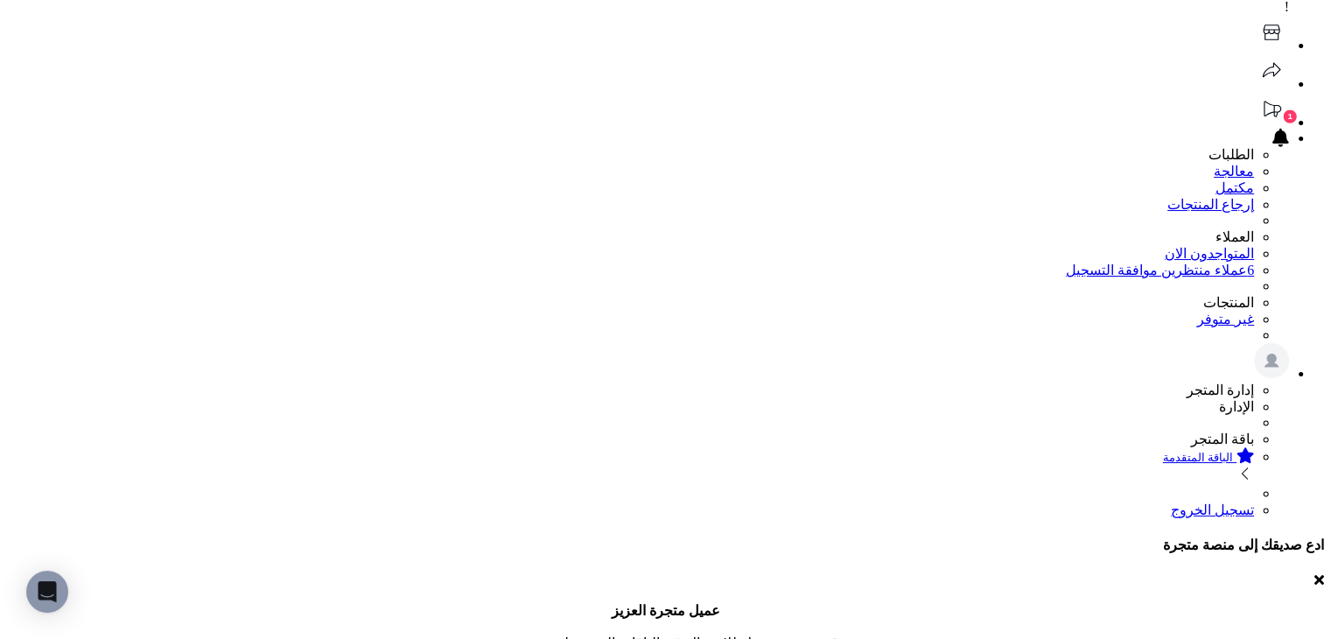
scroll to position [87, 0]
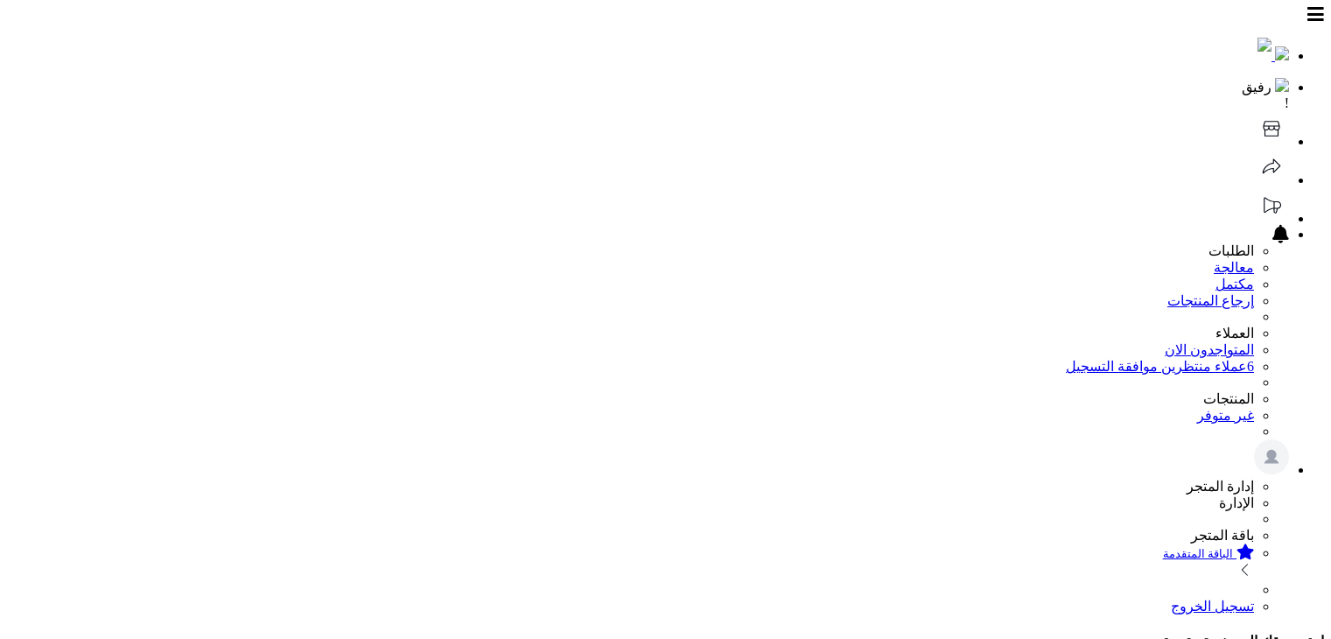
scroll to position [87, 0]
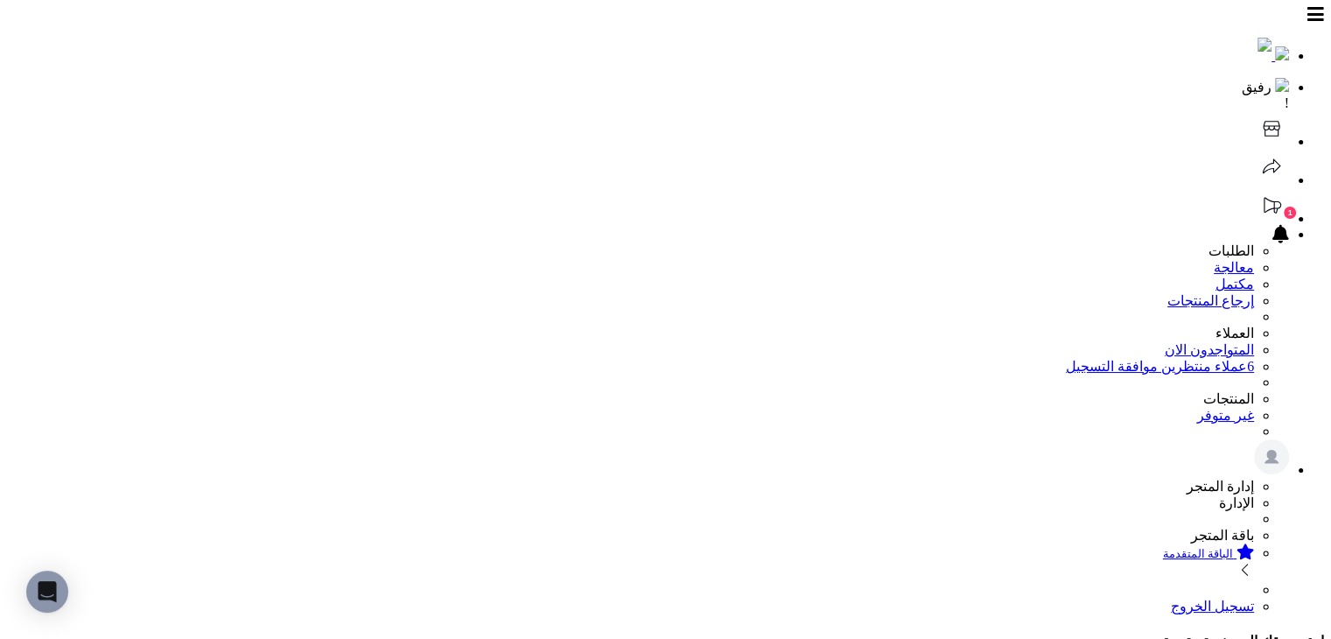
click at [1254, 188] on icon at bounding box center [1271, 205] width 35 height 35
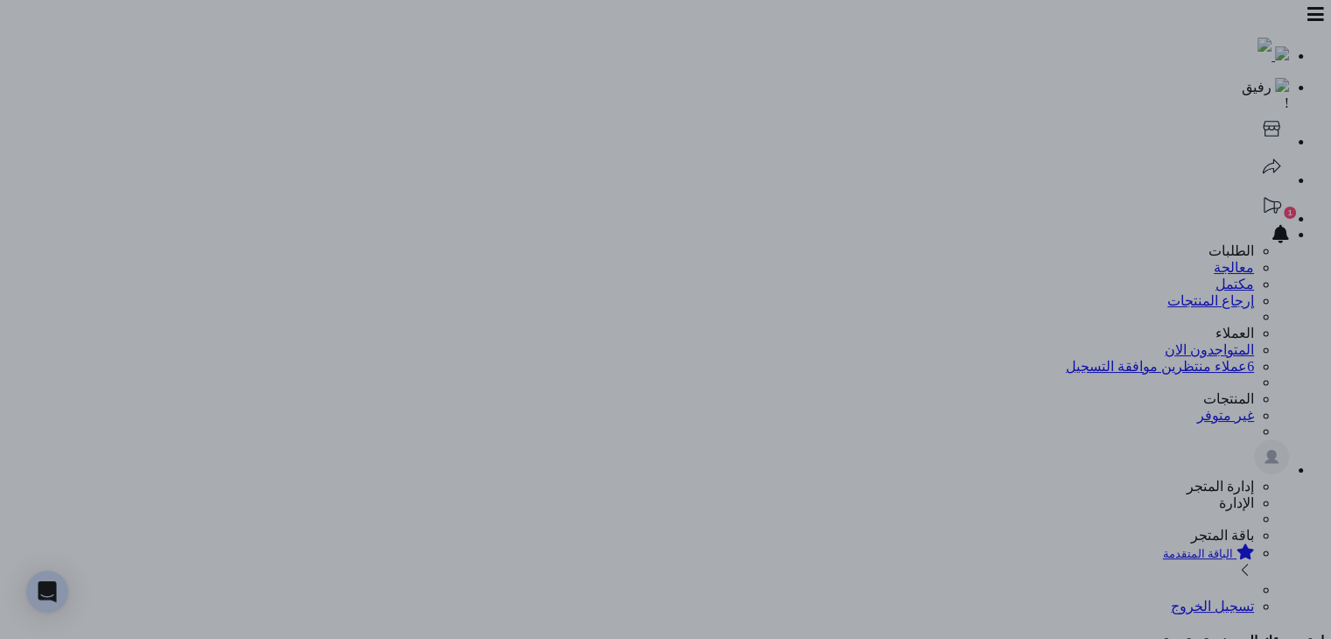
click at [689, 99] on div at bounding box center [665, 319] width 1331 height 639
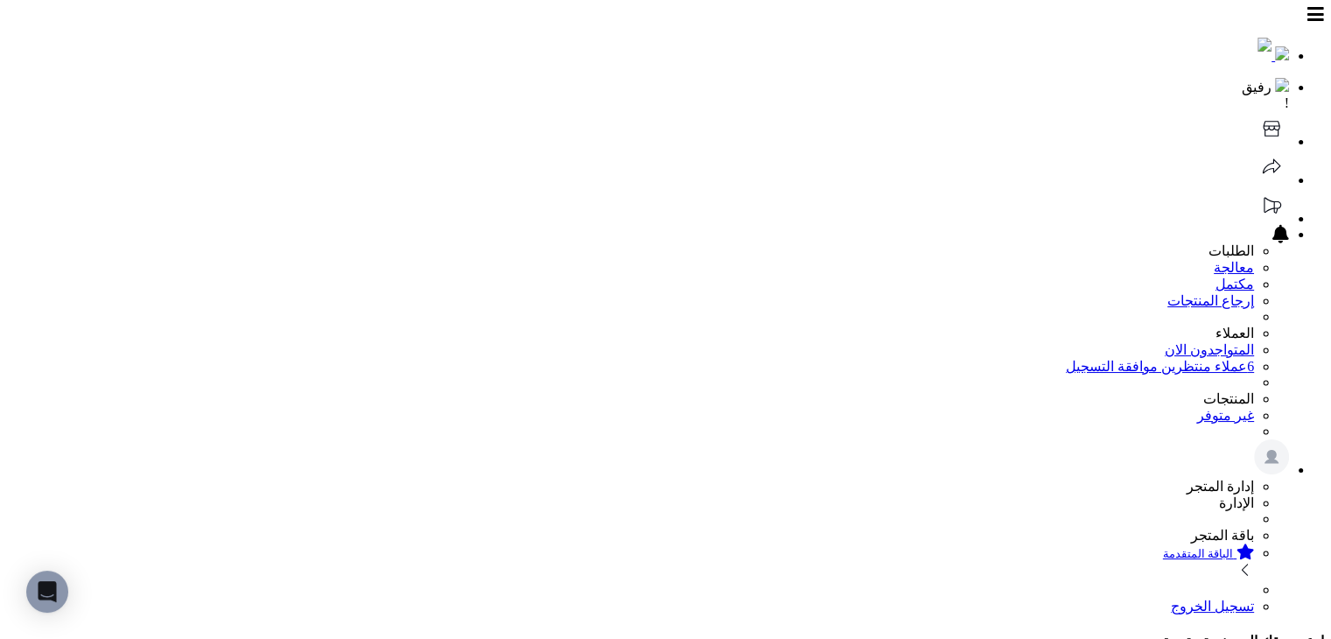
click at [1254, 188] on icon at bounding box center [1271, 205] width 35 height 35
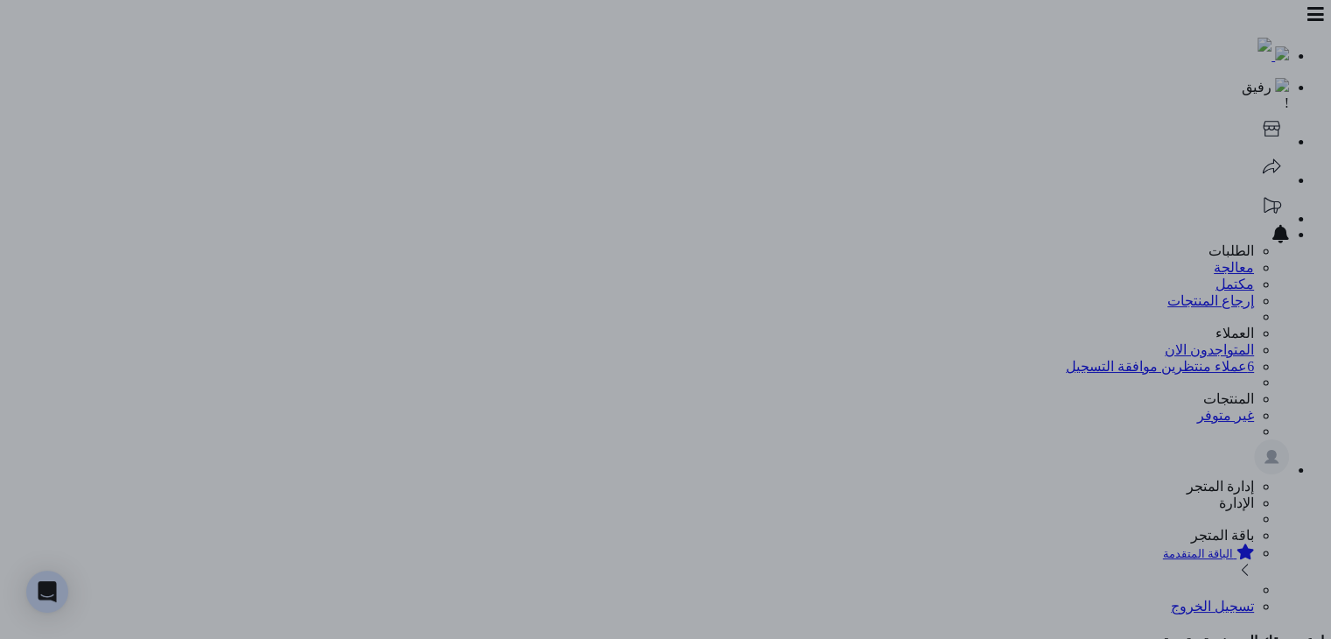
click at [612, 97] on div at bounding box center [665, 319] width 1331 height 639
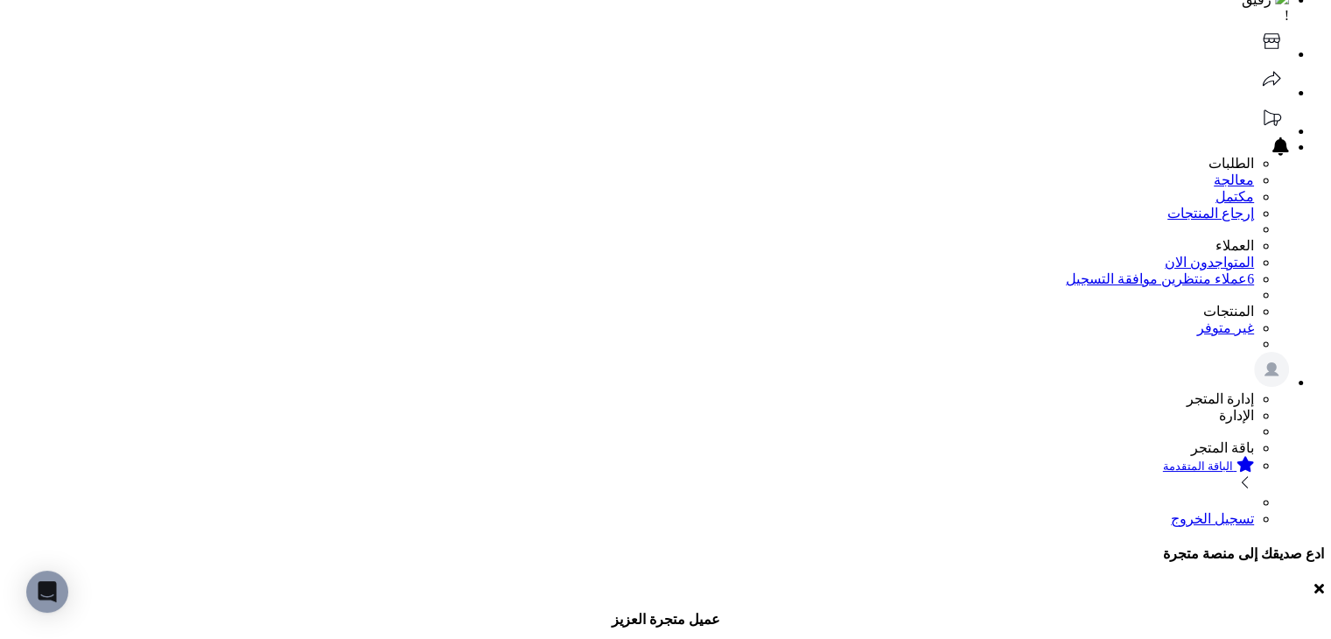
scroll to position [262, 0]
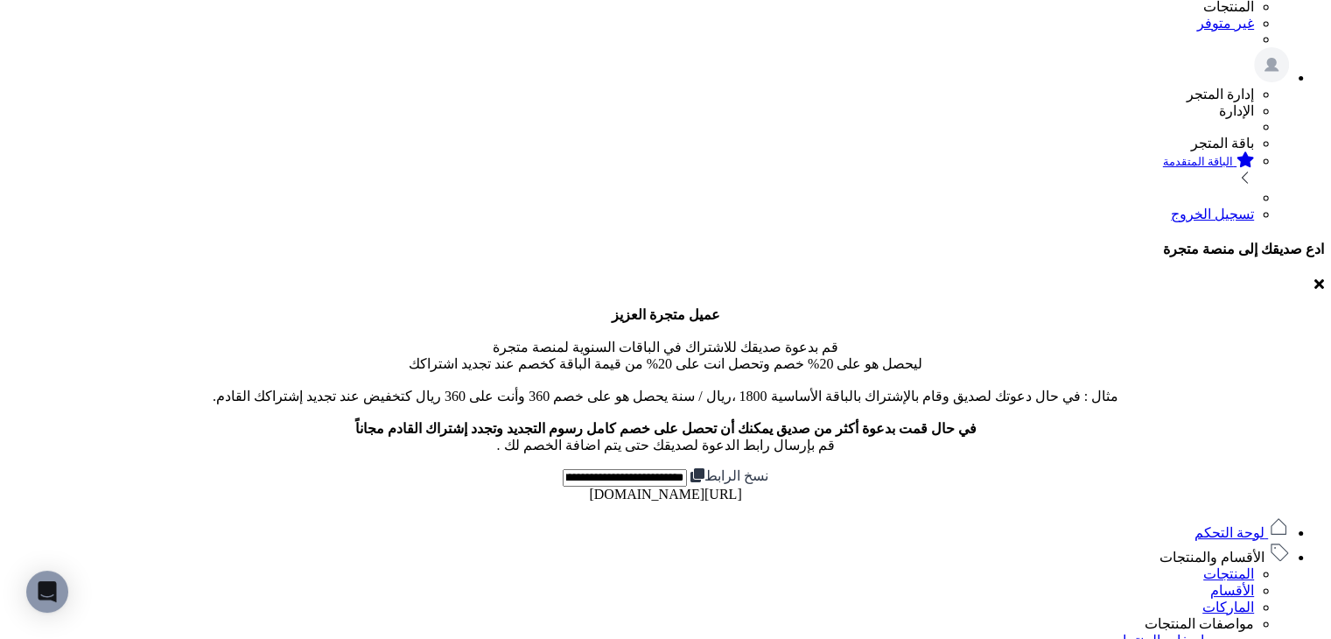
scroll to position [350, 0]
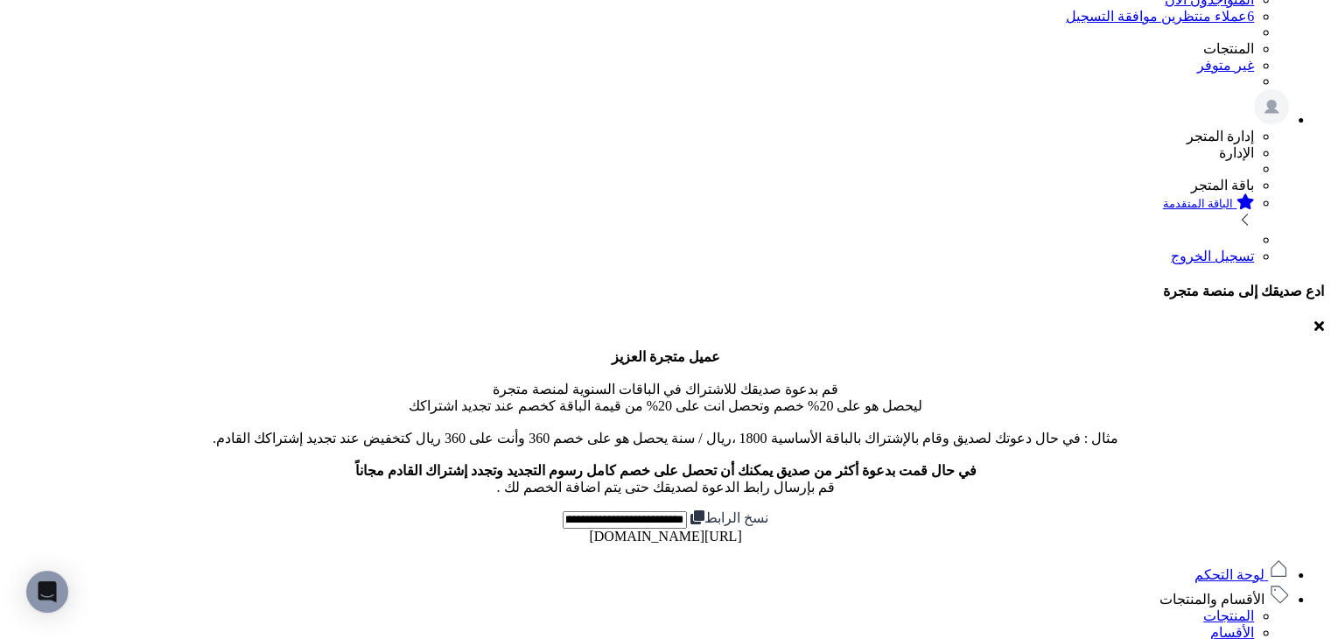
type input "**********"
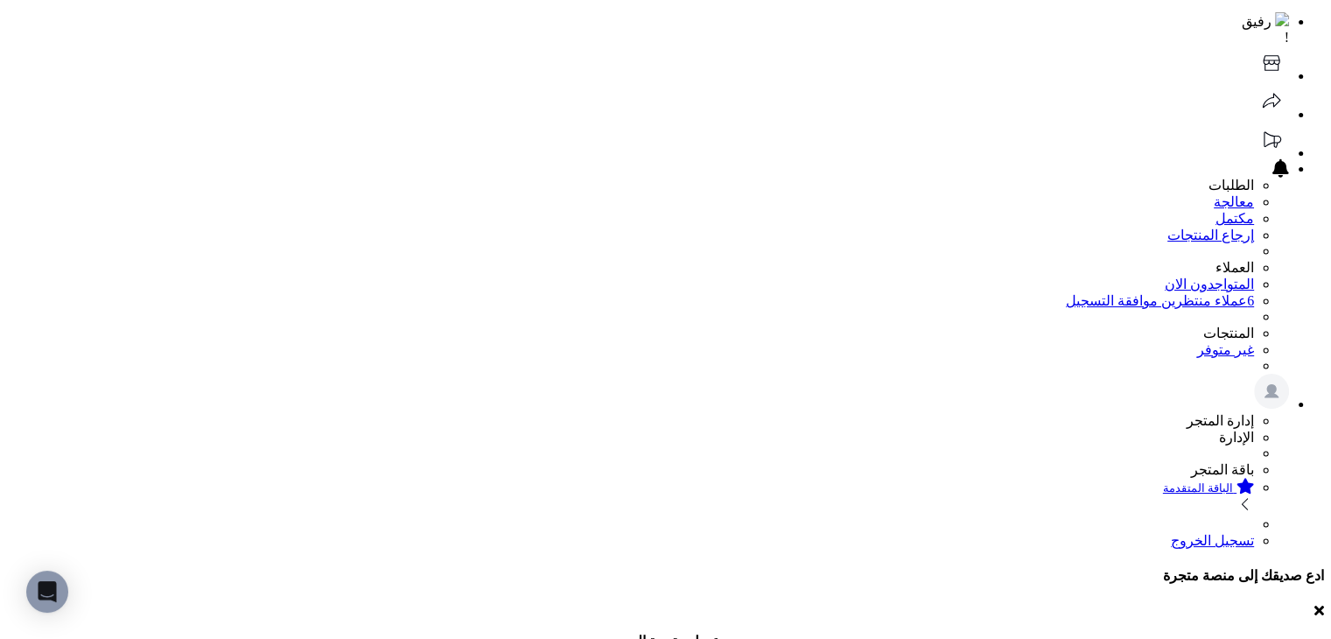
scroll to position [0, 0]
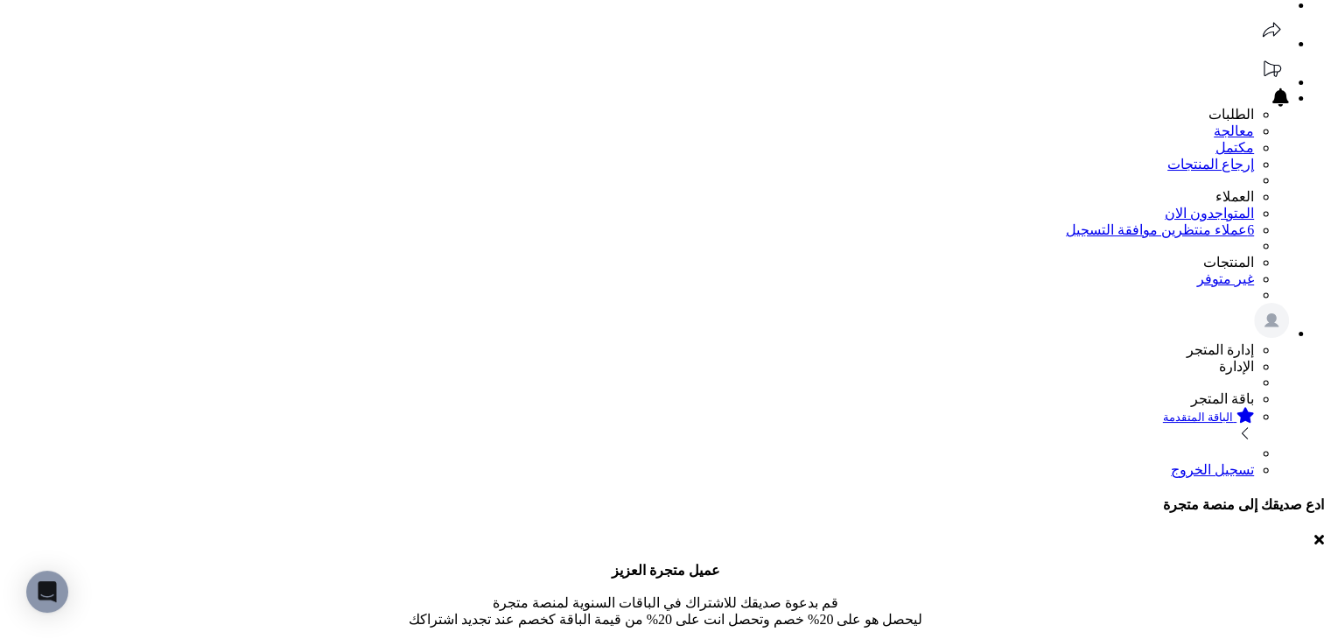
scroll to position [175, 0]
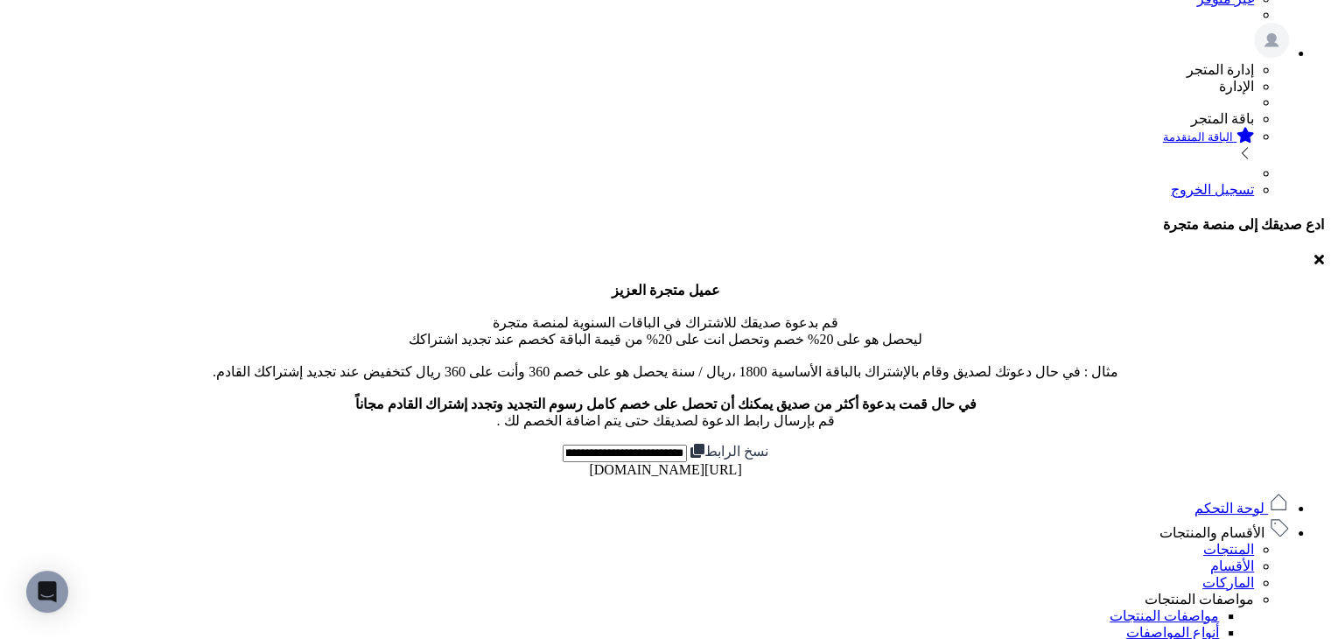
scroll to position [437, 0]
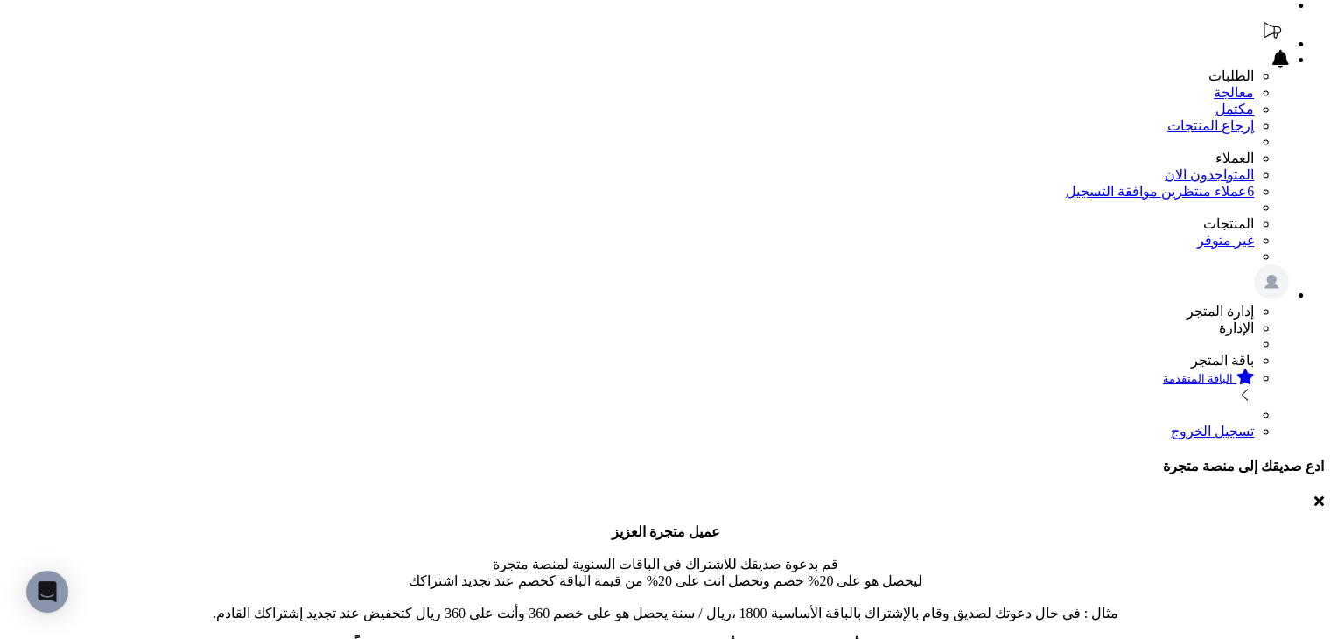
scroll to position [175, 0]
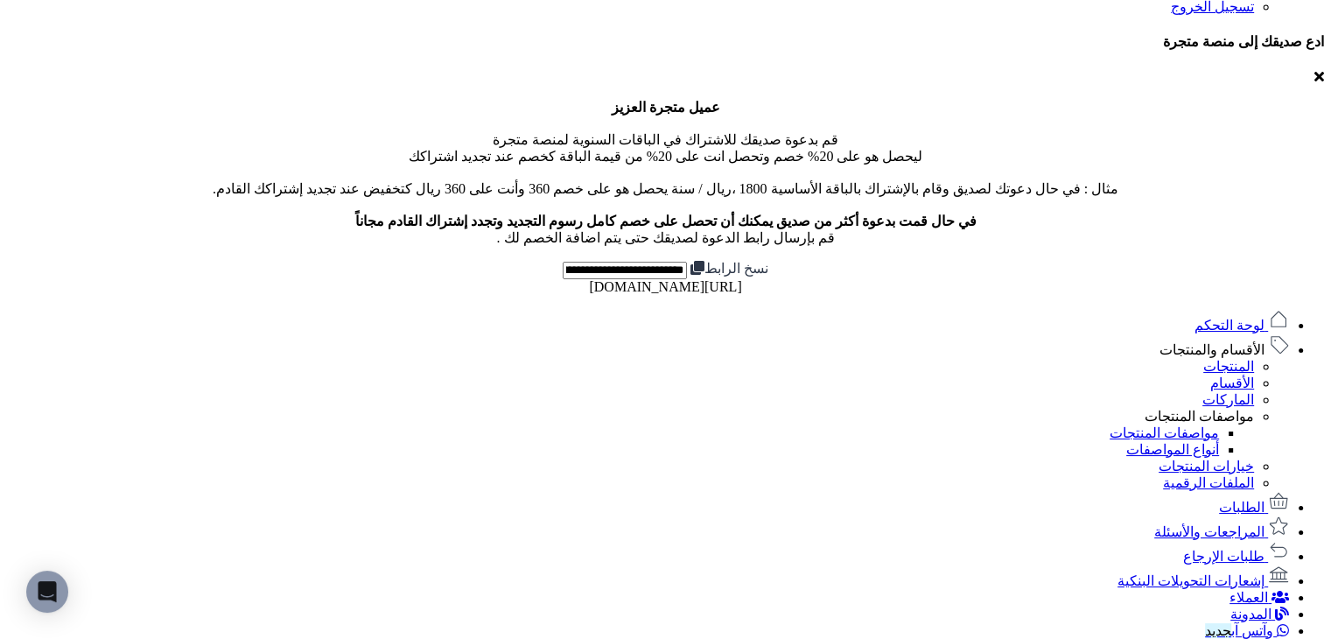
scroll to position [612, 0]
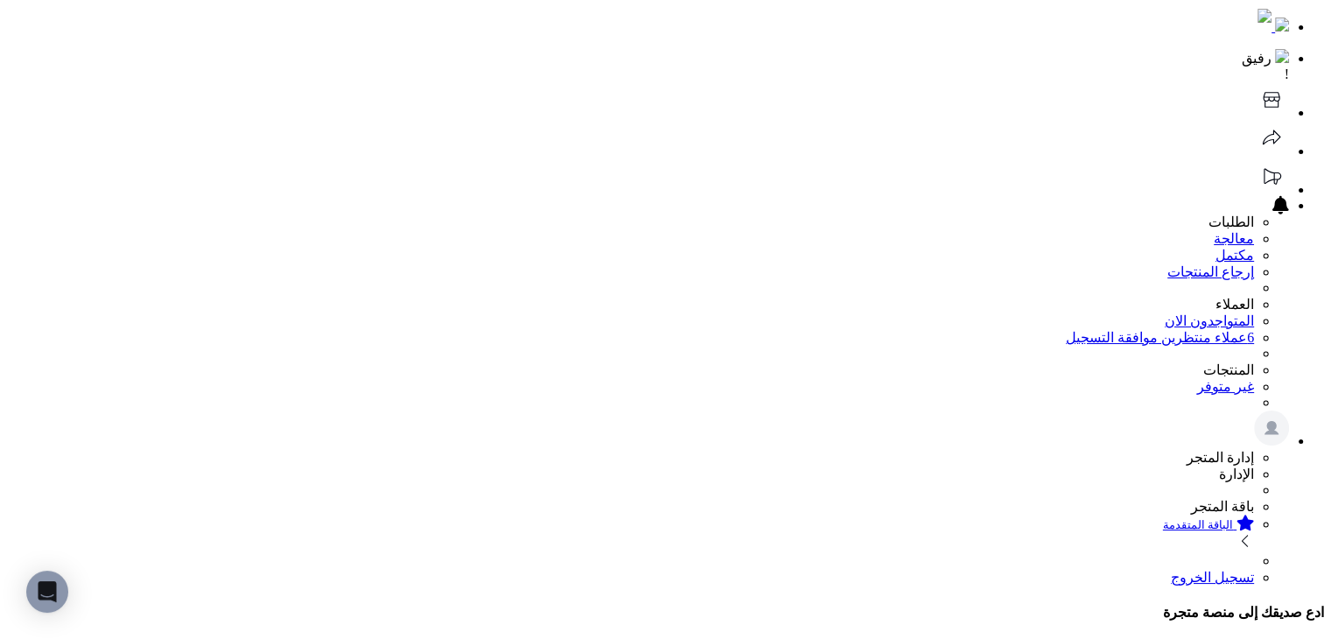
scroll to position [0, 0]
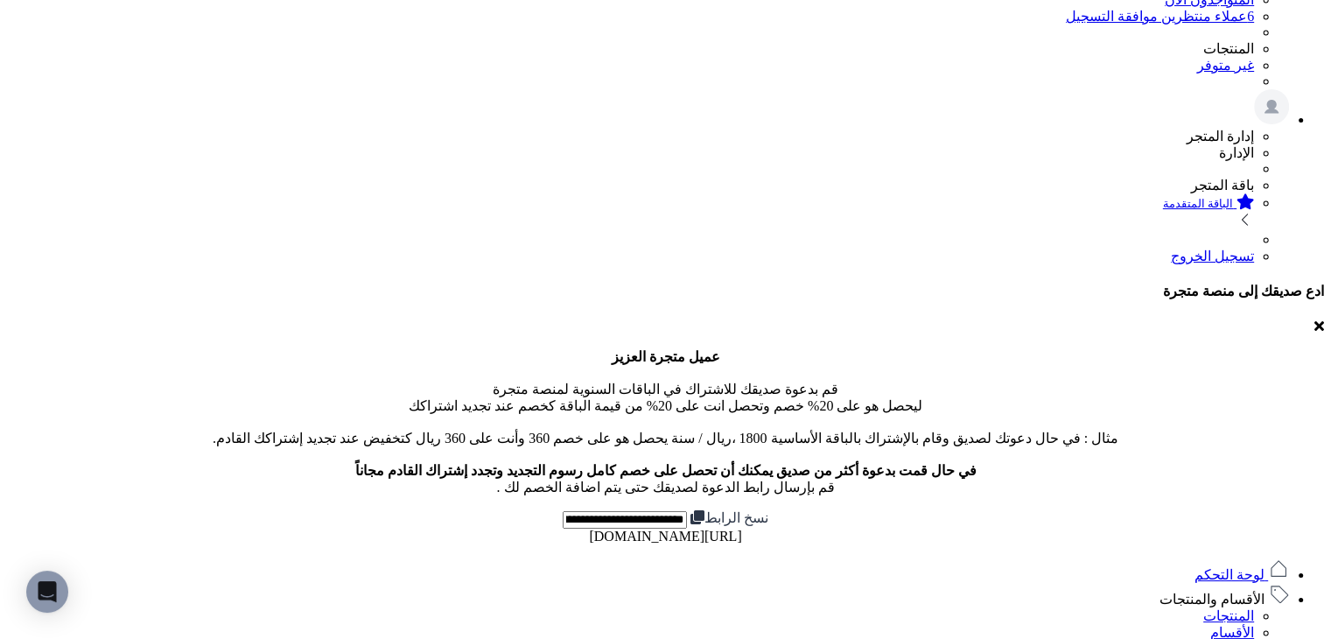
scroll to position [525, 0]
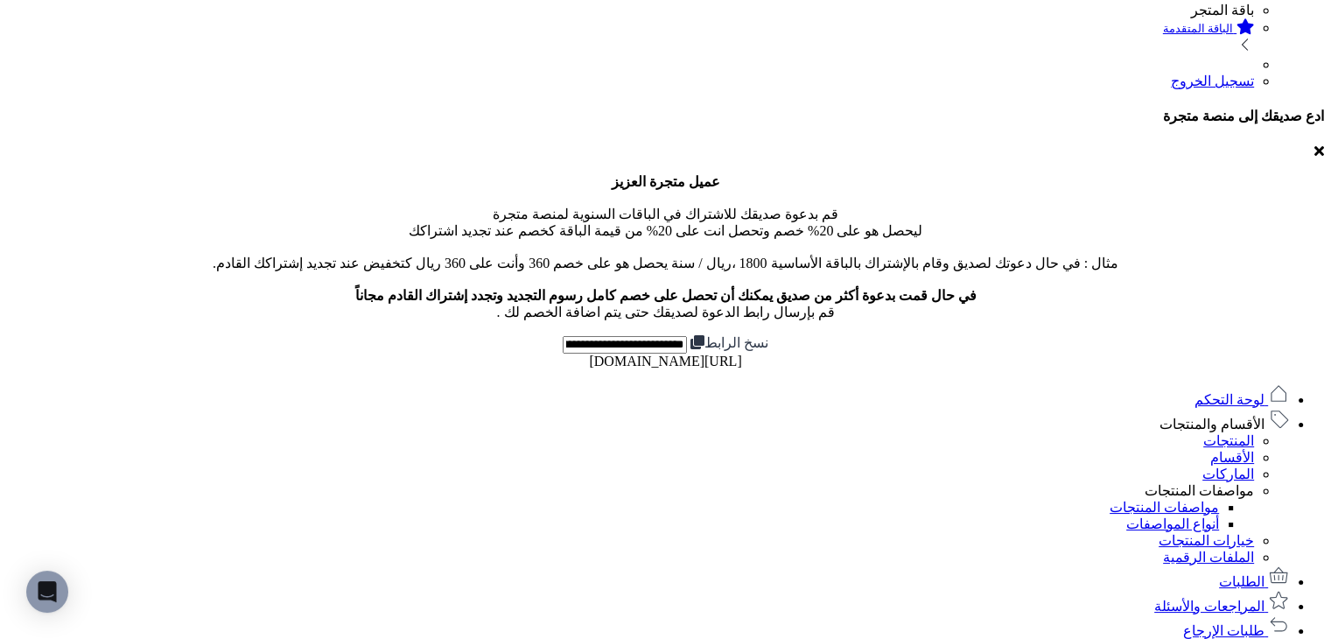
drag, startPoint x: 822, startPoint y: 250, endPoint x: 909, endPoint y: 515, distance: 278.9
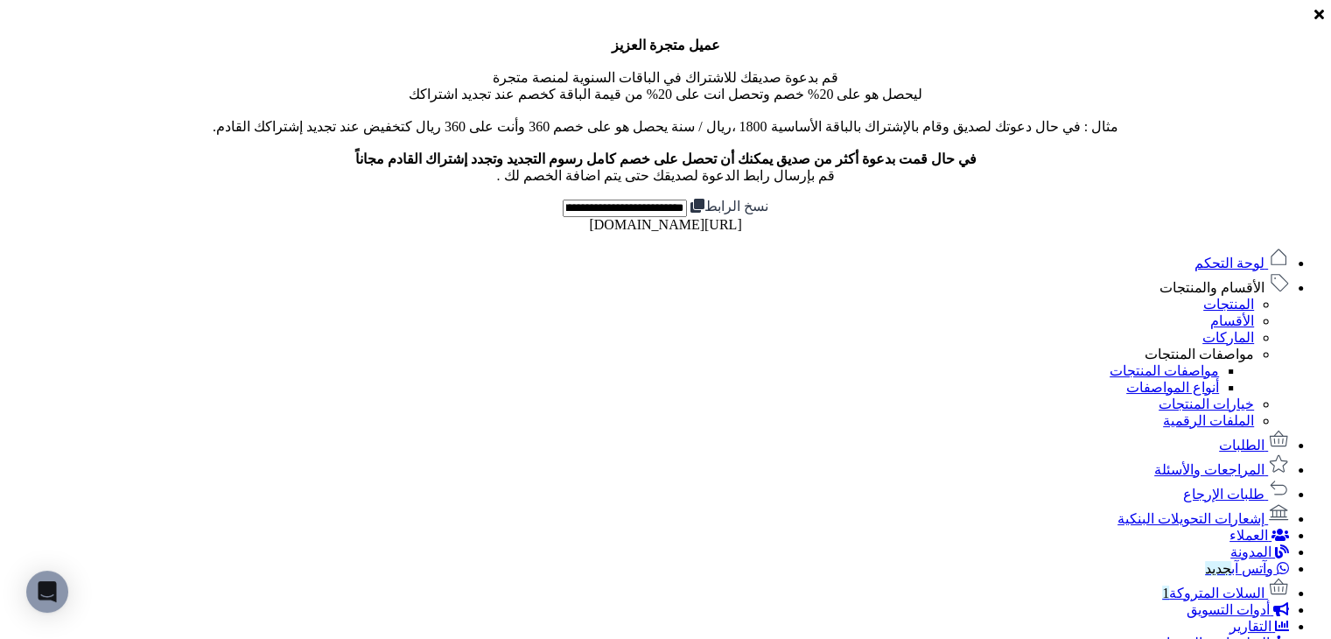
scroll to position [875, 0]
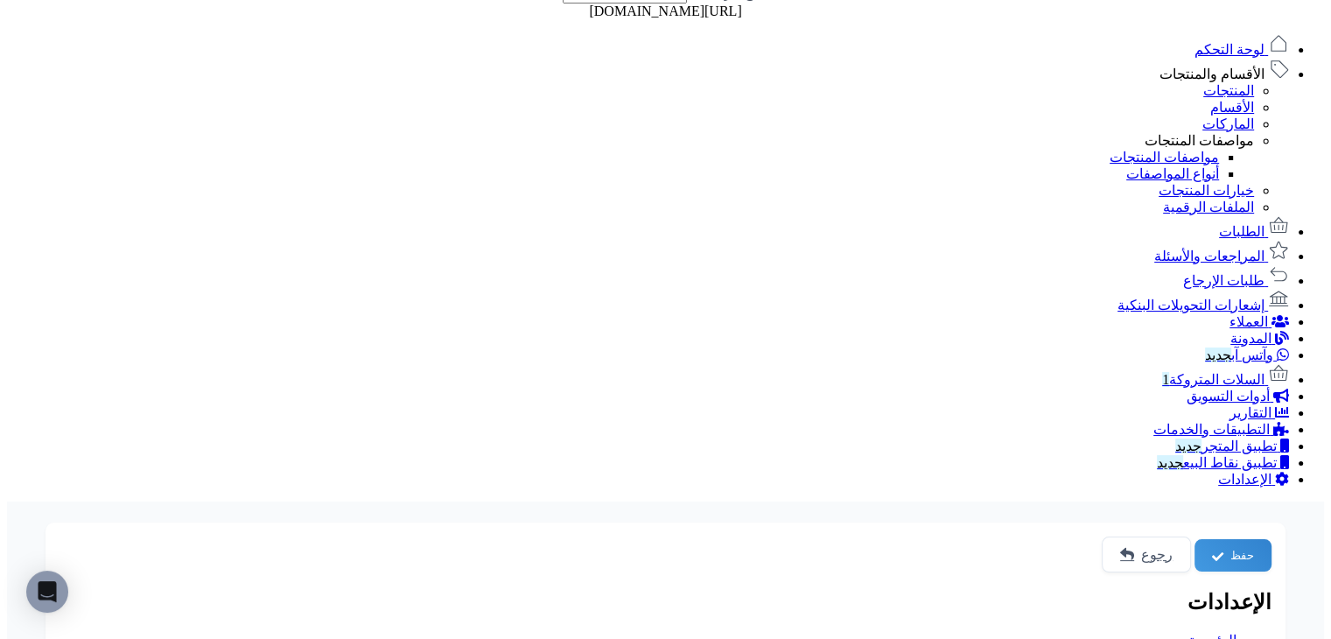
drag, startPoint x: 928, startPoint y: 203, endPoint x: 961, endPoint y: 199, distance: 33.4
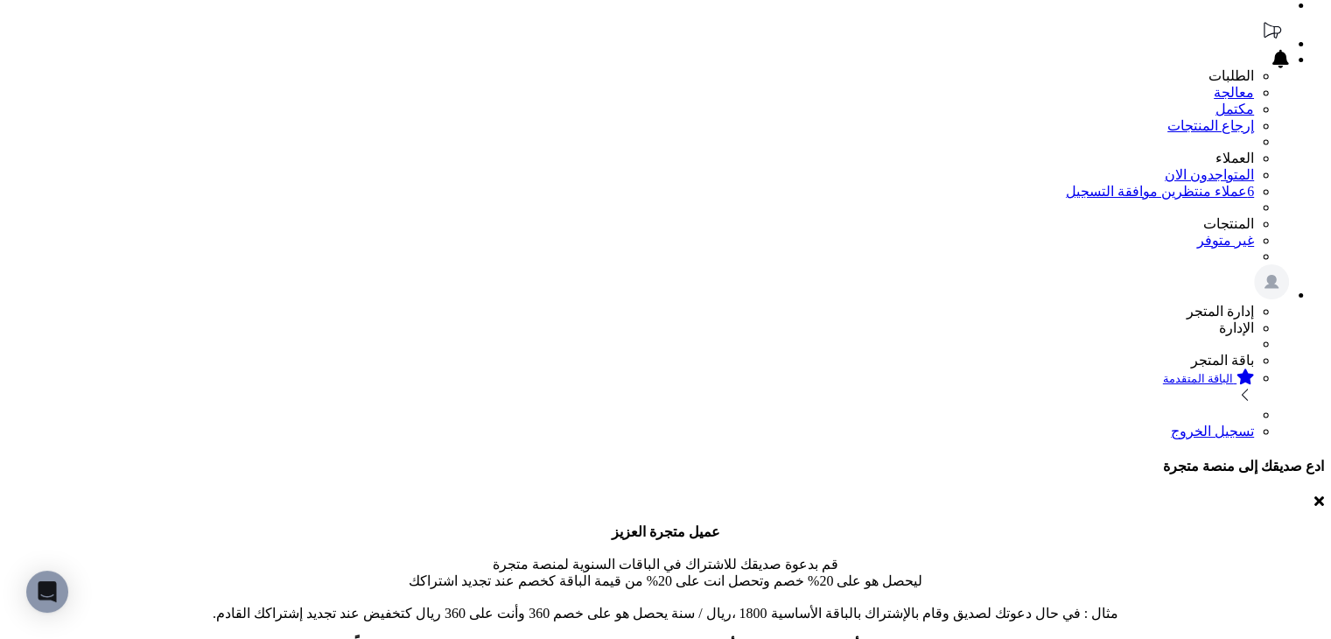
scroll to position [0, 0]
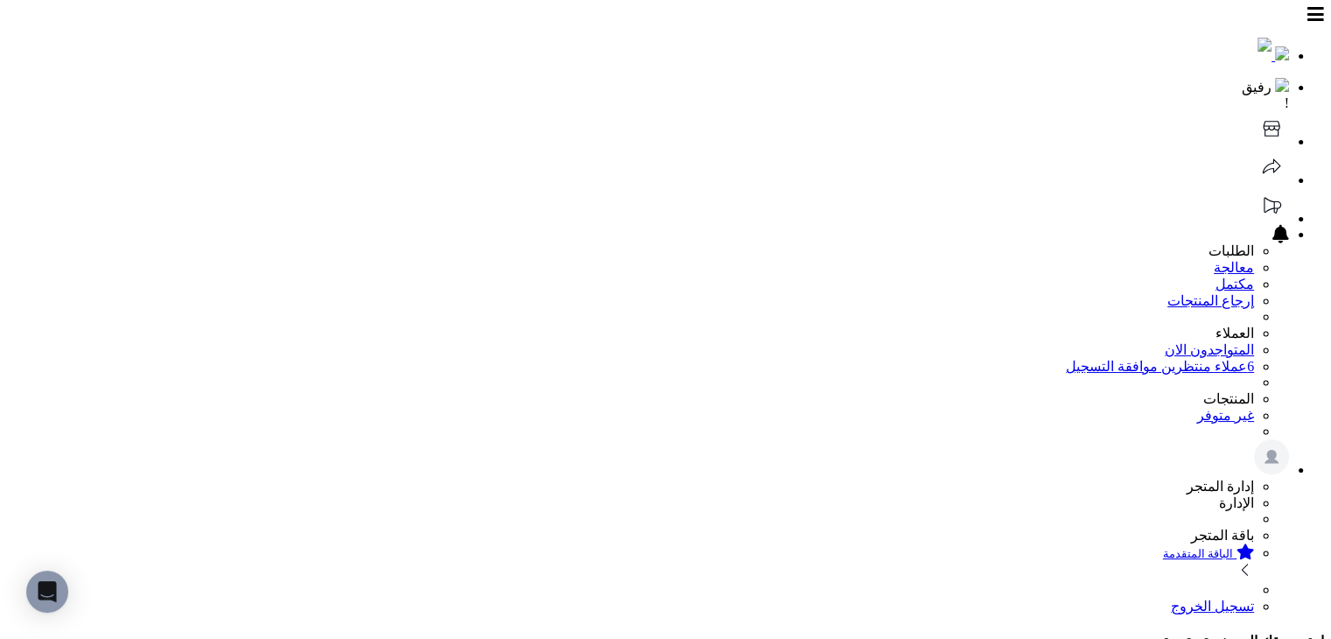
scroll to position [208, 0]
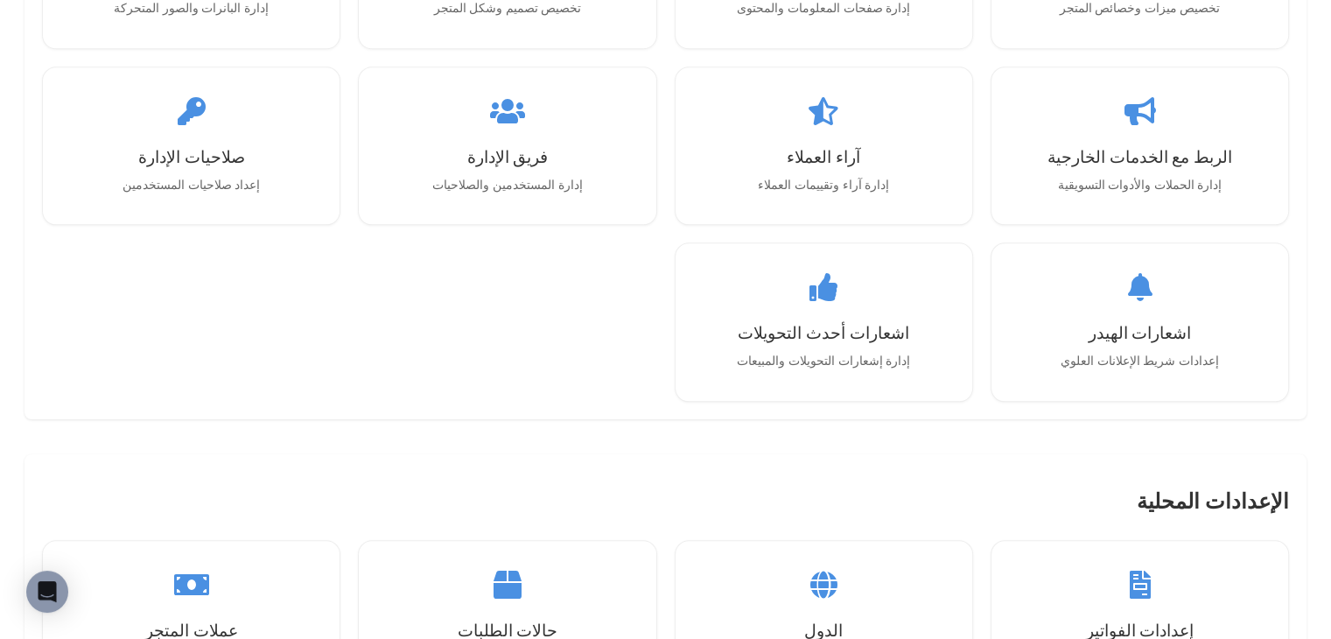
scroll to position [1764, 0]
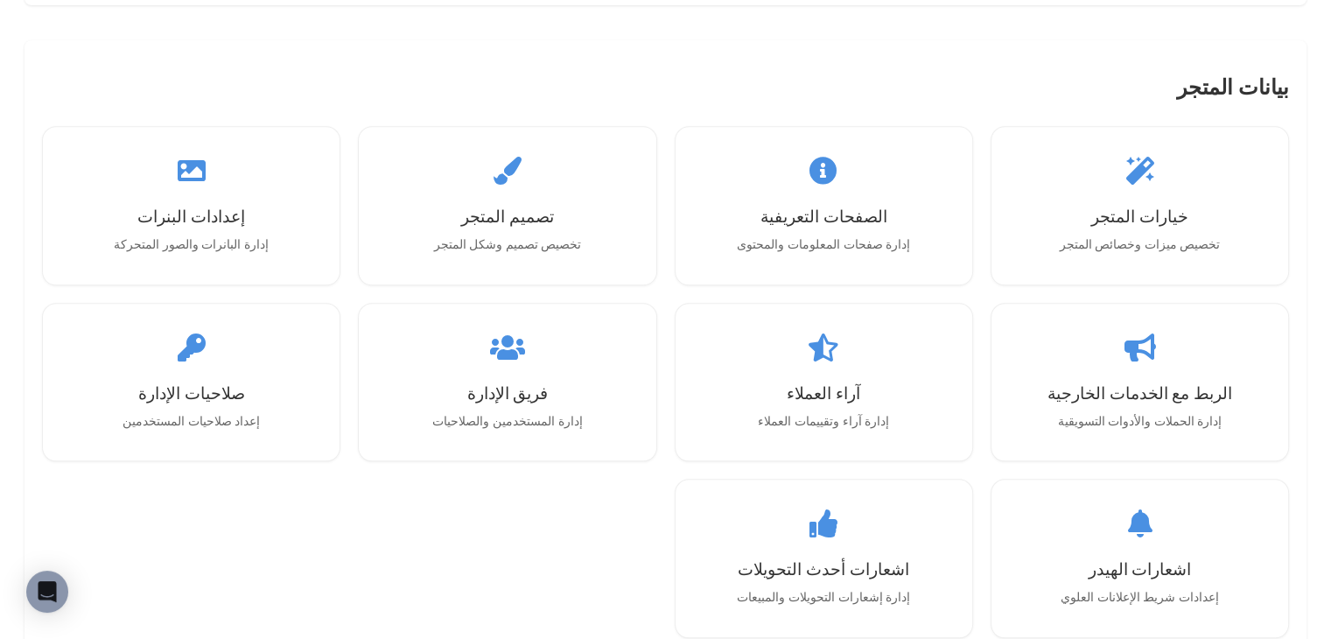
scroll to position [2100, 0]
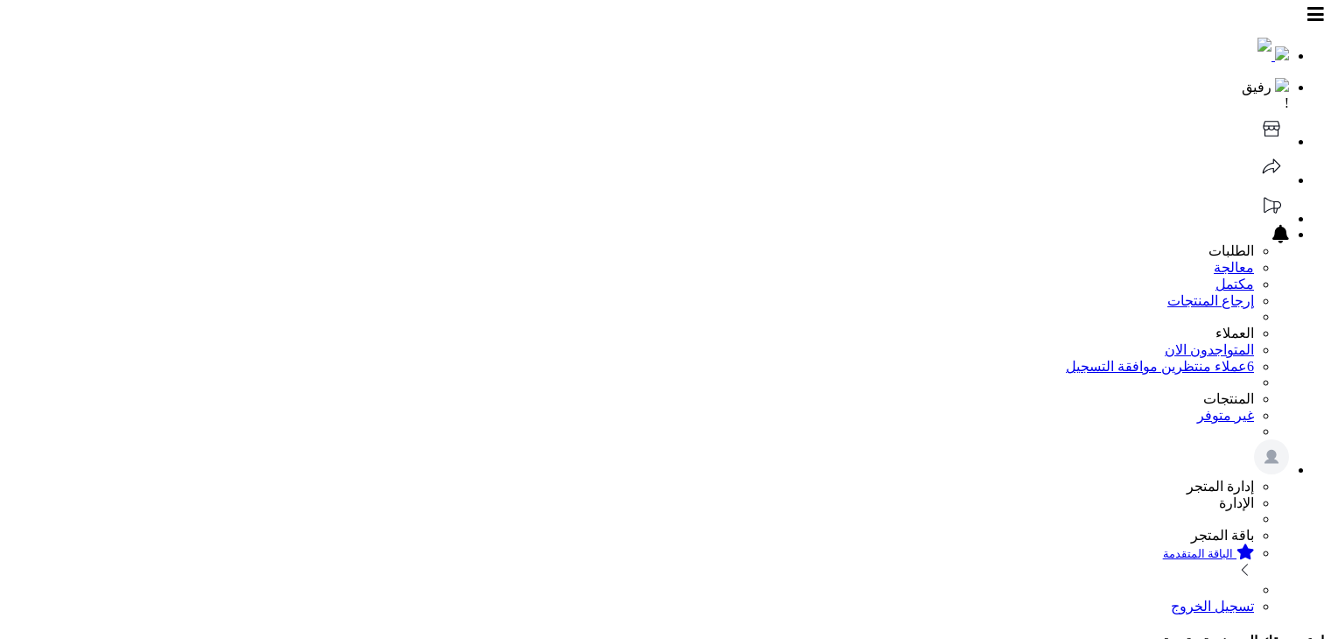
scroll to position [350, 0]
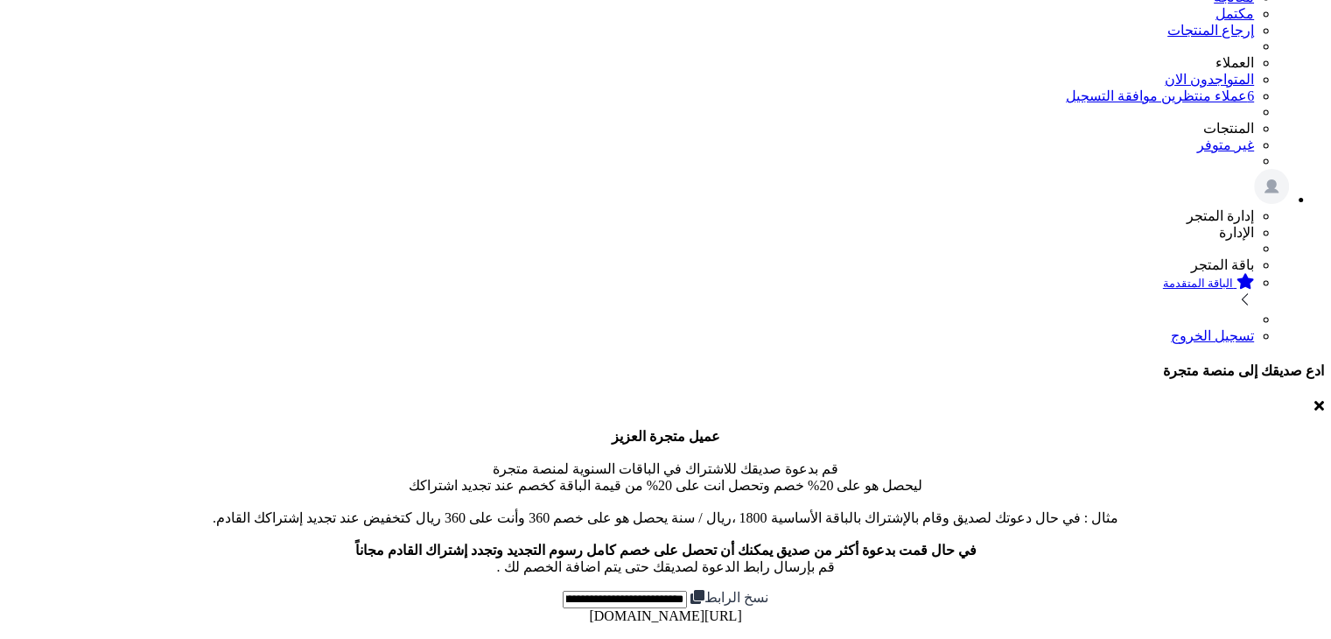
scroll to position [350, 0]
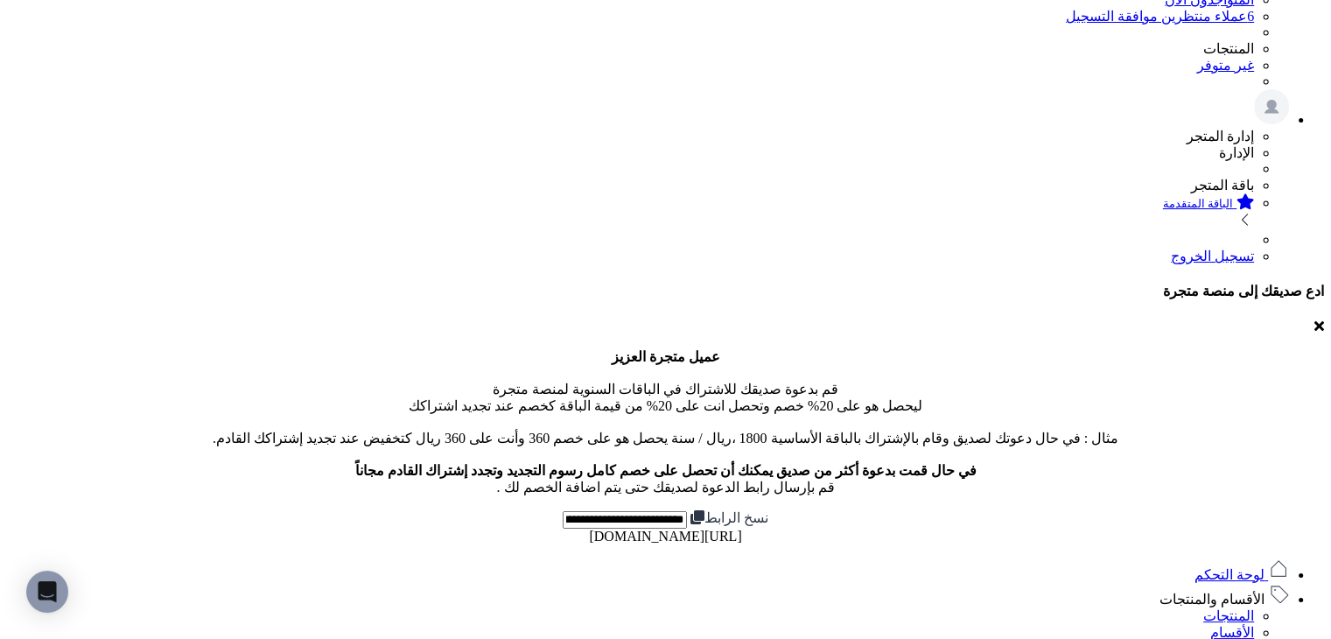
type input "**********"
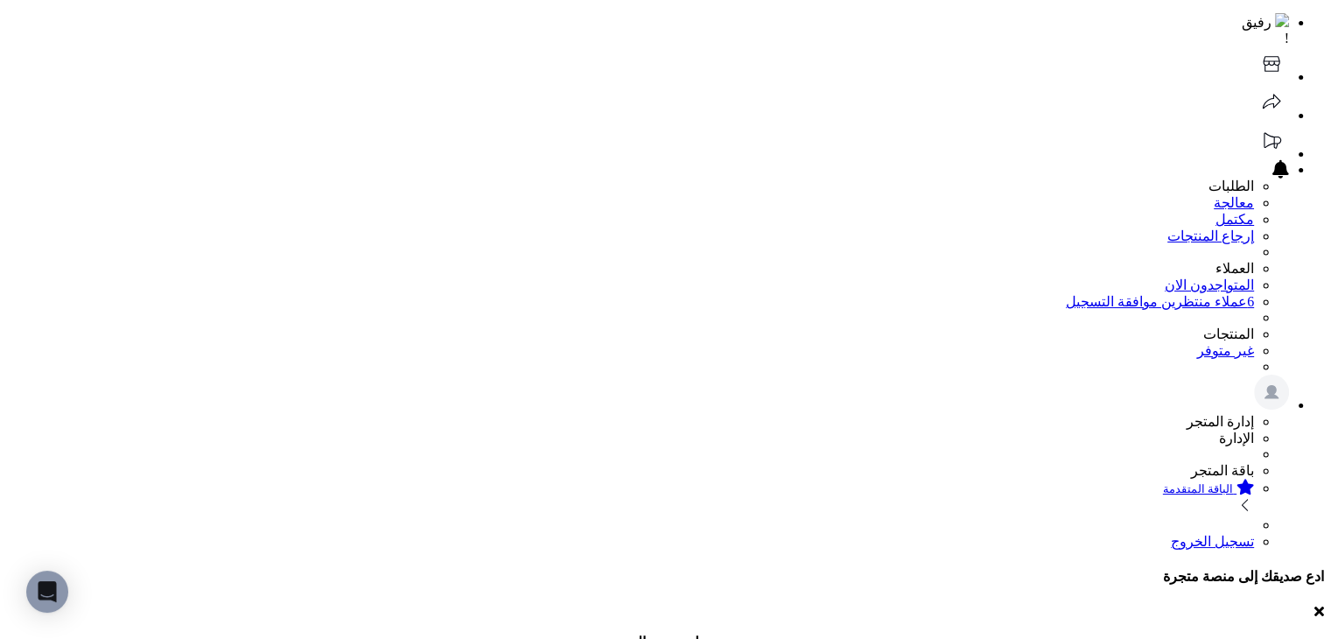
scroll to position [0, 0]
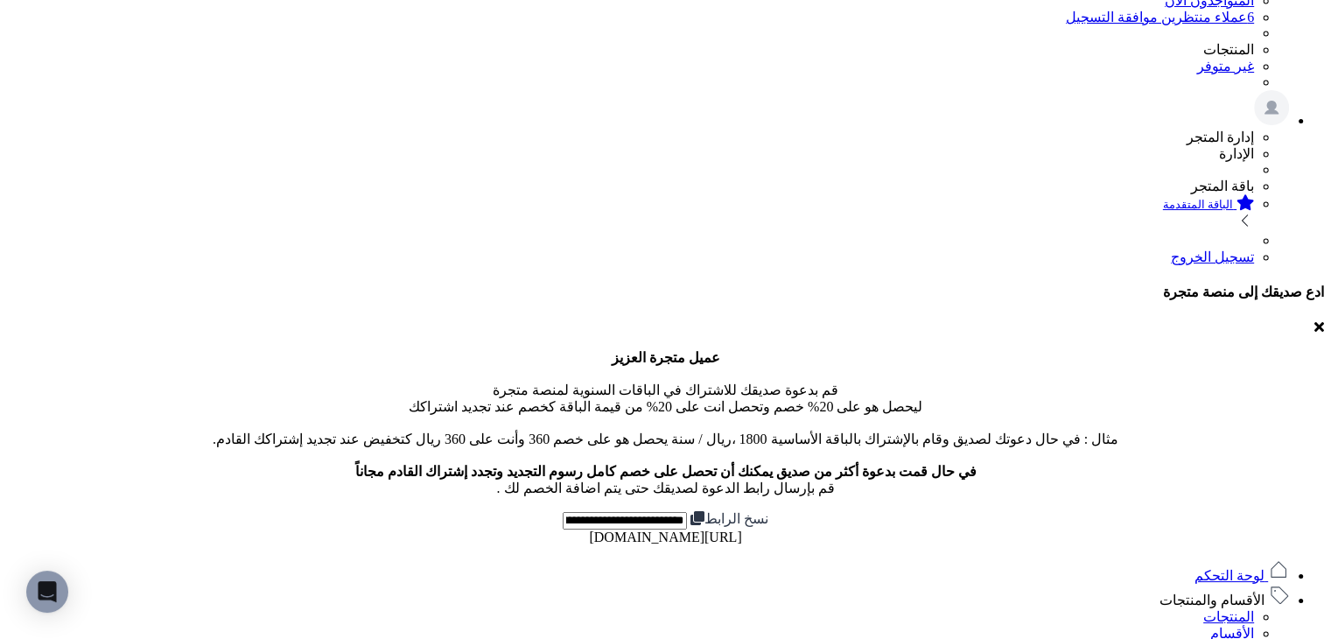
scroll to position [350, 0]
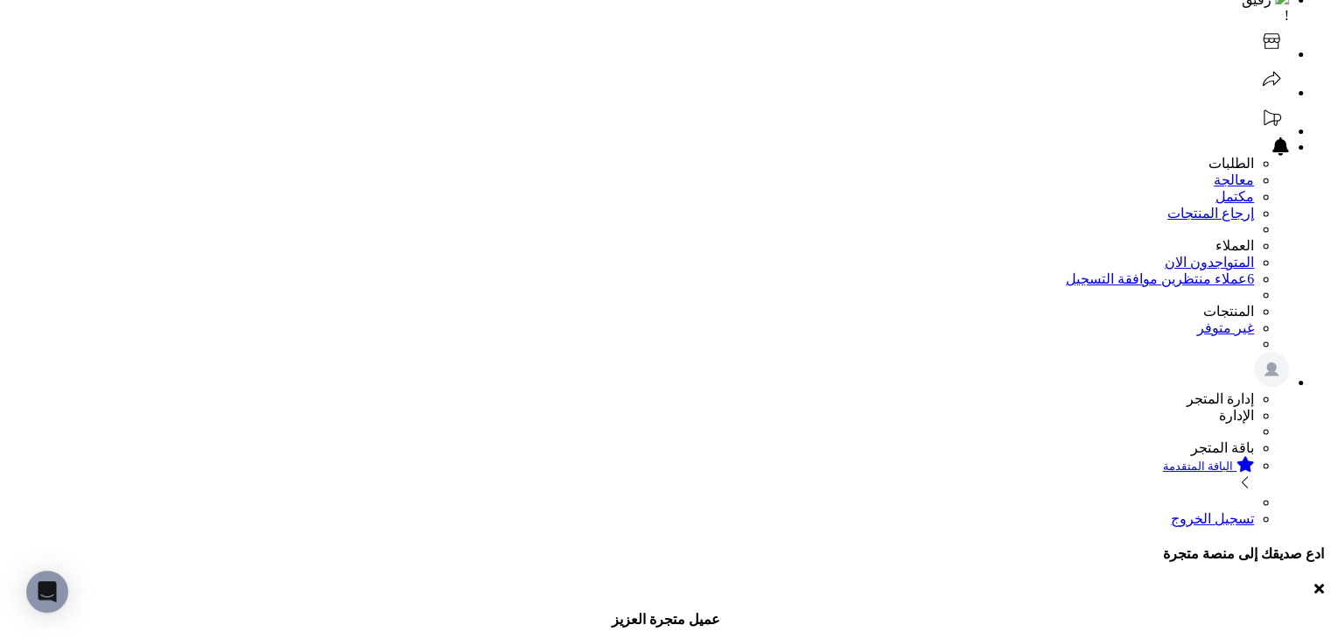
scroll to position [87, 0]
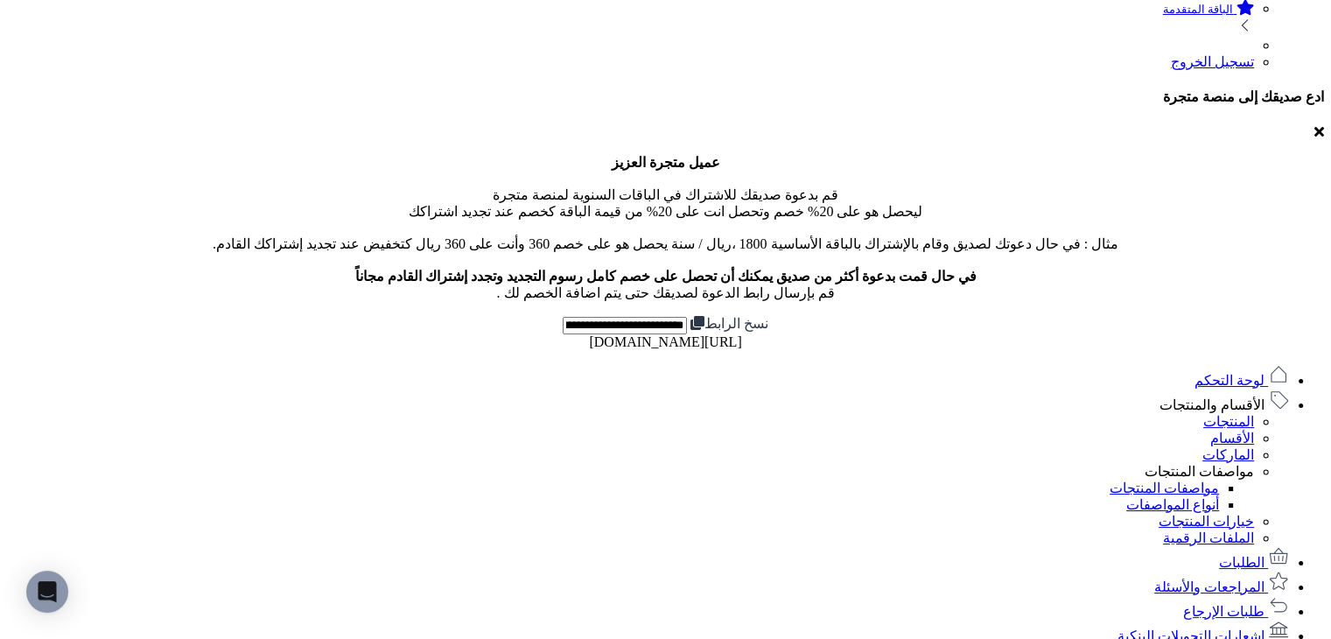
scroll to position [437, 0]
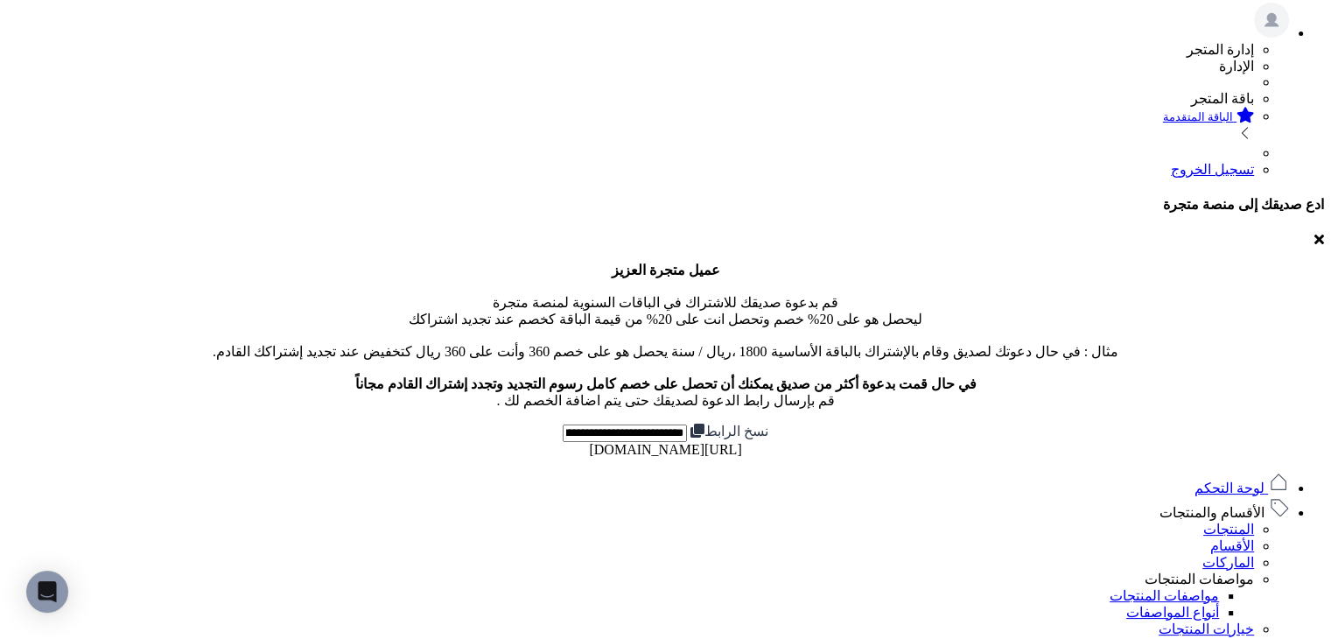
drag, startPoint x: 857, startPoint y: 319, endPoint x: 780, endPoint y: 321, distance: 77.0
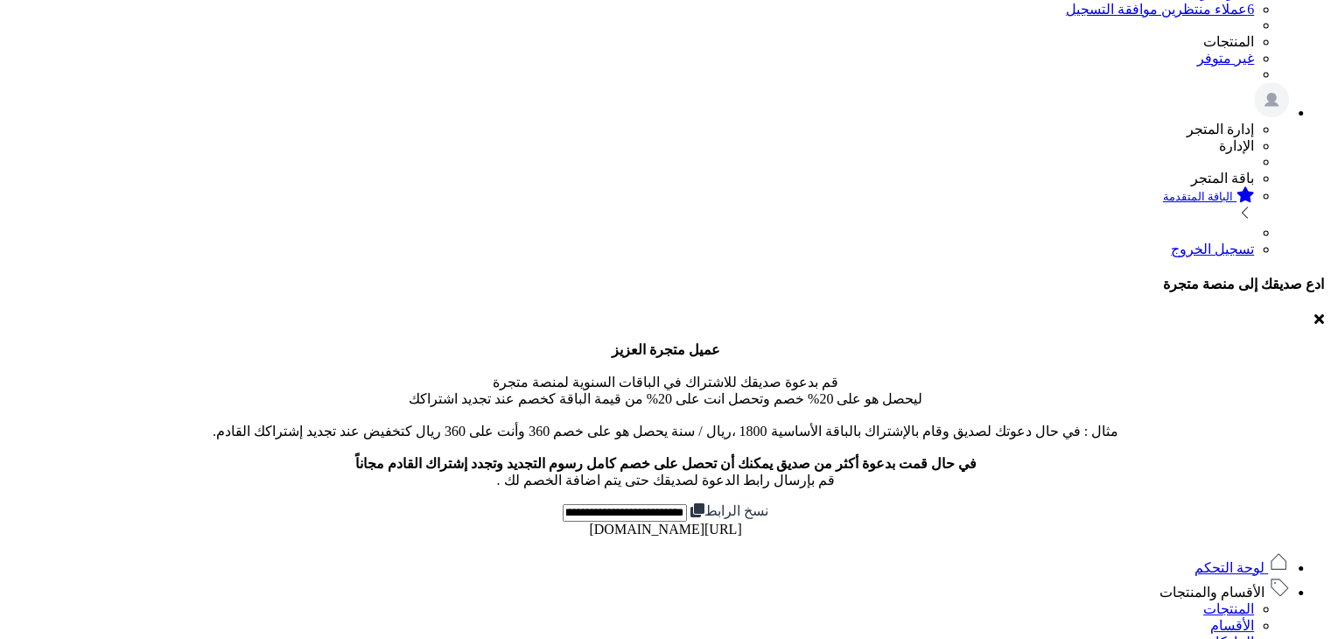
scroll to position [437, 0]
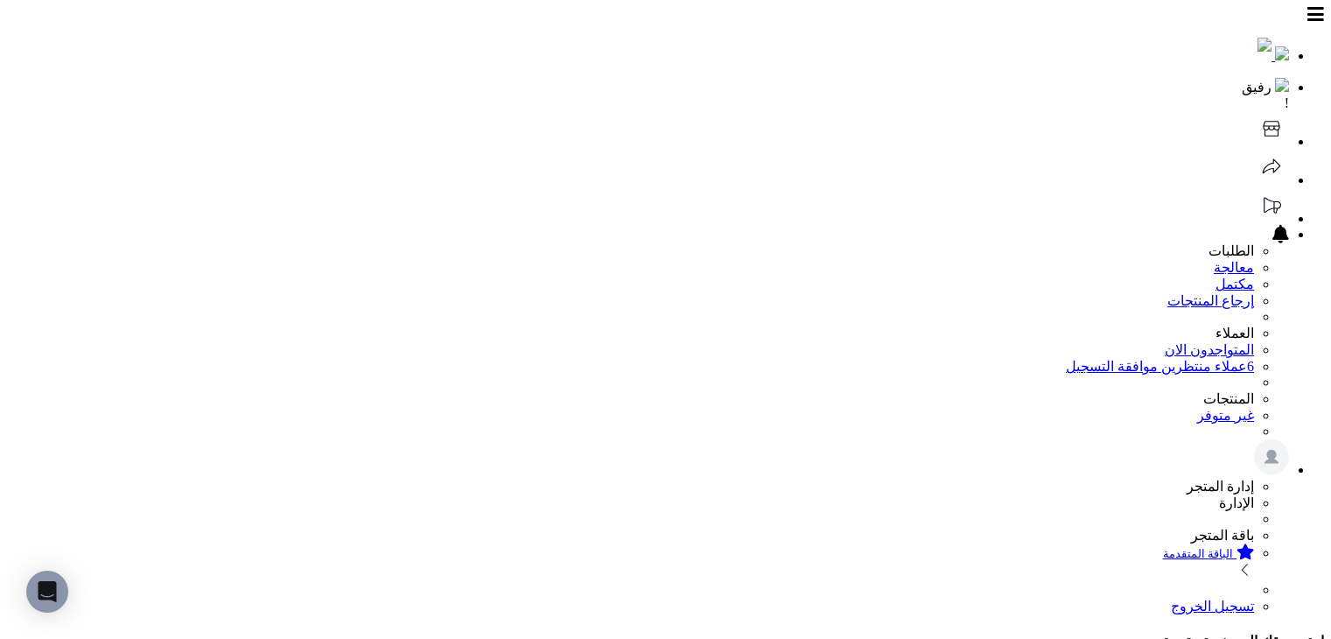
scroll to position [437, 0]
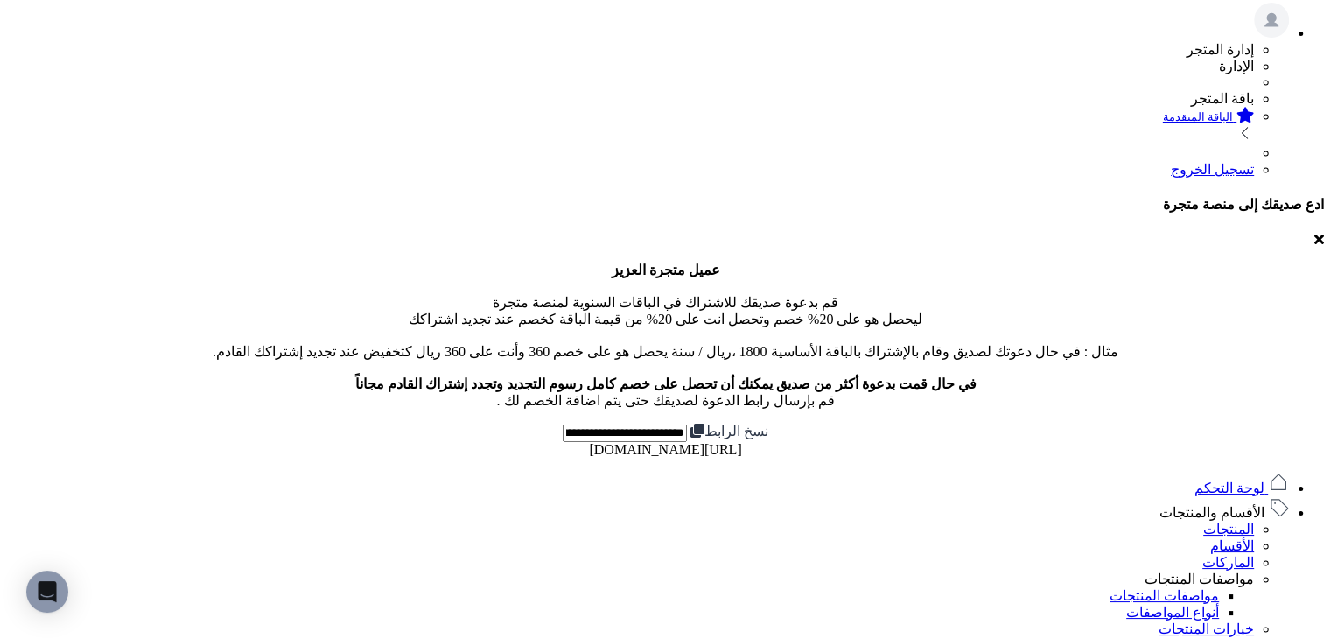
drag, startPoint x: 843, startPoint y: 369, endPoint x: 563, endPoint y: 326, distance: 284.1
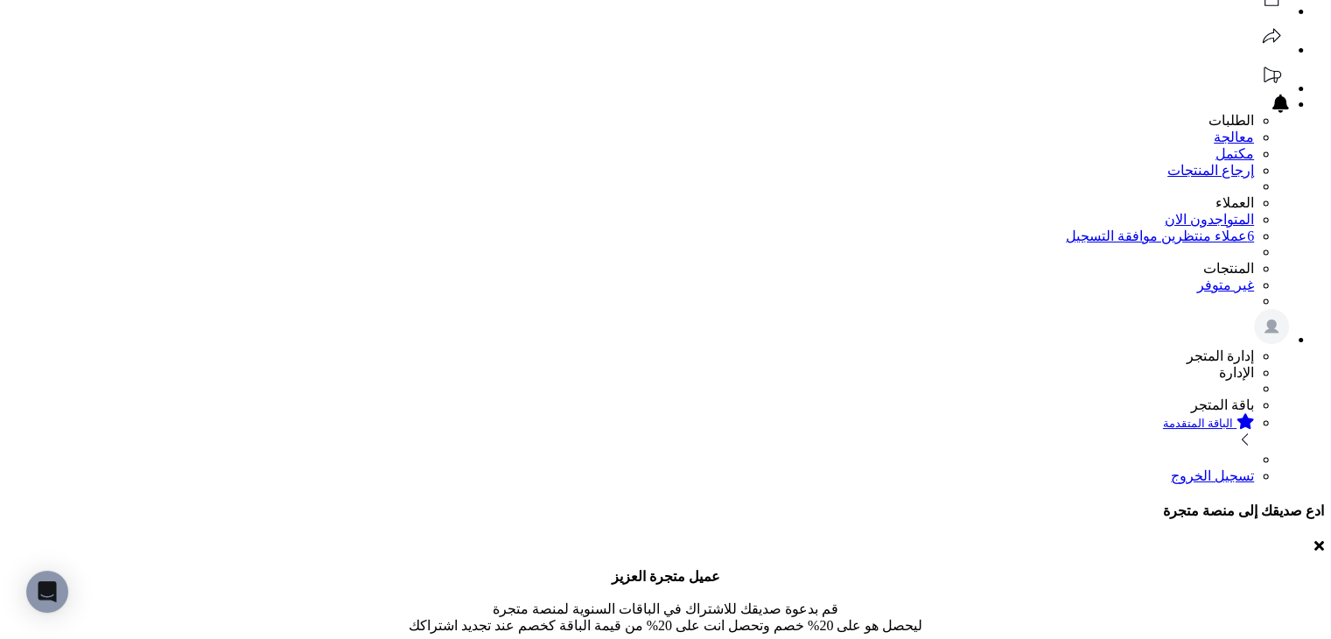
scroll to position [175, 0]
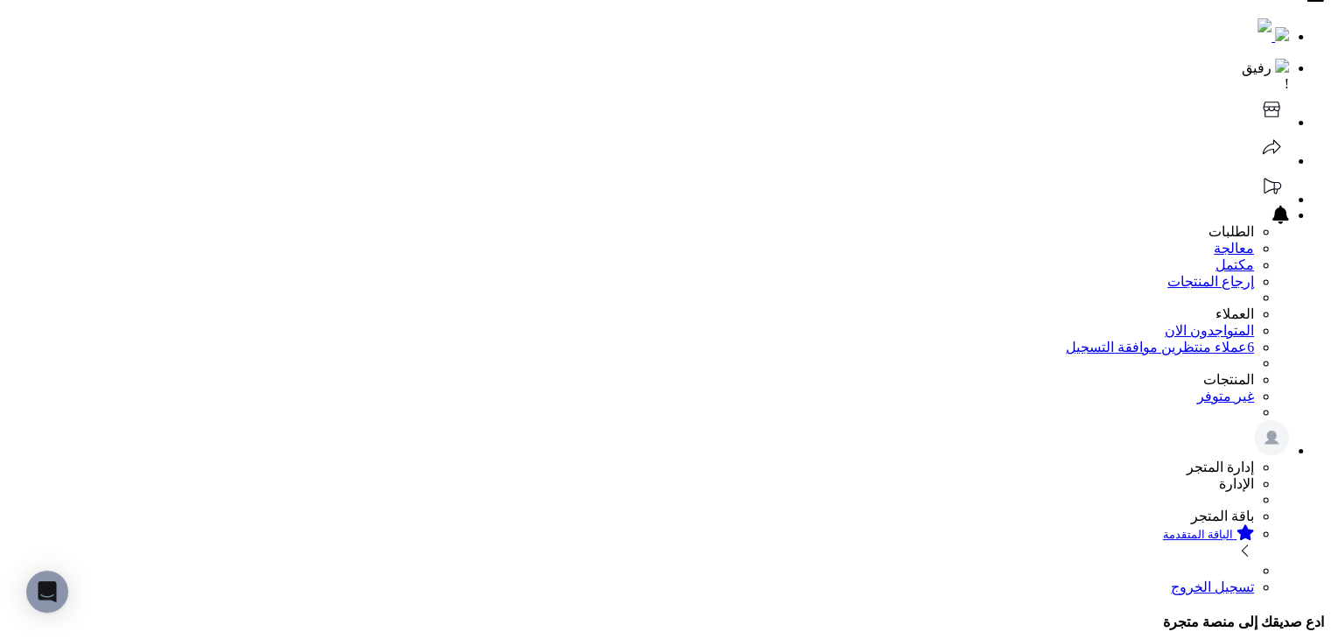
scroll to position [0, 0]
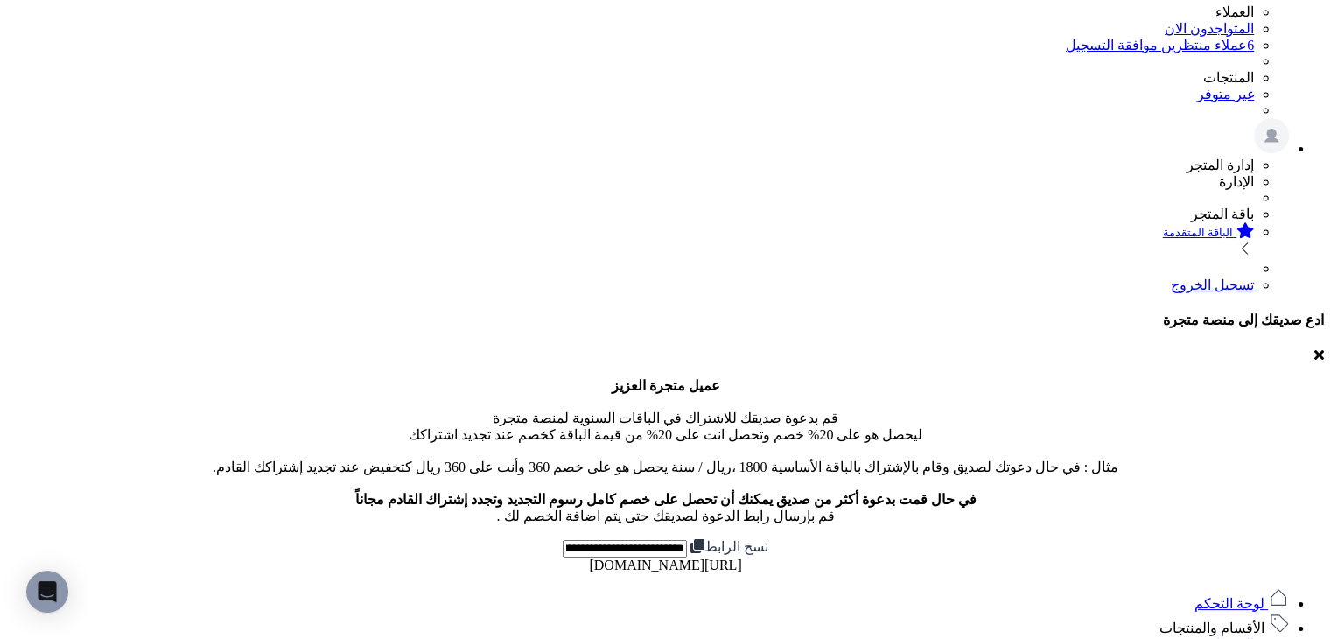
scroll to position [350, 0]
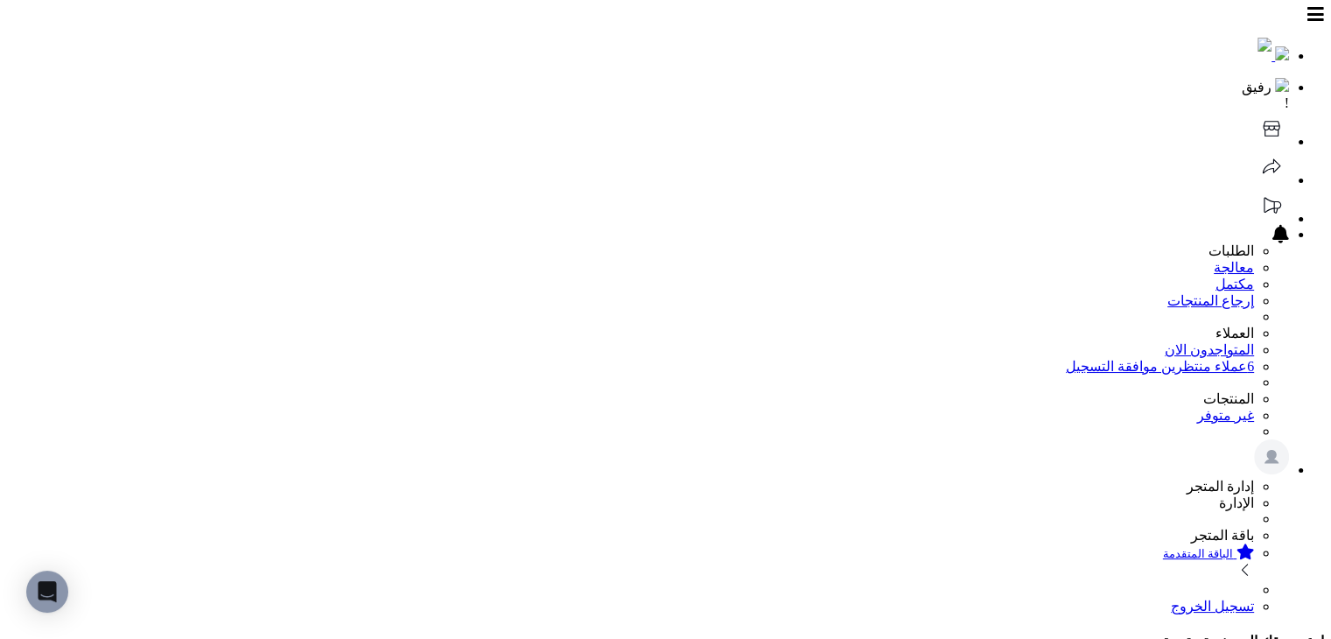
type input "**********"
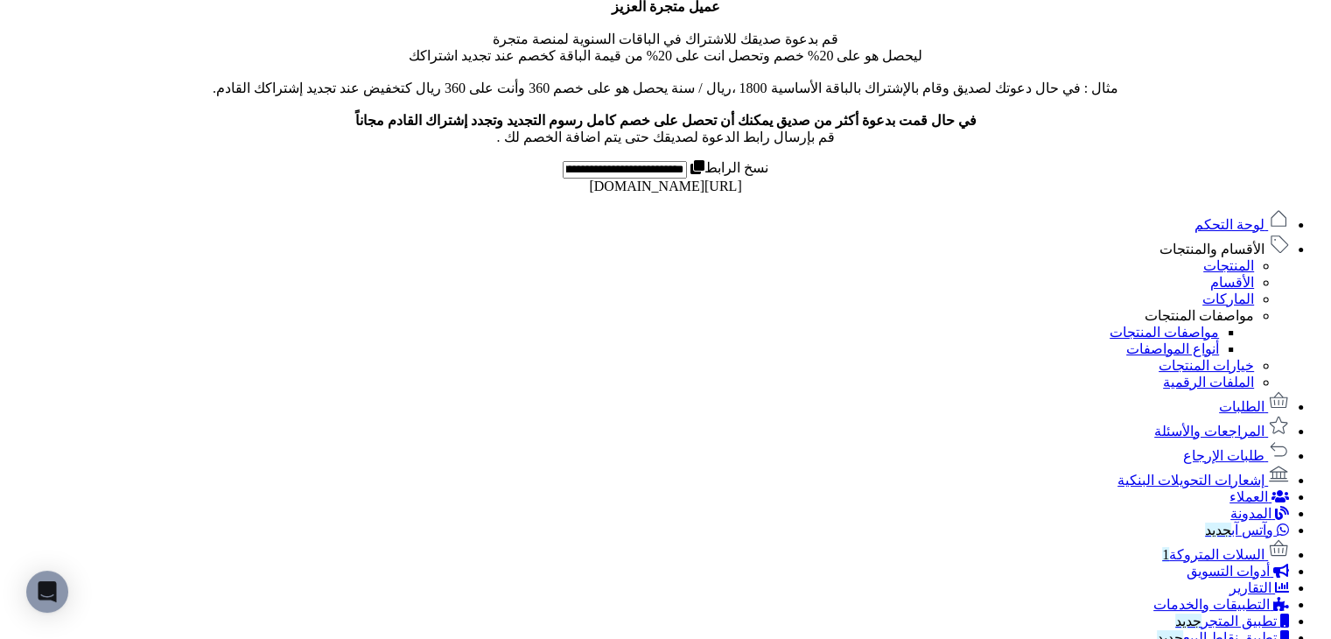
scroll to position [576, 0]
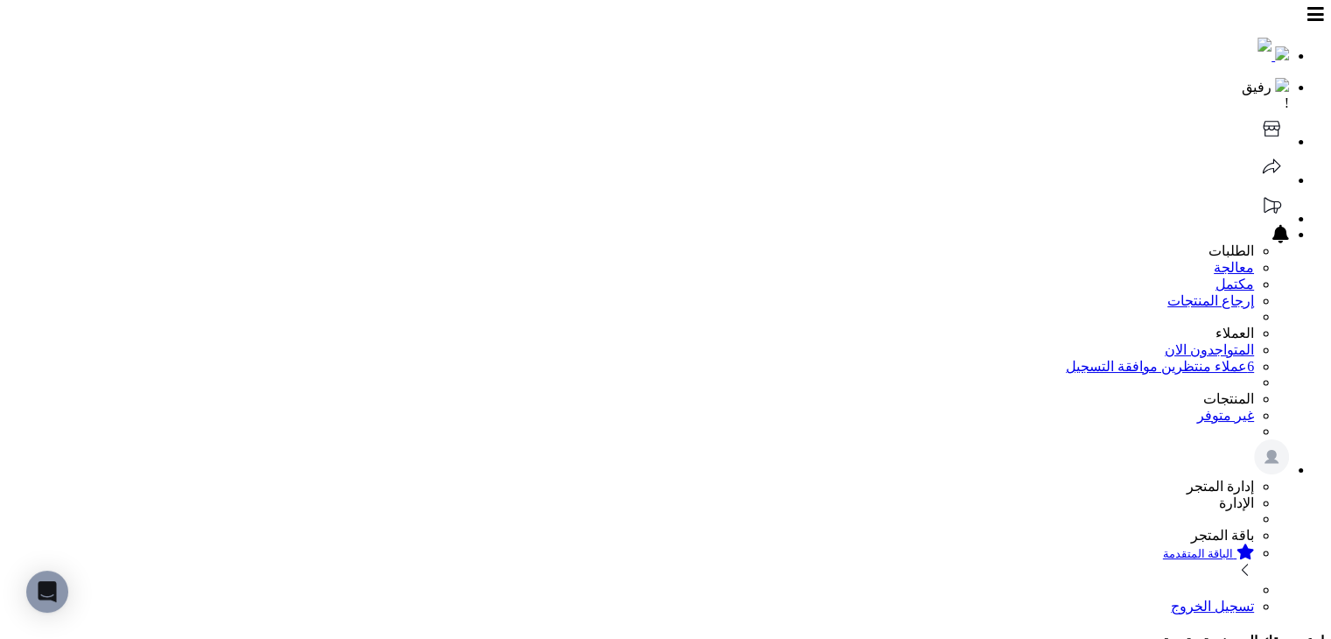
scroll to position [175, 0]
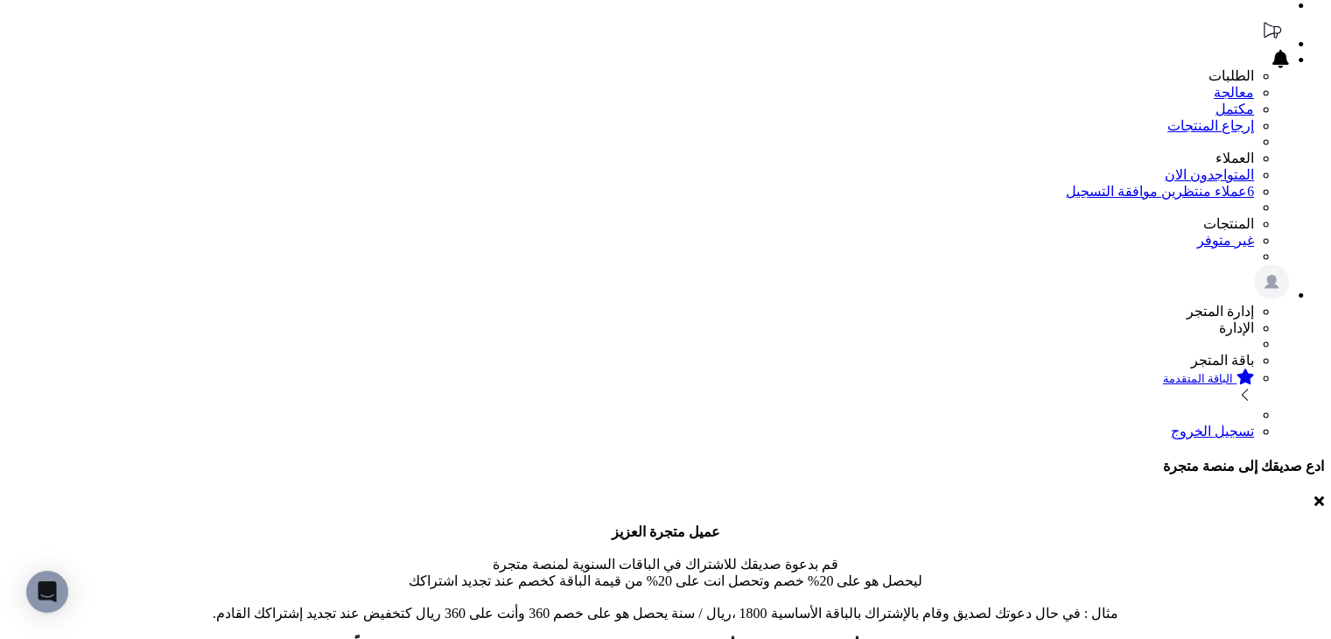
type input "**********"
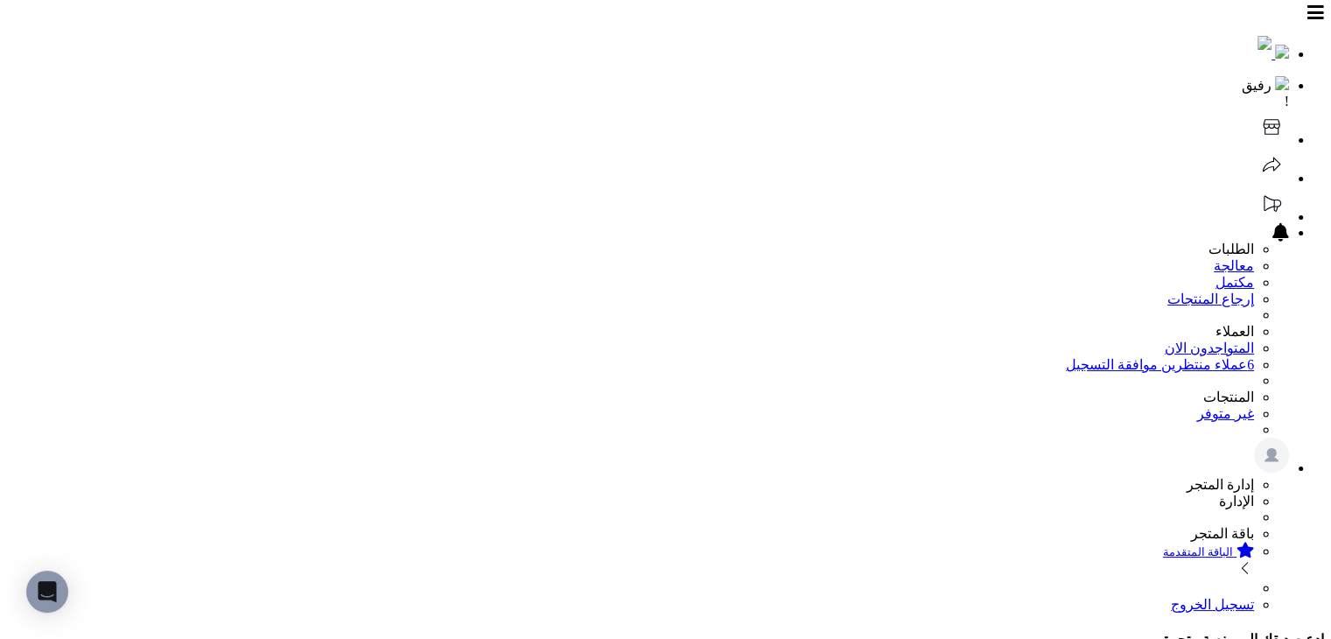
scroll to position [0, 0]
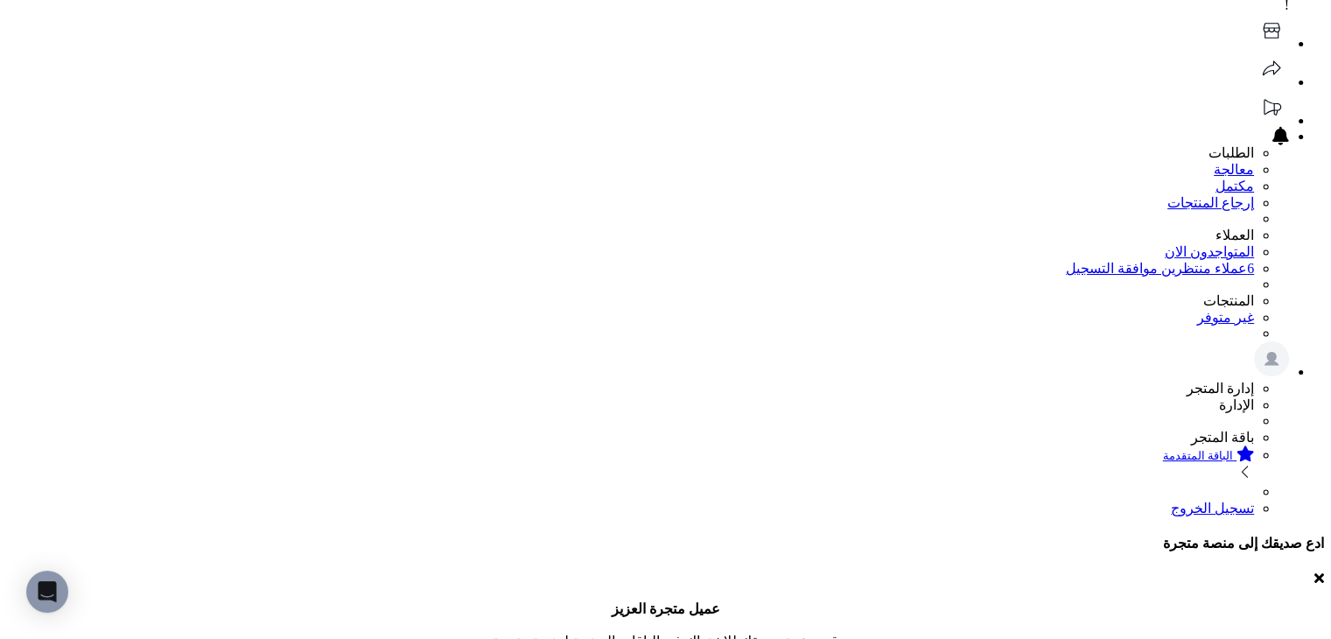
scroll to position [87, 0]
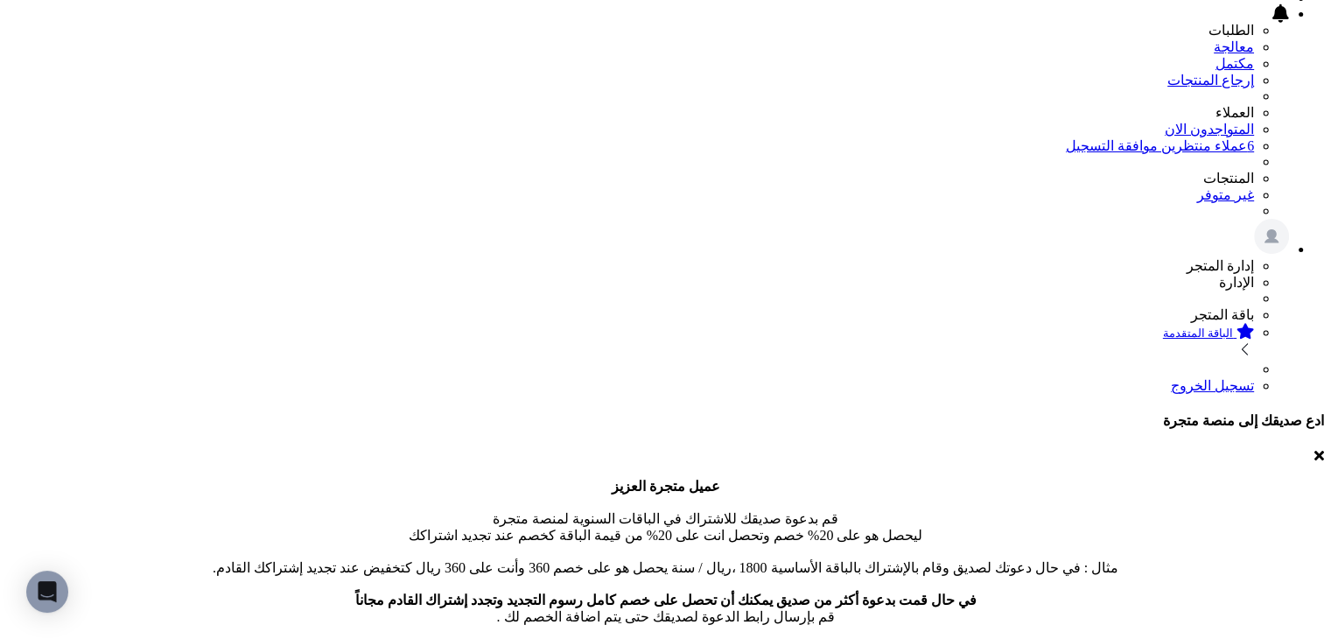
scroll to position [262, 0]
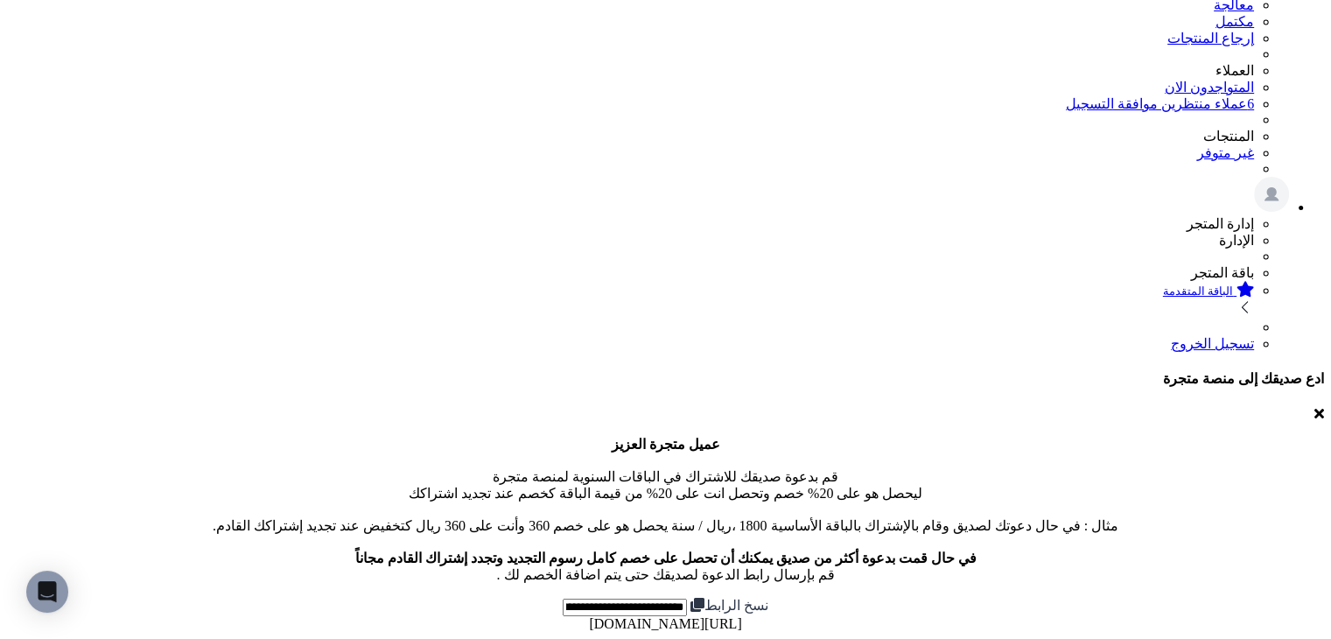
drag, startPoint x: 784, startPoint y: 518, endPoint x: 720, endPoint y: 319, distance: 208.6
drag, startPoint x: 720, startPoint y: 319, endPoint x: 620, endPoint y: 390, distance: 122.3
